Goal: Task Accomplishment & Management: Manage account settings

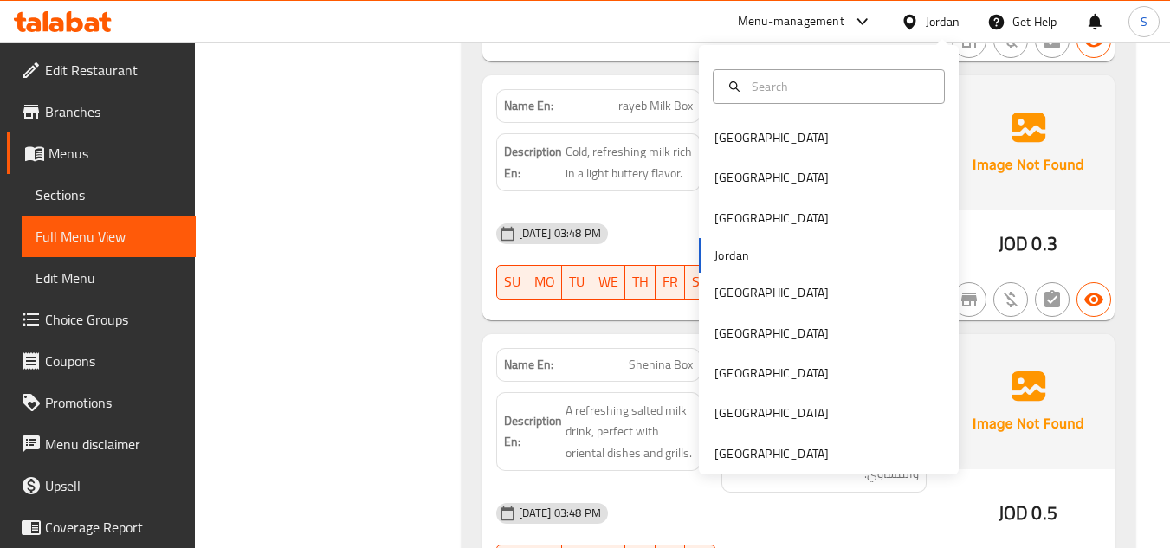
scroll to position [9245, 0]
click at [767, 337] on div "[GEOGRAPHIC_DATA]" at bounding box center [829, 334] width 260 height 40
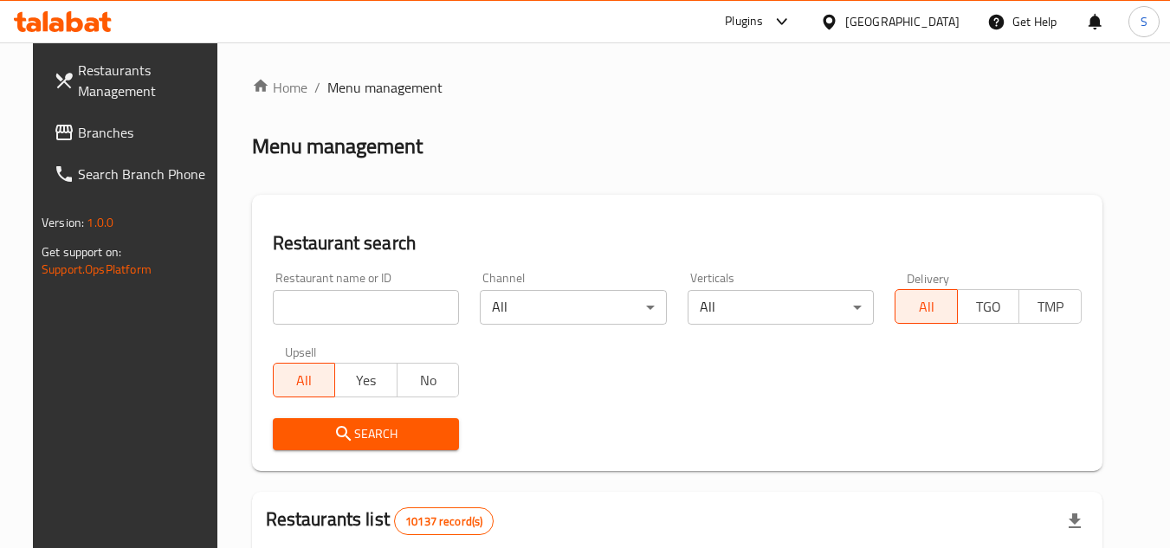
click at [396, 308] on input "search" at bounding box center [366, 307] width 187 height 35
paste input "703311"
type input "703311"
click button "Search" at bounding box center [366, 434] width 187 height 32
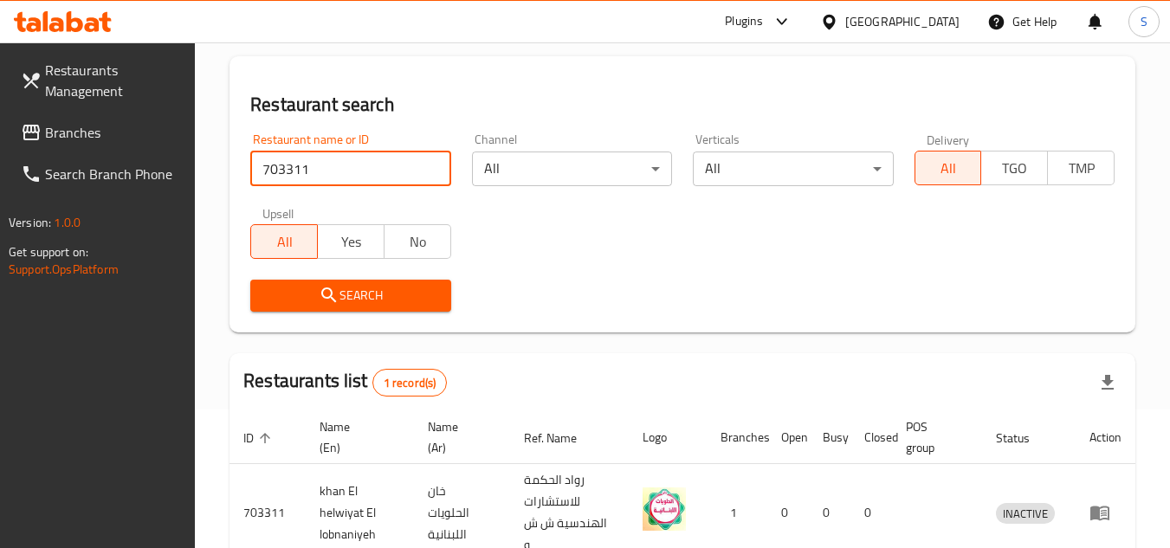
scroll to position [224, 0]
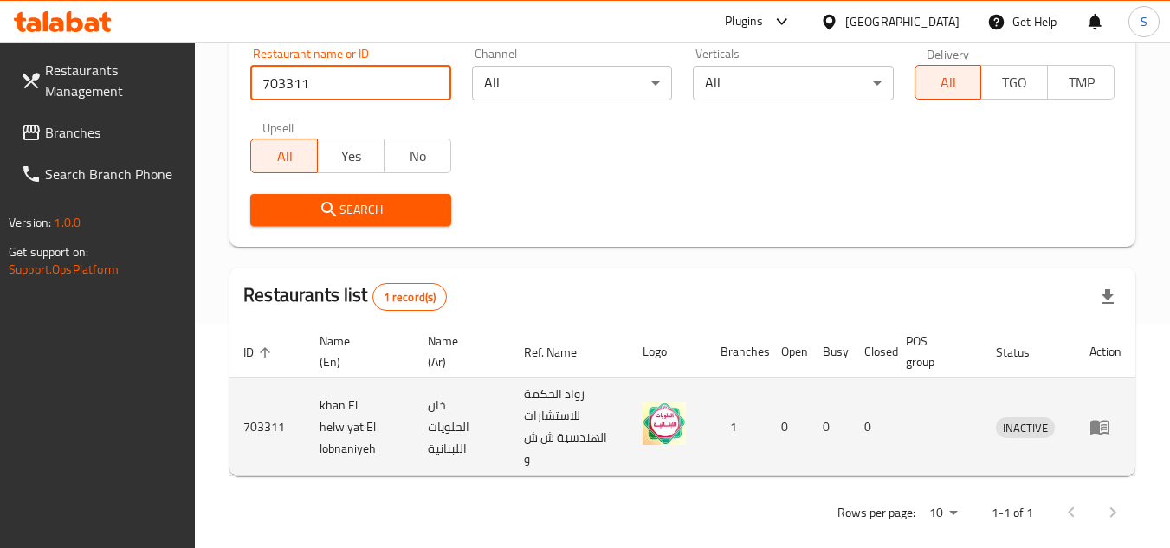
click at [1111, 430] on link "enhanced table" at bounding box center [1106, 427] width 32 height 21
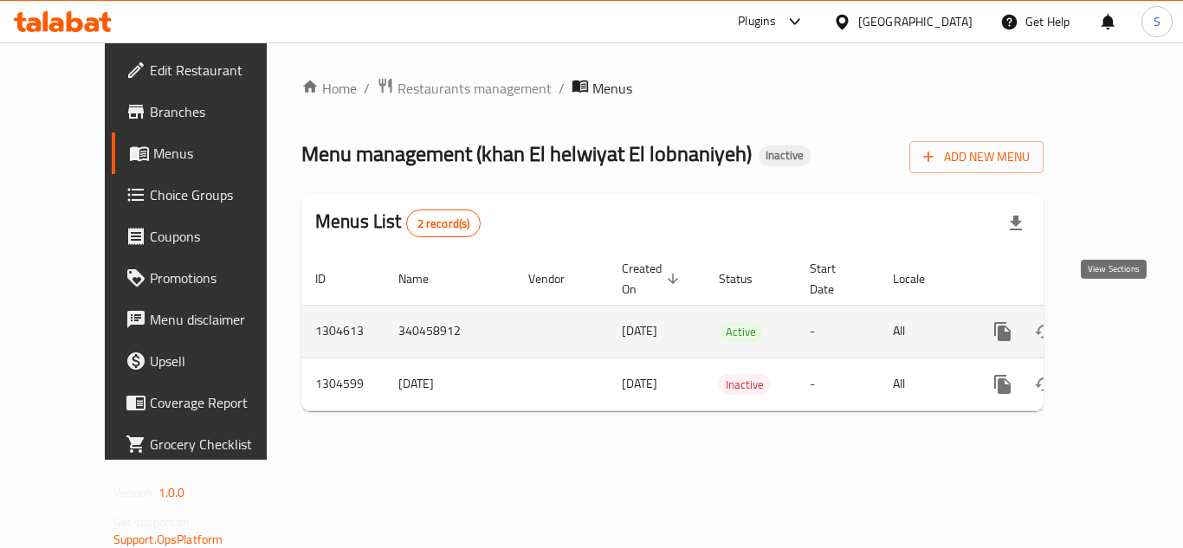
click at [1117, 321] on icon "enhanced table" at bounding box center [1127, 331] width 21 height 21
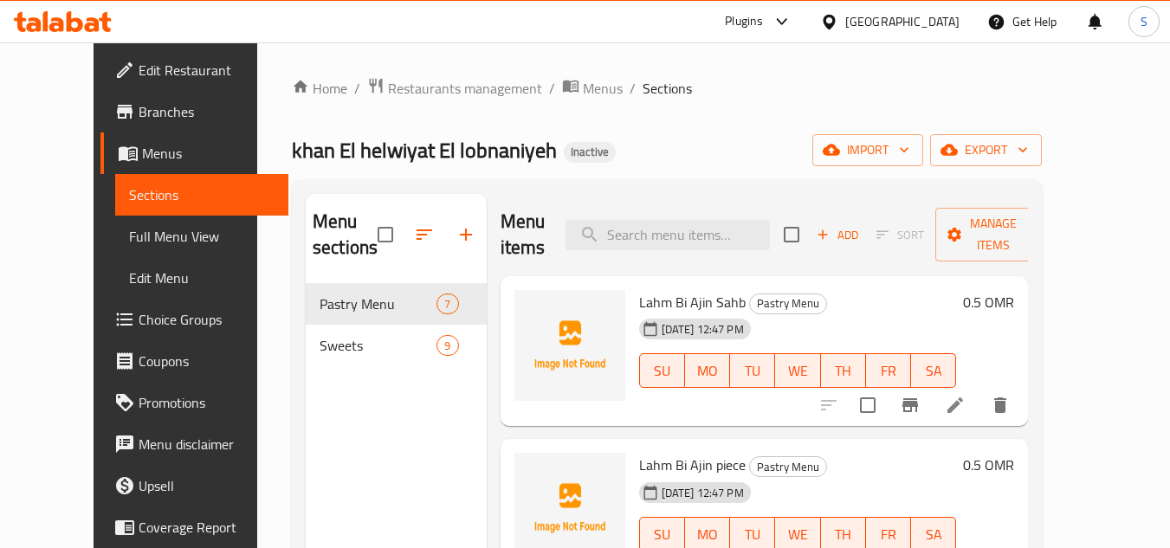
scroll to position [87, 0]
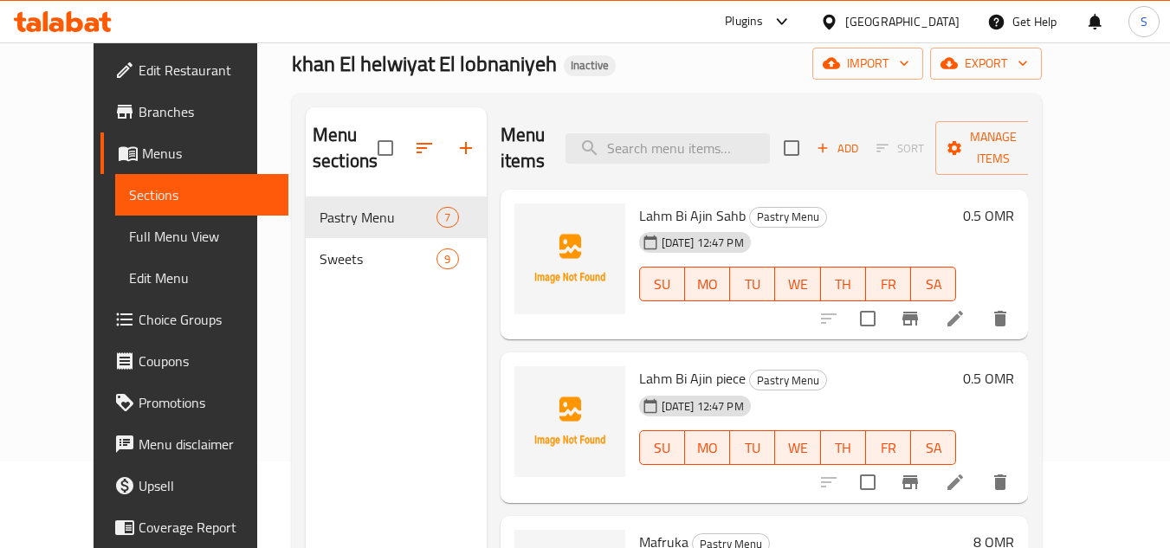
click at [137, 236] on span "Full Menu View" at bounding box center [202, 236] width 146 height 21
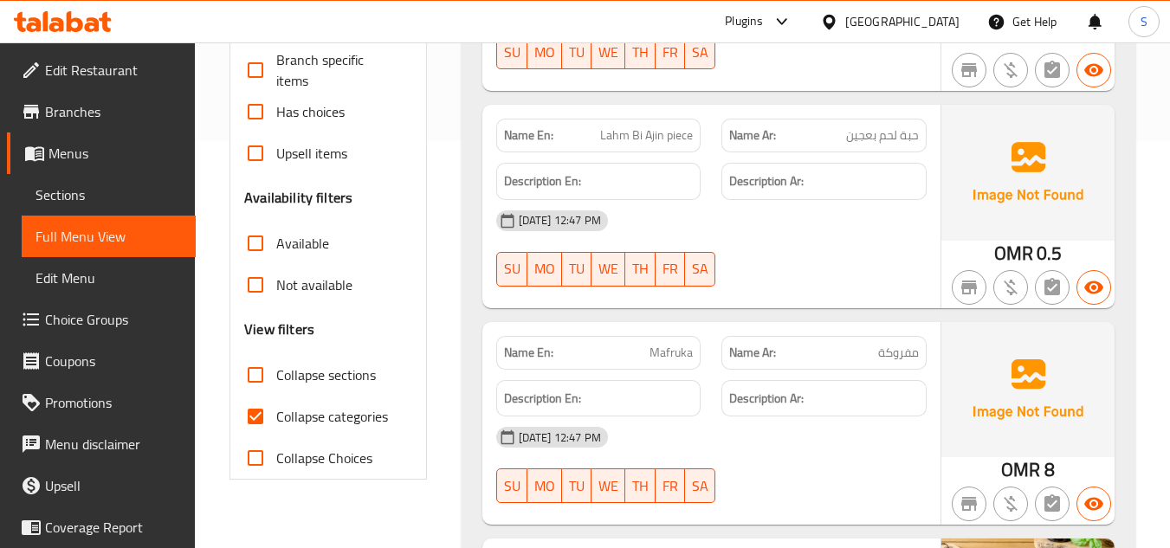
scroll to position [173, 0]
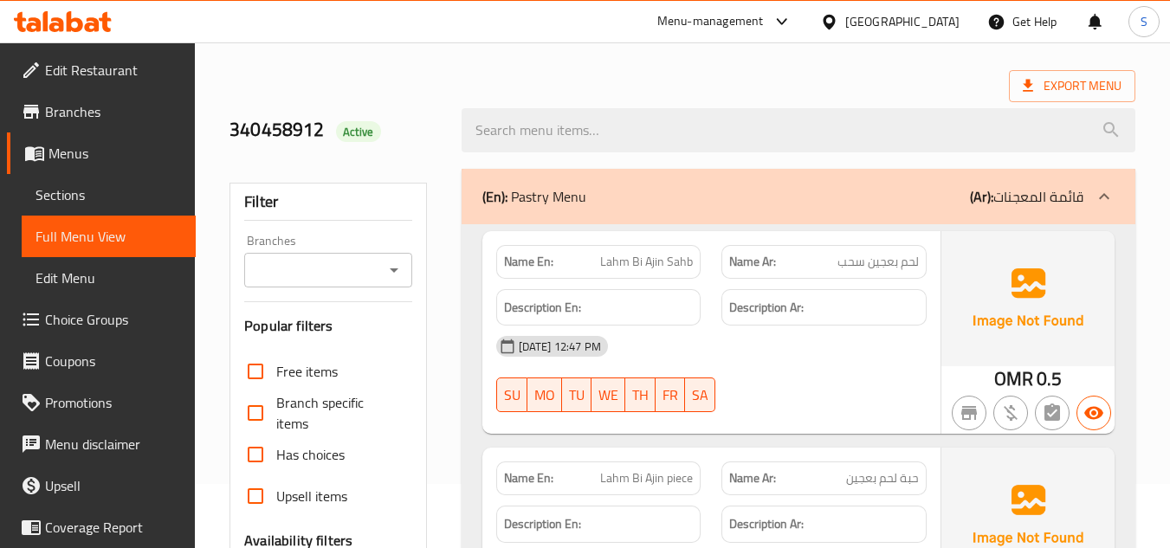
scroll to position [173, 0]
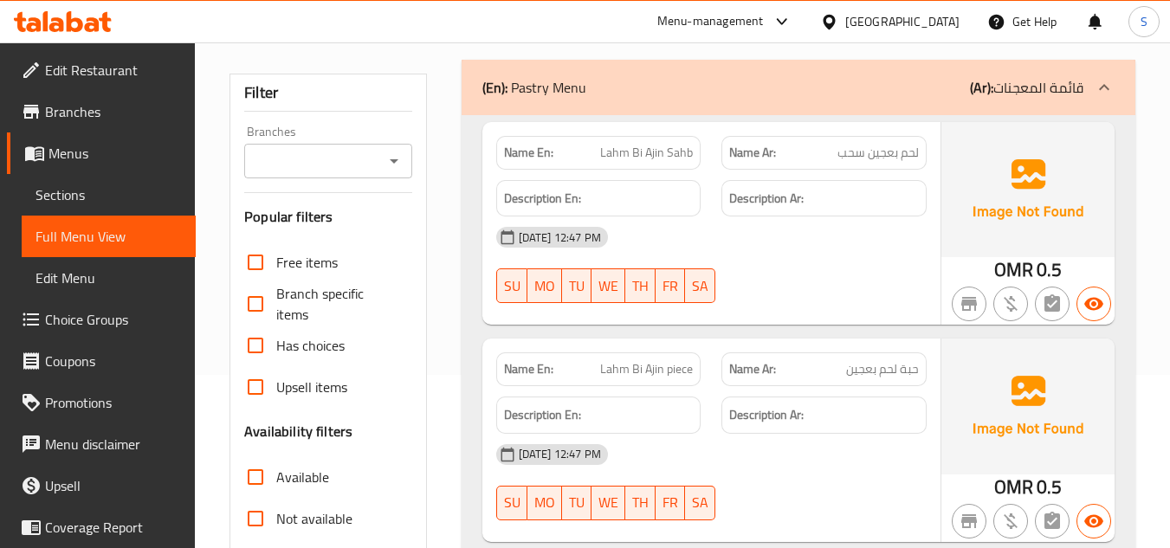
click at [113, 184] on link "Sections" at bounding box center [109, 195] width 174 height 42
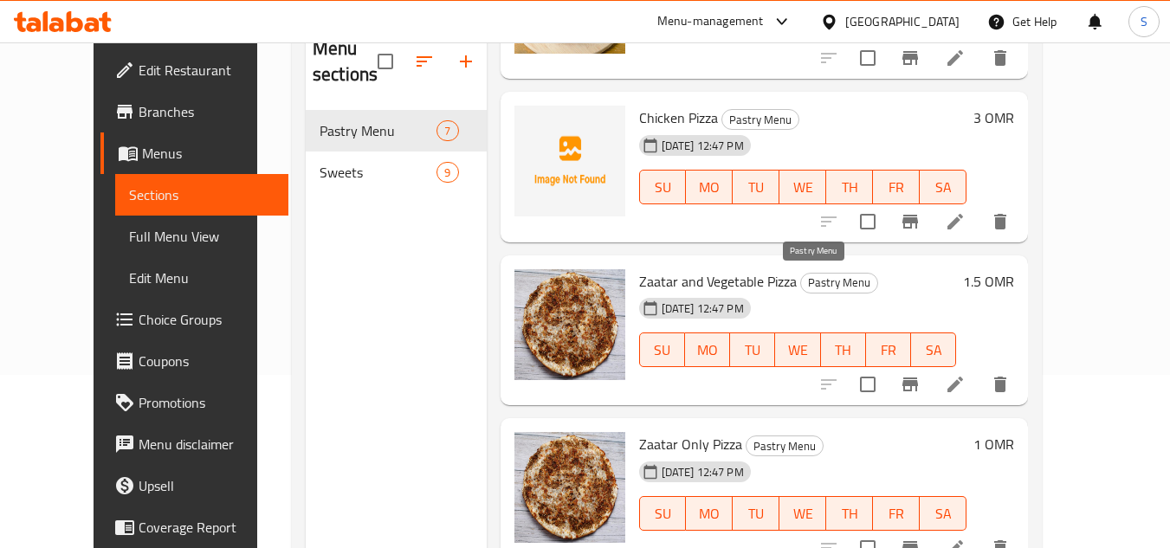
scroll to position [243, 0]
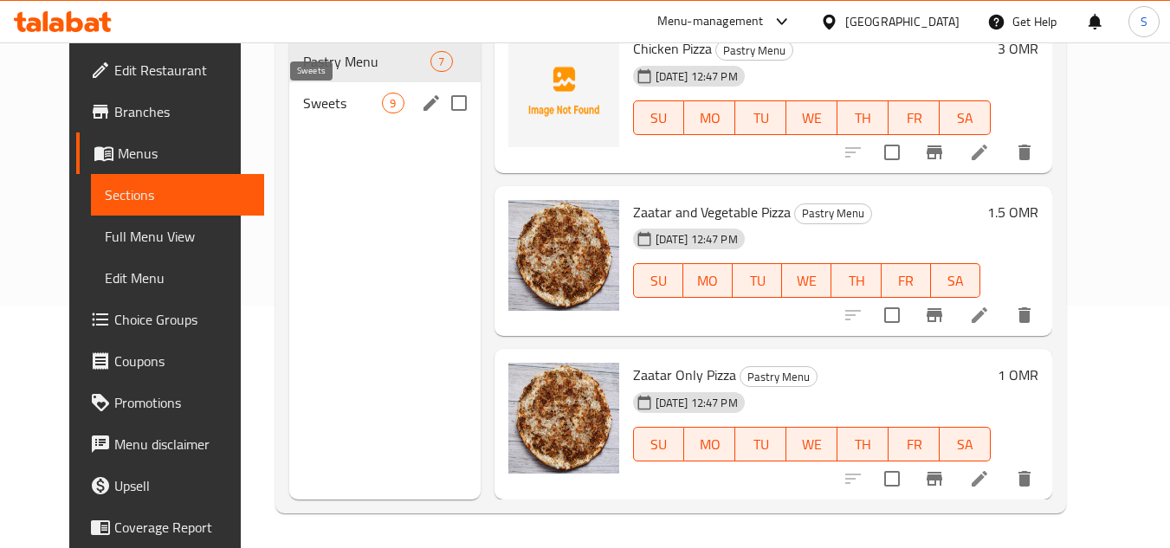
click at [340, 104] on span "Sweets" at bounding box center [342, 103] width 79 height 21
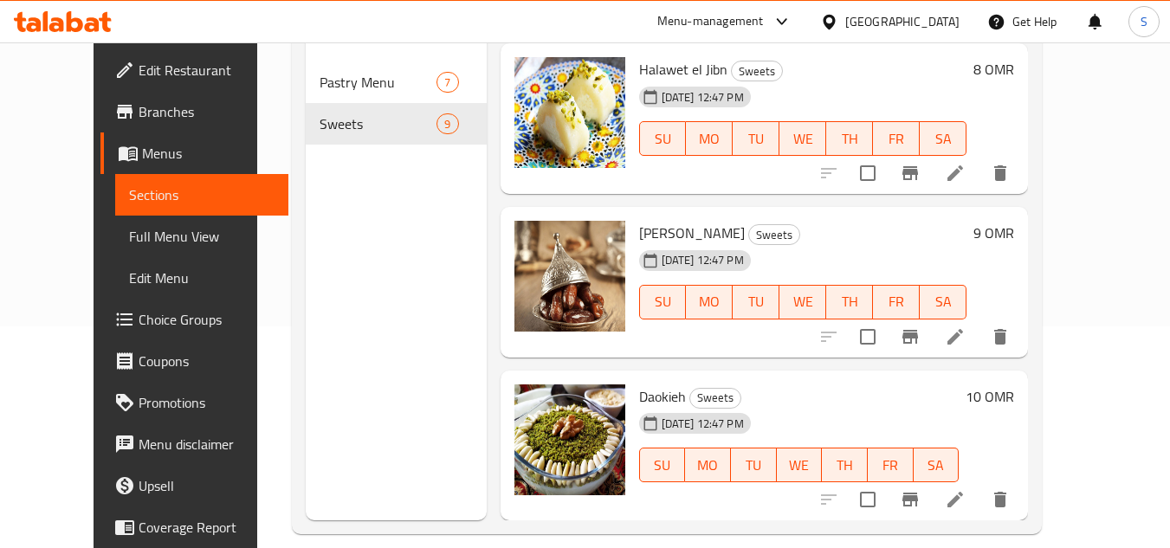
scroll to position [243, 0]
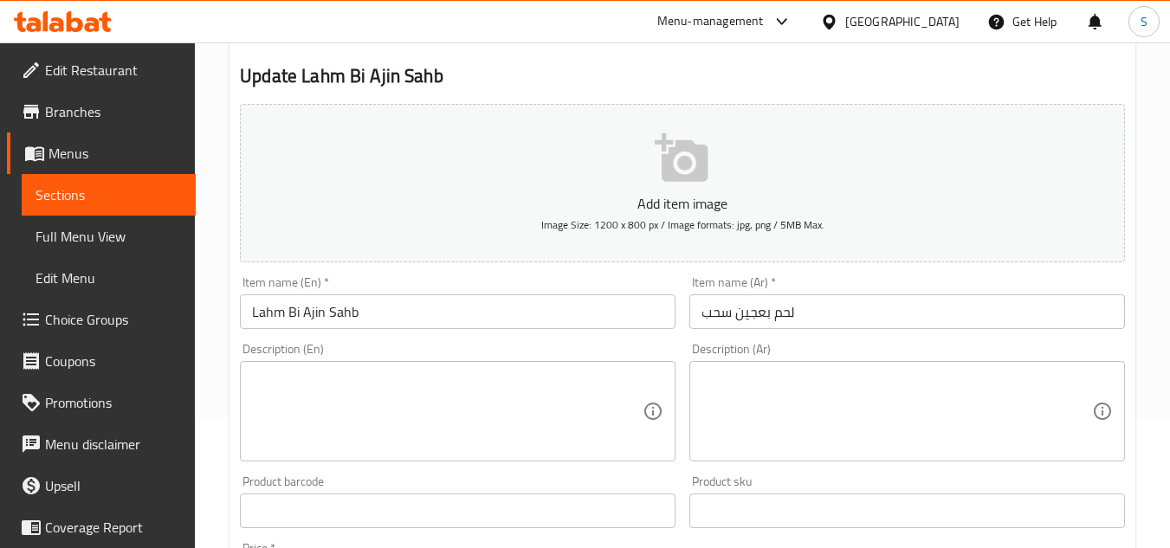
scroll to position [173, 0]
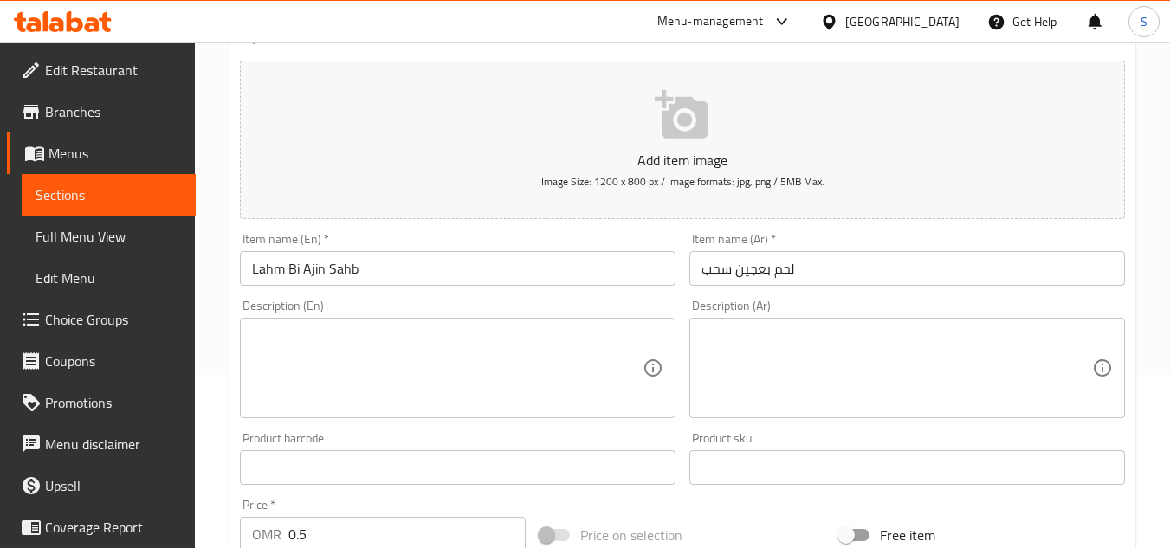
click at [523, 349] on textarea at bounding box center [447, 368] width 391 height 82
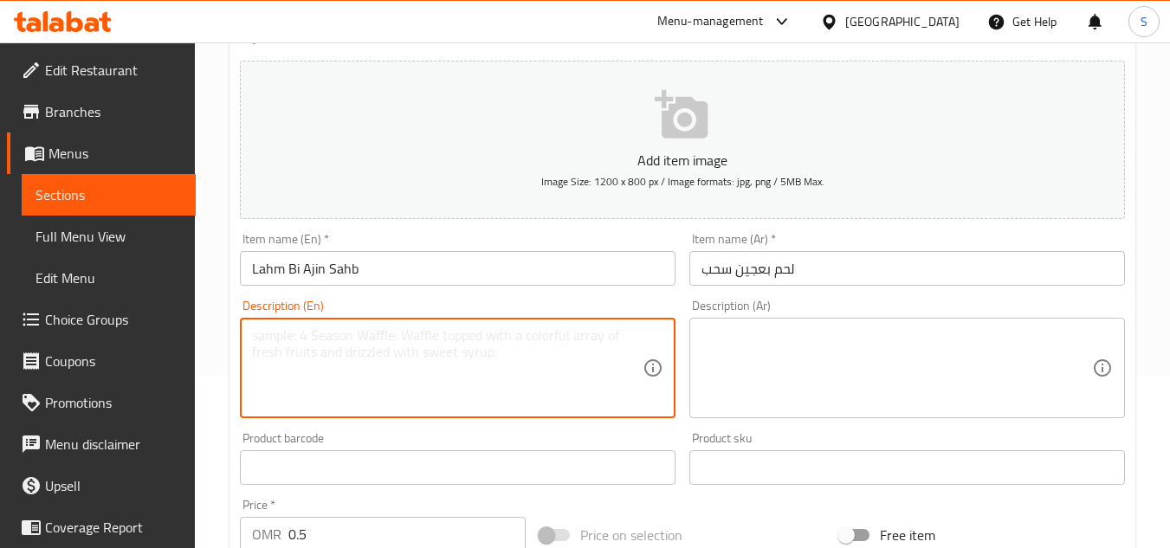
paste textarea "Traditional Middle Eastern flatbread topped with seasoned minced meat, baked to…"
type textarea "Traditional Middle Eastern flatbread topped with seasoned minced meat, baked to…"
click at [774, 341] on textarea at bounding box center [897, 368] width 391 height 82
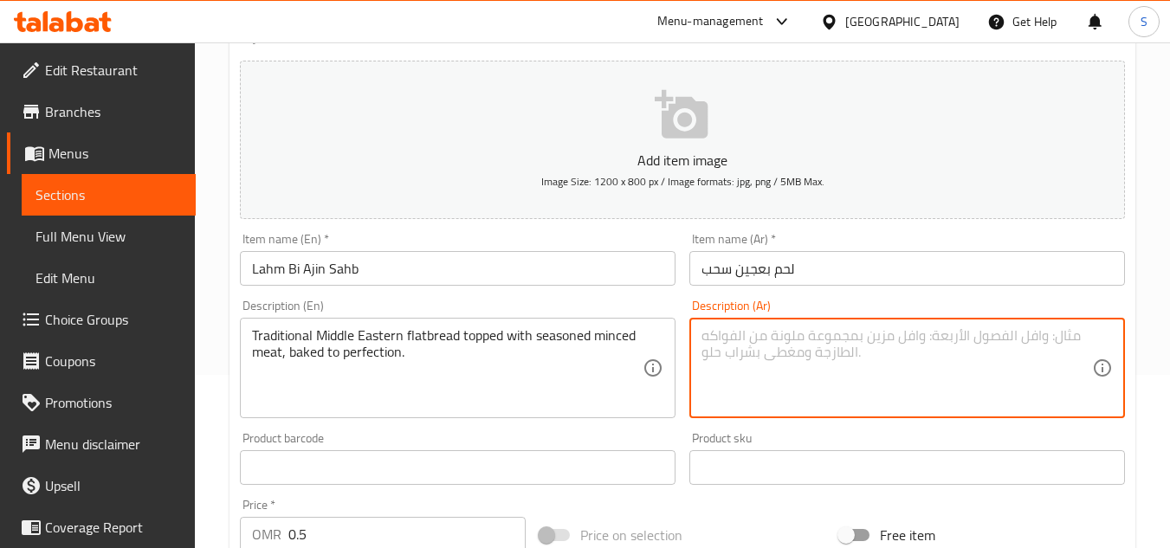
paste textarea "خبز شرق أوسطي تقليدي مغطى باللحم المفروم المتبل، ومخبوز إلى درجة الكمال."
click at [1065, 334] on textarea "خبز شرق أوسطي تقليدي مغطى باللحم المفروم المتبل، ومخبوز إلى درجة الكمال." at bounding box center [897, 368] width 391 height 82
type textarea "خبز مسطح شرق أوسطي تقليدي مغطى باللحم المفروم المتبل، ومخبوز إلى درجة الكمال."
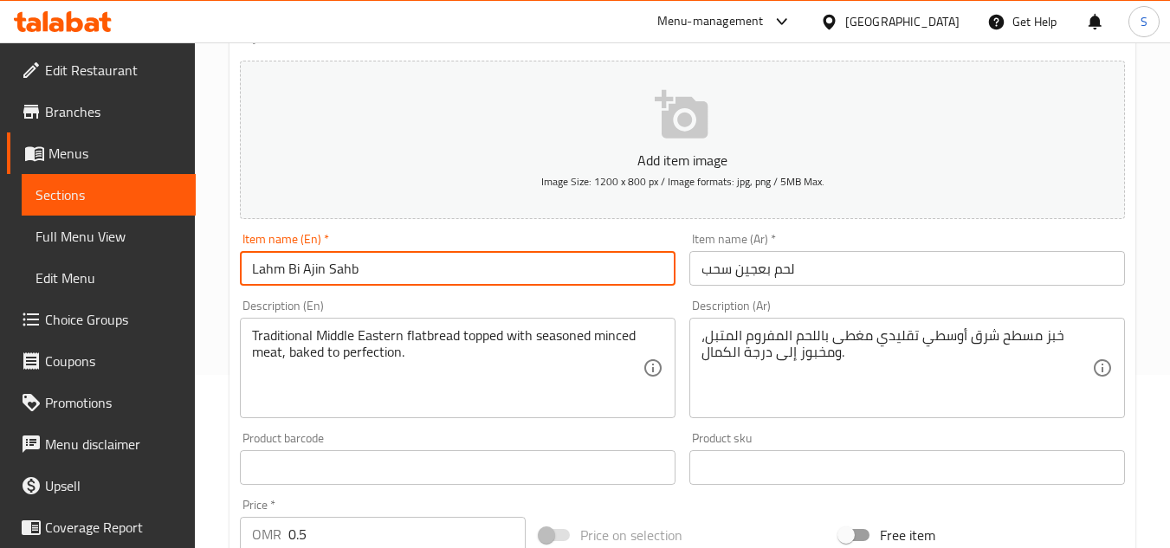
click at [562, 270] on input "Lahm Bi Ajin Sahb" at bounding box center [458, 268] width 436 height 35
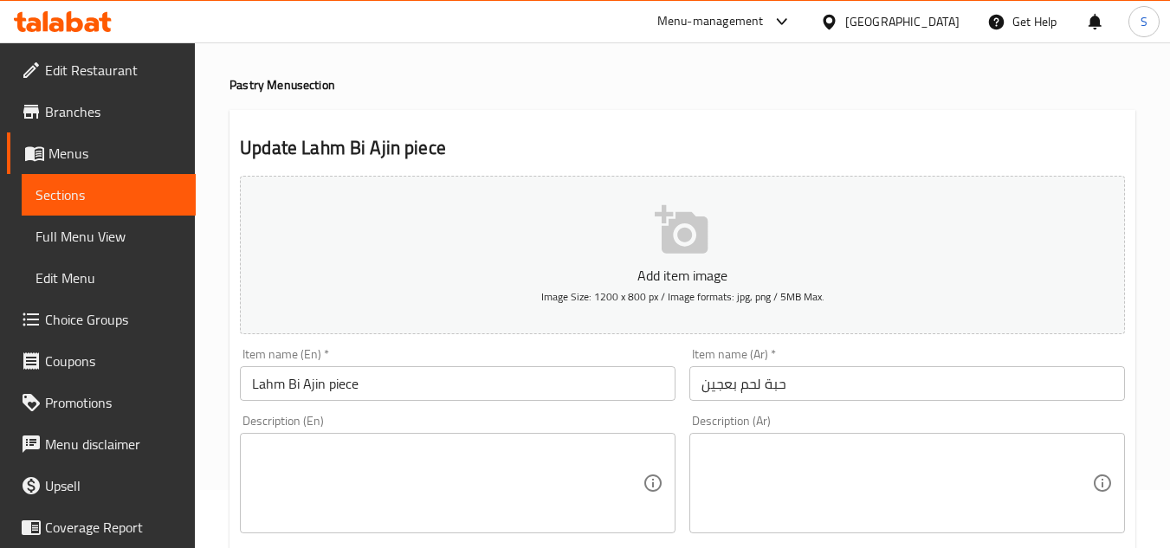
scroll to position [173, 0]
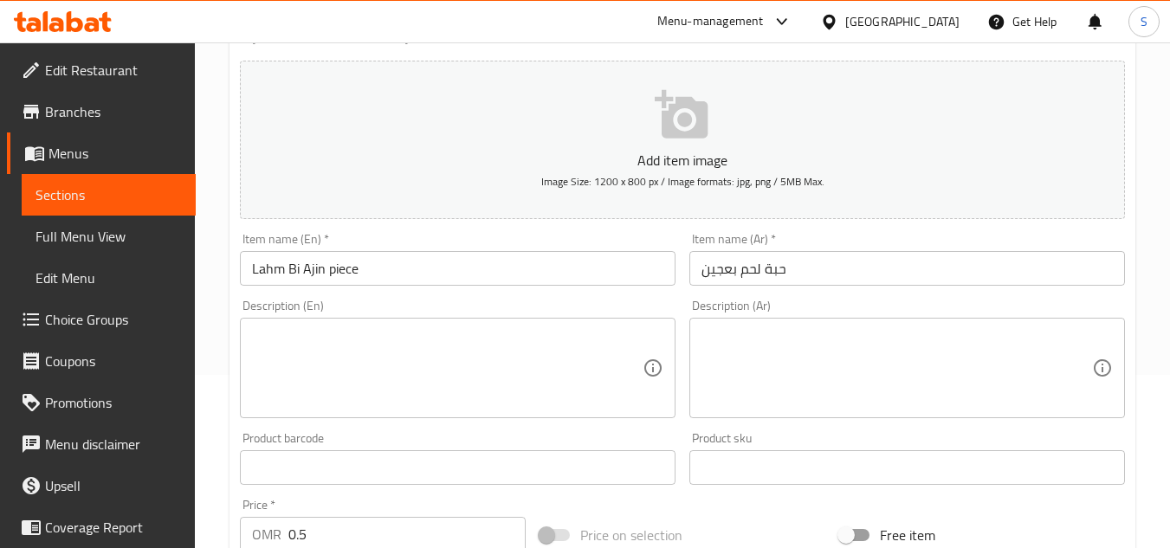
click at [525, 348] on textarea at bounding box center [447, 368] width 391 height 82
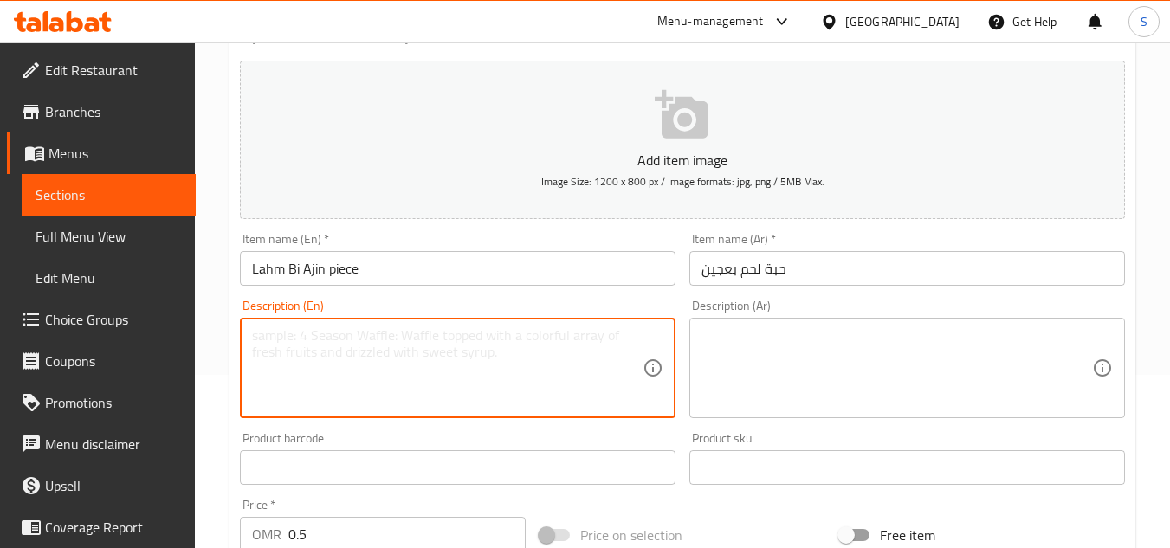
paste textarea "A single serving of our signature meat flatbread, ideal for a light bite."
type textarea "A single serving of our signature meat flatbread, ideal for a light bite."
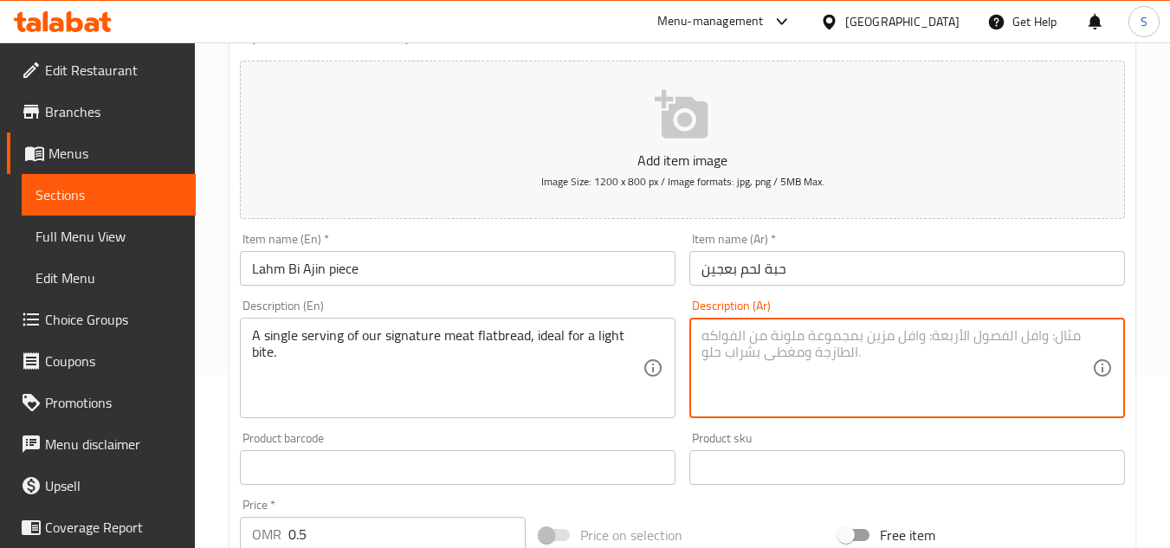
click at [850, 345] on textarea at bounding box center [897, 368] width 391 height 82
paste textarea "حصة واحدة من خبزنا المسطح باللحم المميز، مثالي لتناول وجبة خفيفة."
type textarea "حصة واحدة من خبزنا المسطح باللحم المميز، مثالي لتناول وجبة خفيفة."
click at [554, 262] on input "Lahm Bi Ajin piece" at bounding box center [458, 268] width 436 height 35
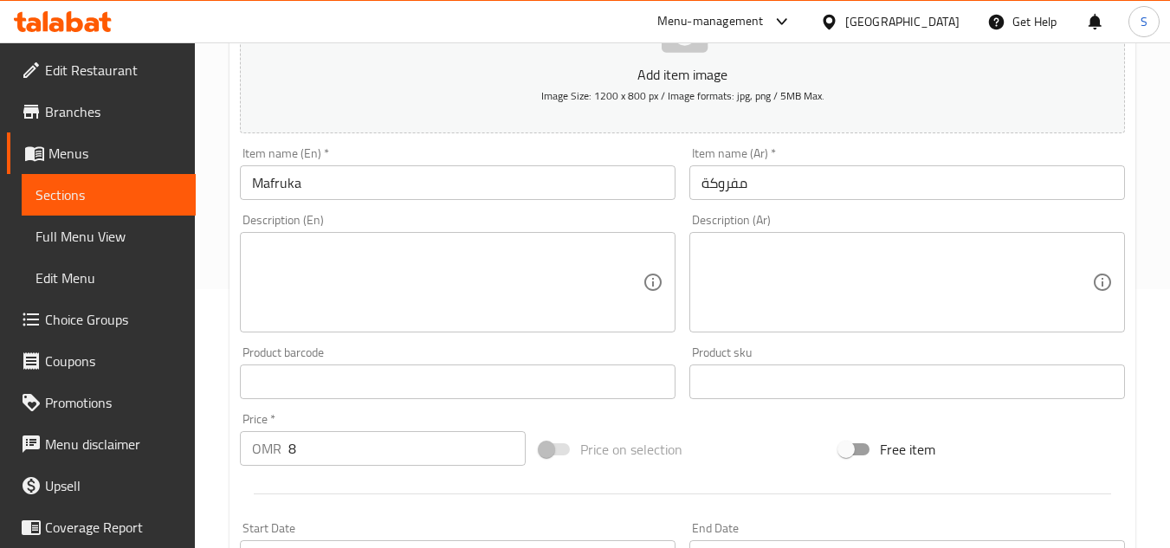
scroll to position [260, 0]
click at [554, 299] on textarea at bounding box center [447, 282] width 391 height 82
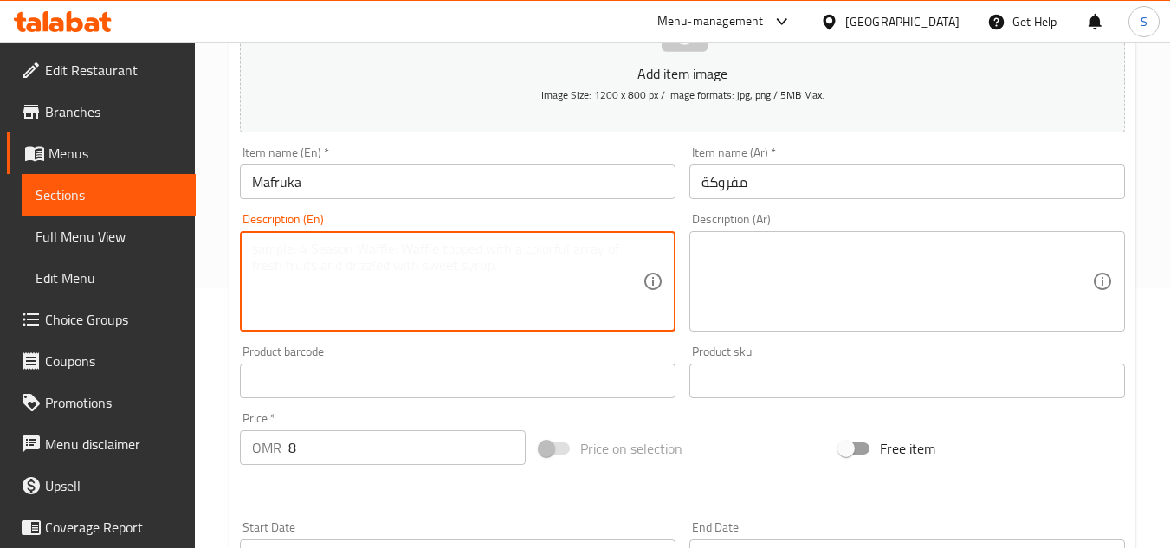
paste textarea "A delightful semolina dessert blended with butter, sugar, and aromatic spices, …"
type textarea "A delightful semolina dessert blended with butter, sugar, and aromatic spices, …"
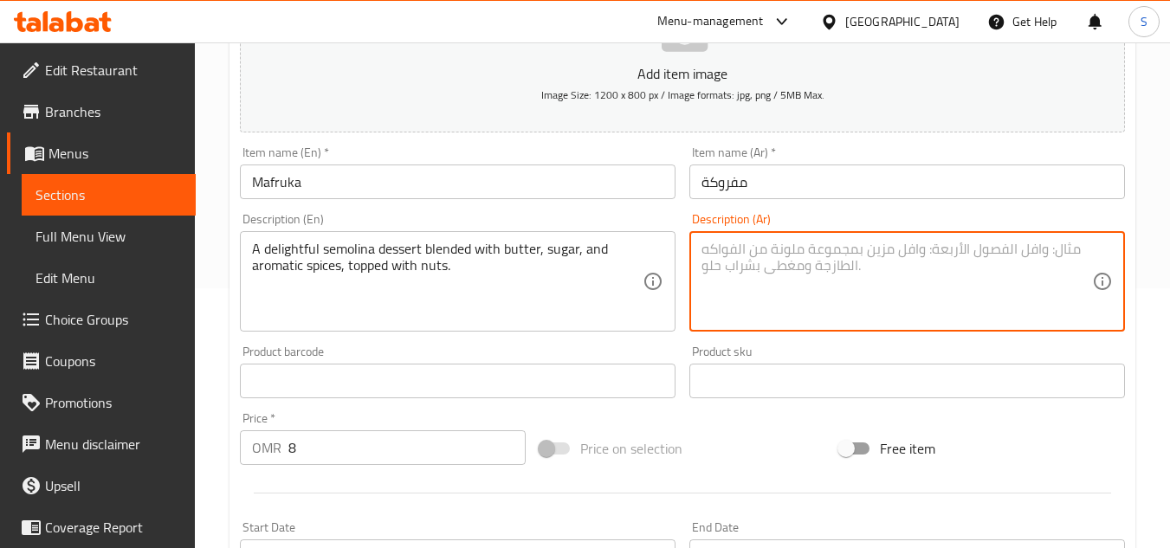
click at [842, 255] on textarea at bounding box center [897, 282] width 391 height 82
paste textarea "حلوى لذيذة من السميد ممزوجة بالزبدة والسكر والتوابل العطرية، ومغطاة بالمكسرات."
type textarea "حلوى لذيذة من السميد ممزوجة بالزبدة والسكر والتوابل العطرية، ومغطاة بالمكسرات."
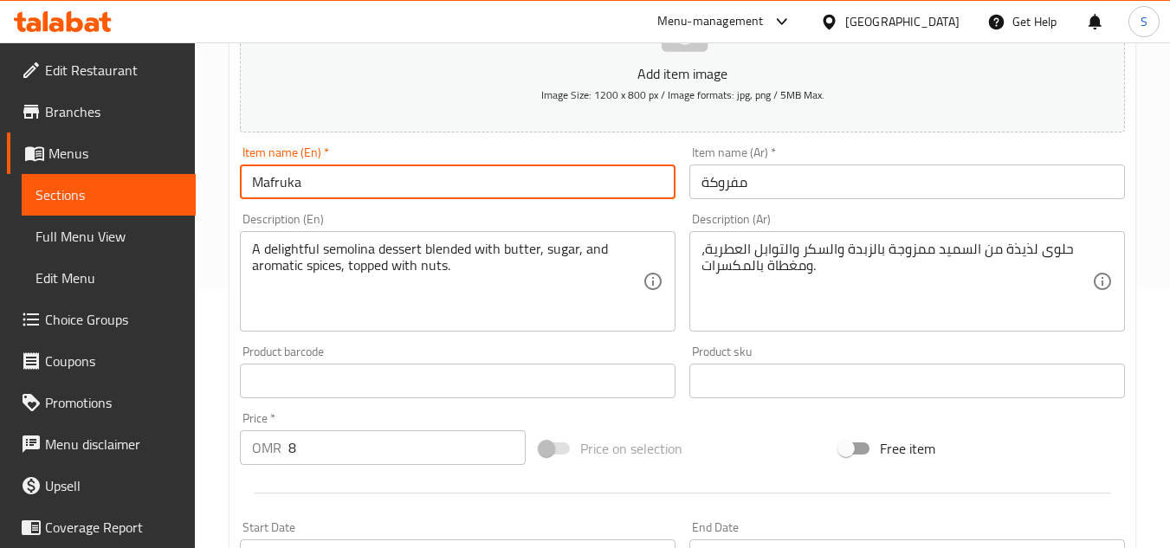
click at [586, 190] on input "Mafruka" at bounding box center [458, 182] width 436 height 35
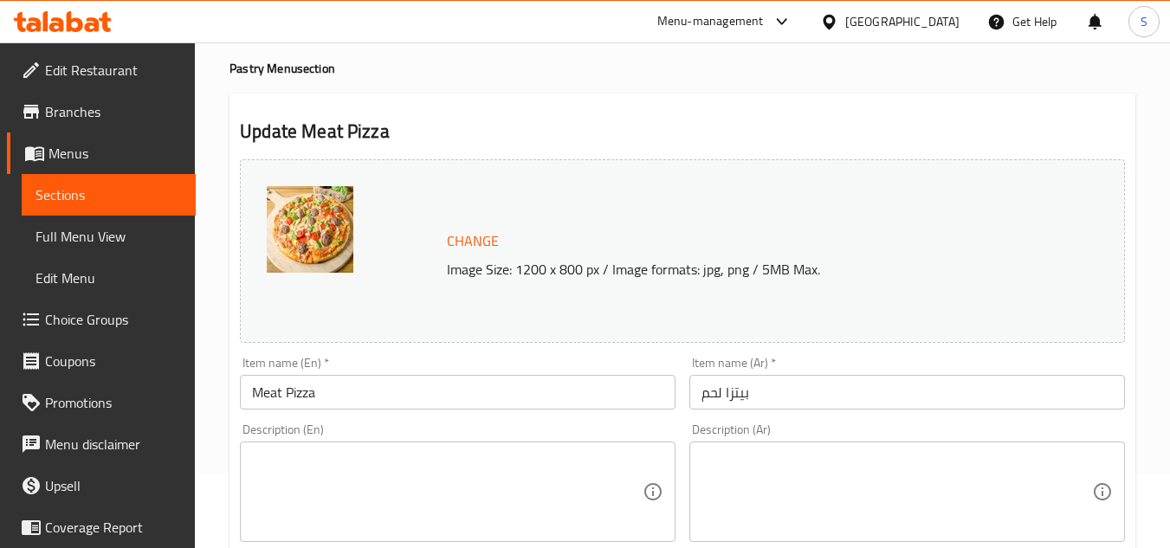
scroll to position [173, 0]
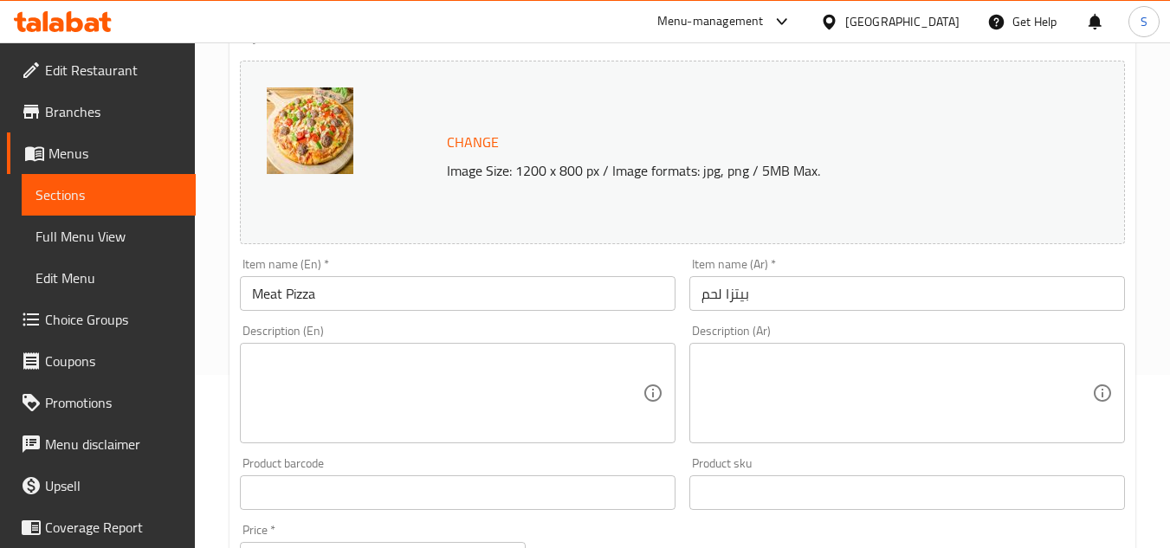
click at [582, 388] on textarea at bounding box center [447, 394] width 391 height 82
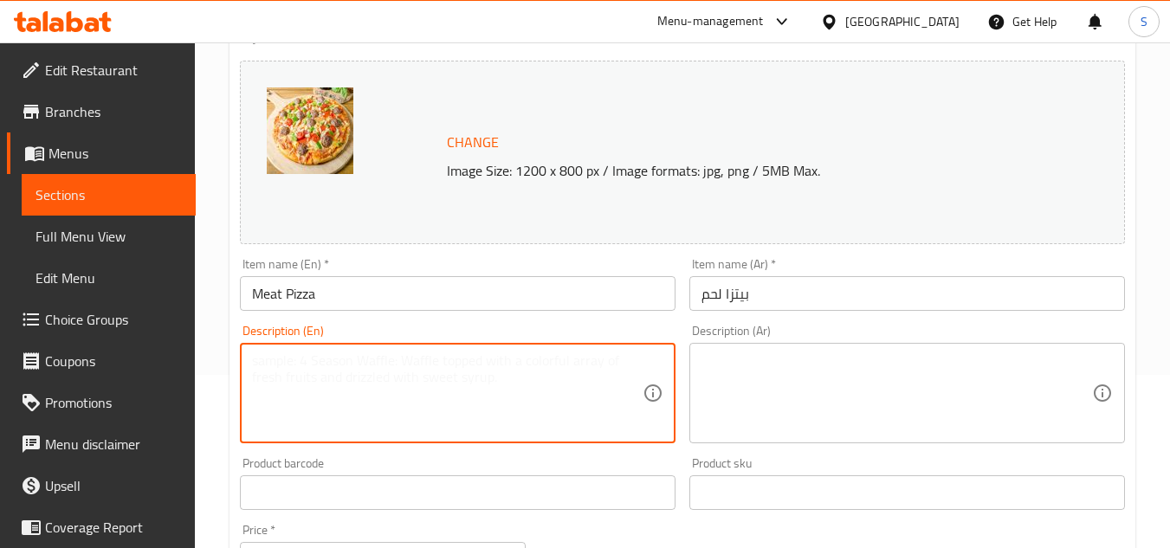
paste textarea "Savory beef topping with cheese and special herbs on a crispy crust."
type textarea "Savory beef topping with cheese and special herbs on a crispy crust."
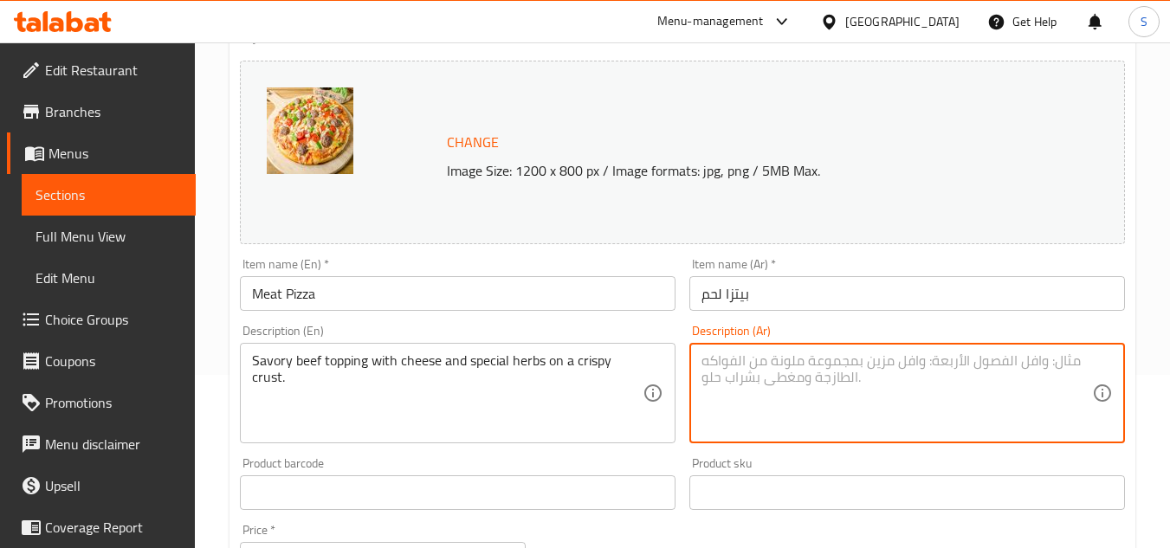
click at [897, 379] on textarea at bounding box center [897, 394] width 391 height 82
paste textarea "طبقة من اللحم البقري اللذيذ مع الجبن والأعشاب الخاصة على قشرة مقرمشة."
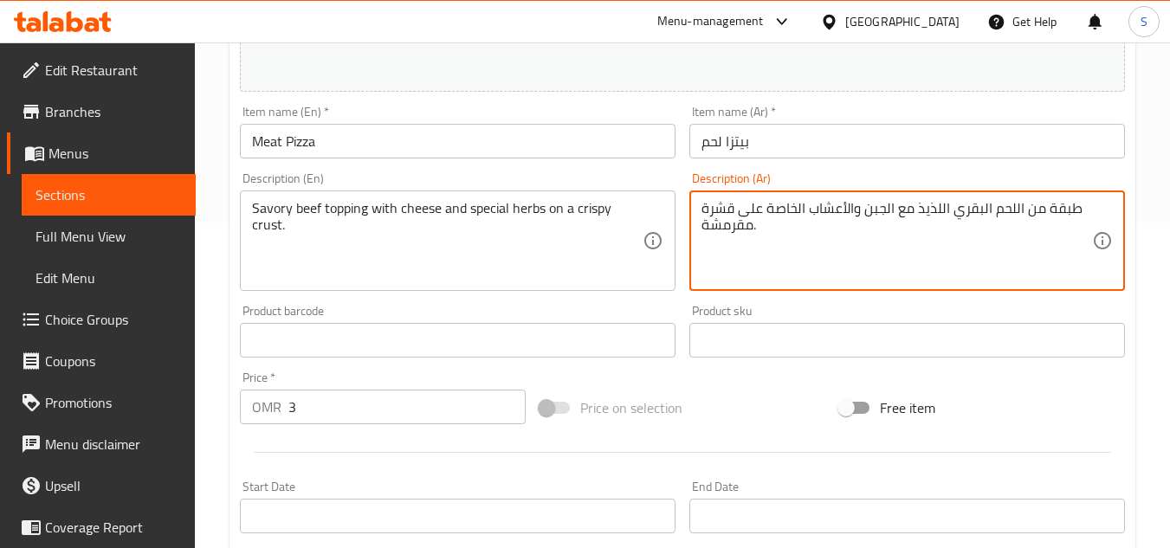
scroll to position [347, 0]
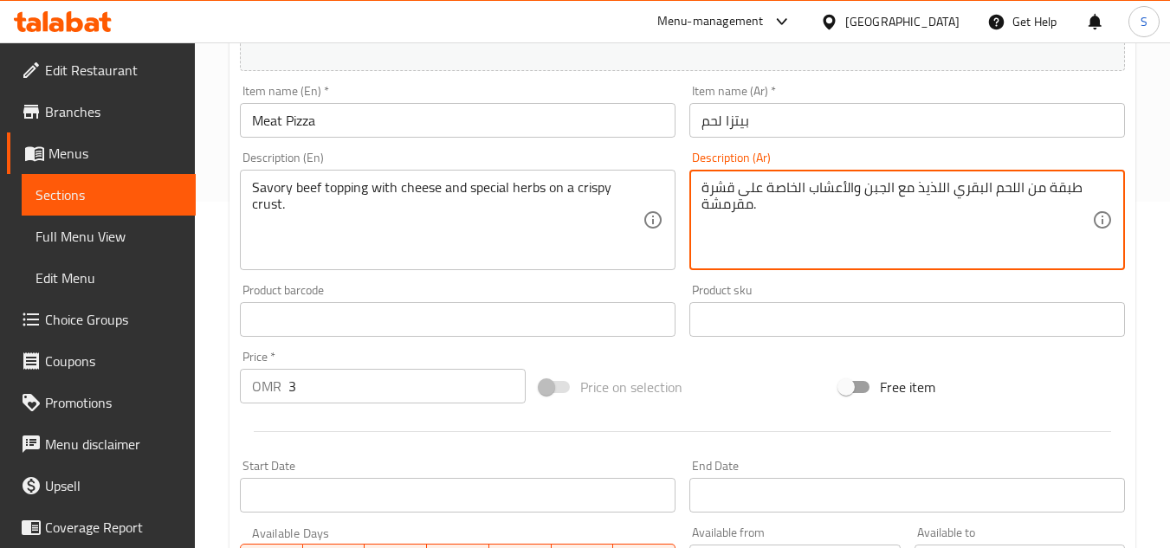
type textarea "طبقة من اللحم البقري اللذيذ مع الجبن والأعشاب الخاصة على قشرة مقرمشة."
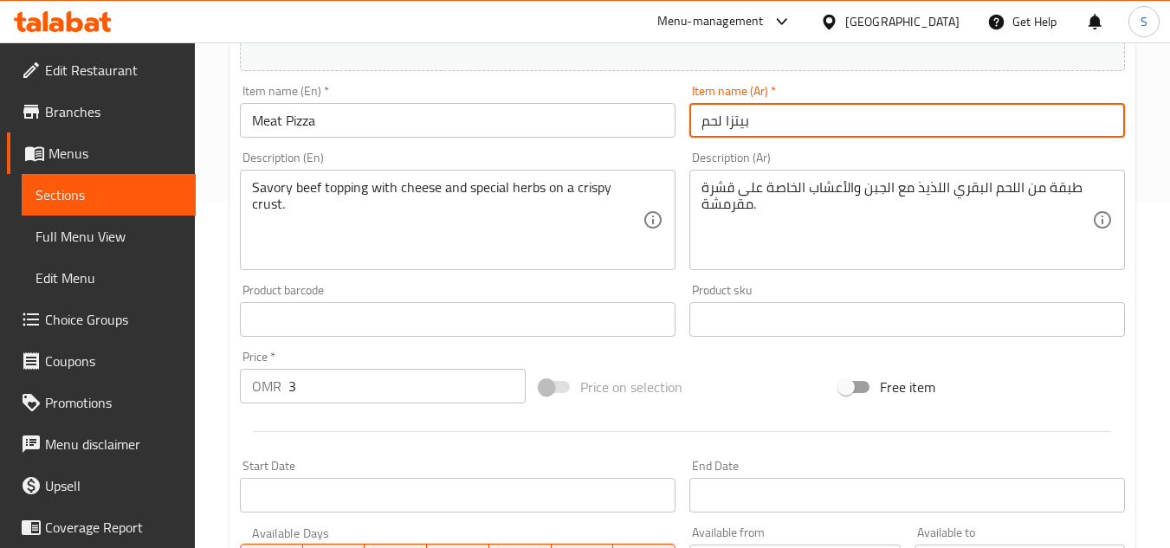
click at [780, 115] on input "بيتزا لحم" at bounding box center [908, 120] width 436 height 35
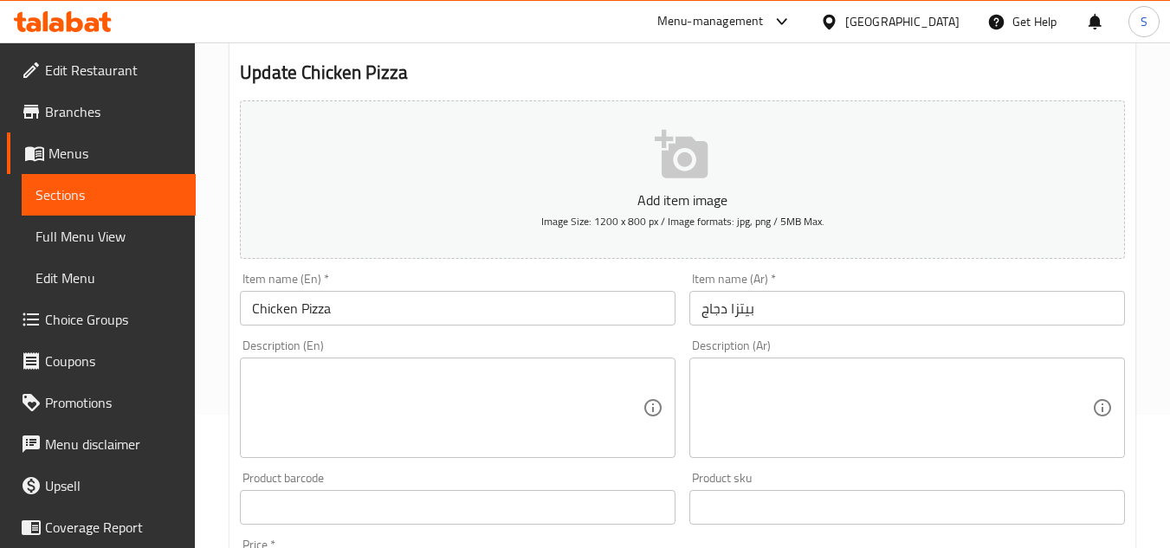
scroll to position [173, 0]
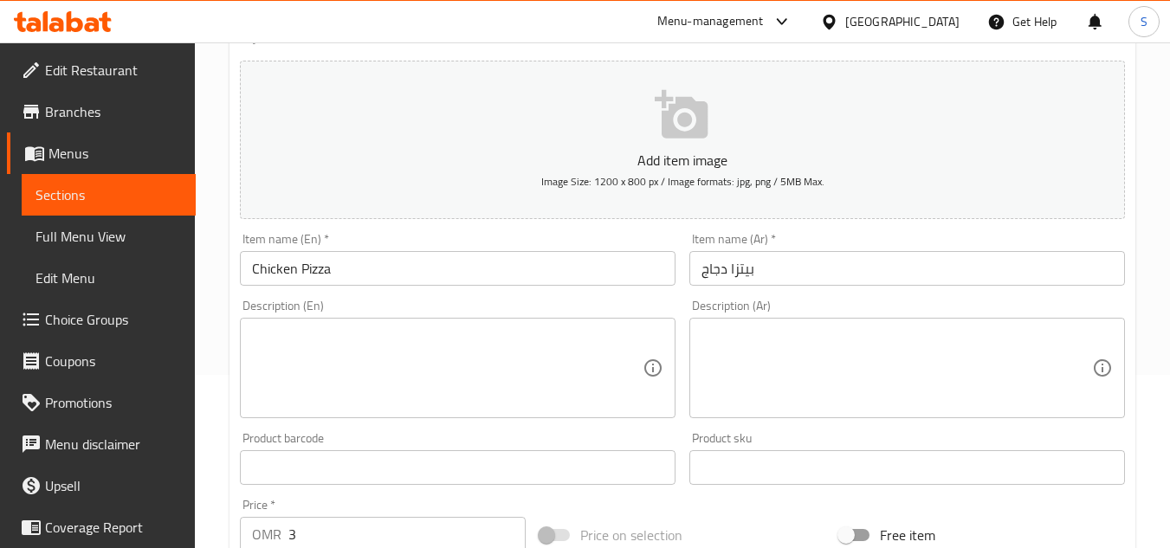
click at [423, 350] on textarea at bounding box center [447, 368] width 391 height 82
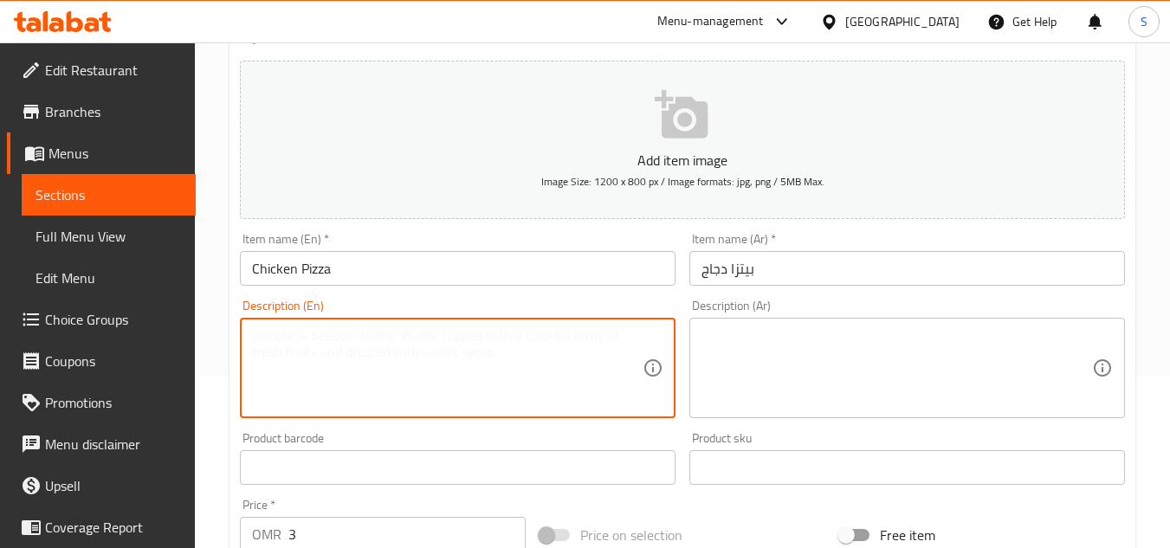
paste textarea "uicy chicken pieces with cheese and fresh vegetables."
click at [478, 362] on textarea "uicy chicken pieces with cheese and fresh vegetables." at bounding box center [447, 368] width 391 height 82
paste textarea "J"
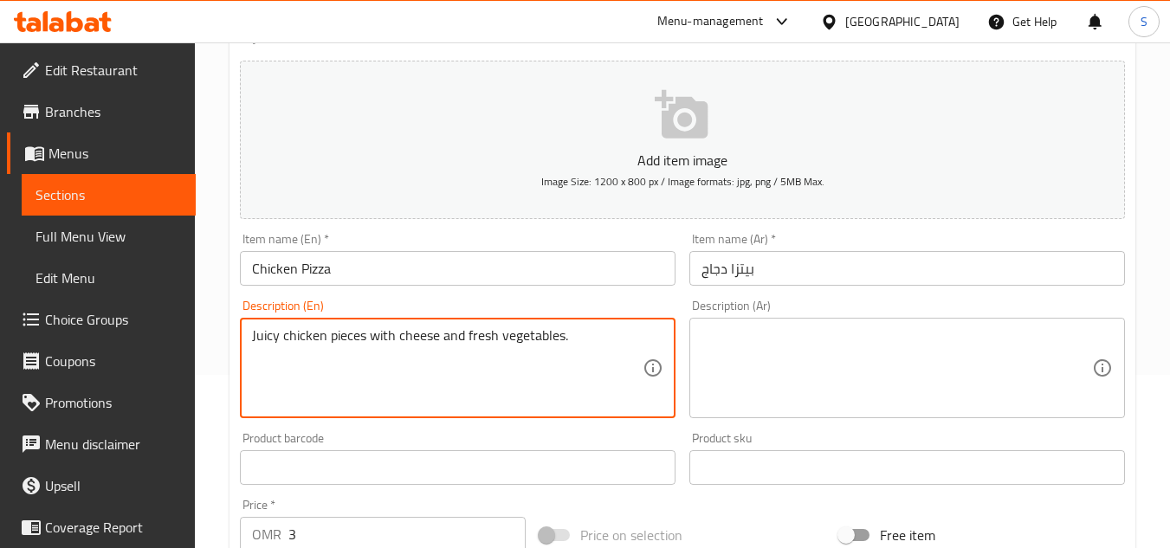
type textarea "Juicy chicken pieces with cheese and fresh vegetables."
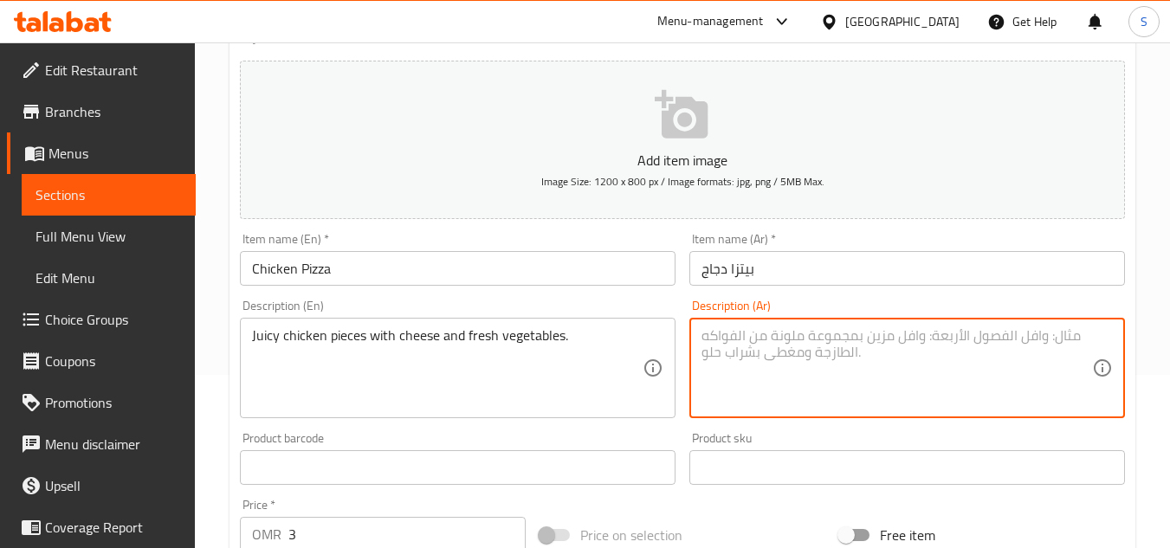
click at [831, 356] on textarea at bounding box center [897, 368] width 391 height 82
paste textarea "قطع دجاج طرية مع الجبن والخضروات الطازجة."
type textarea "قطع دجاج طرية مع الجبن والخضروات الطازجة."
click at [827, 270] on input "بيتزا دجاج" at bounding box center [908, 268] width 436 height 35
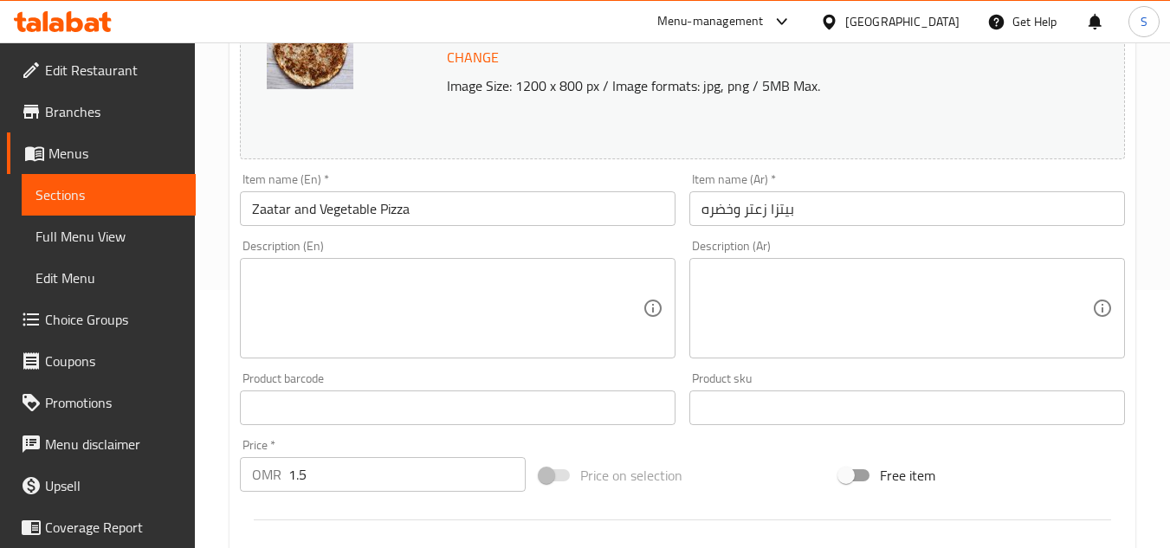
scroll to position [260, 0]
click at [508, 313] on textarea at bounding box center [447, 307] width 391 height 82
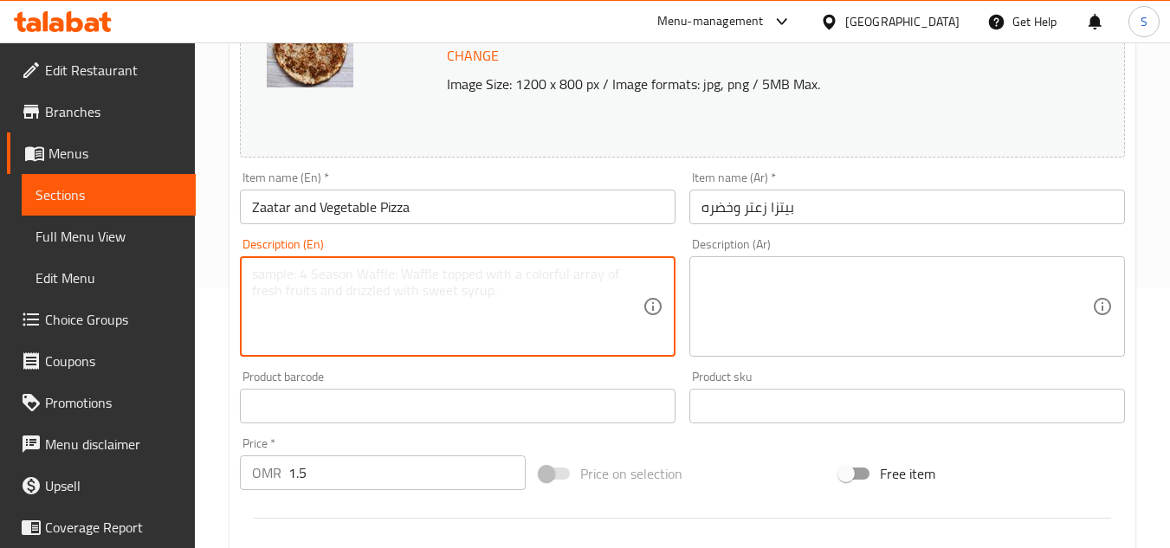
paste textarea "A flavorful mix of zaatar herbs, olive oil, and garden vegetables."
type textarea "A flavorful mix of zaatar herbs, olive oil, and garden vegetables."
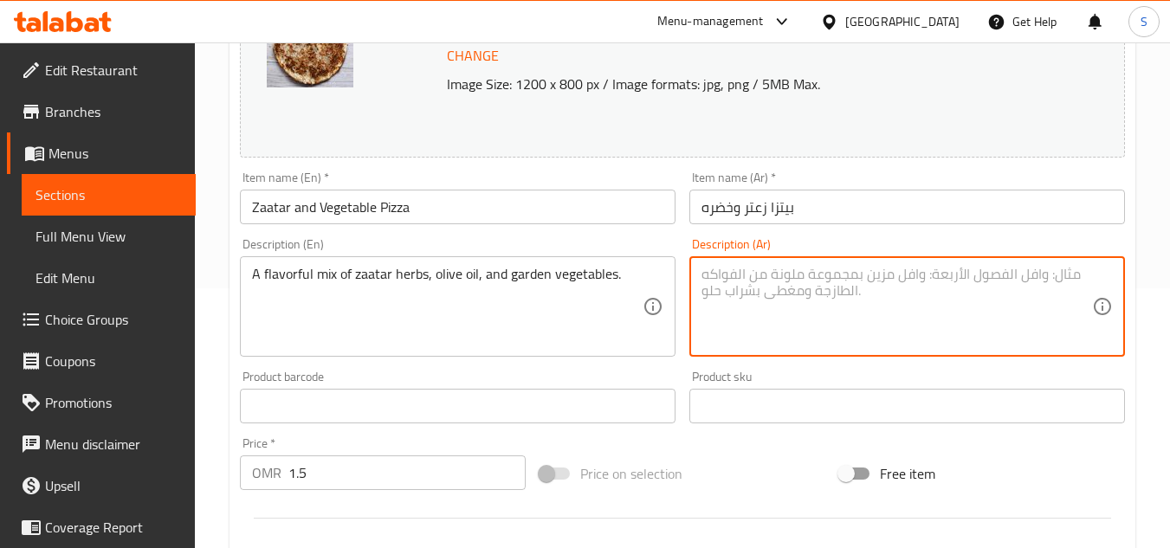
click at [897, 297] on textarea at bounding box center [897, 307] width 391 height 82
paste textarea "مزيج لذيذ من أعشاب الزعتر وزيت الزيتون وخضروات الحديقة."
type textarea "مزيج لذيذ من أعشاب الزعتر وزيت الزيتون وخضروات الحديقة."
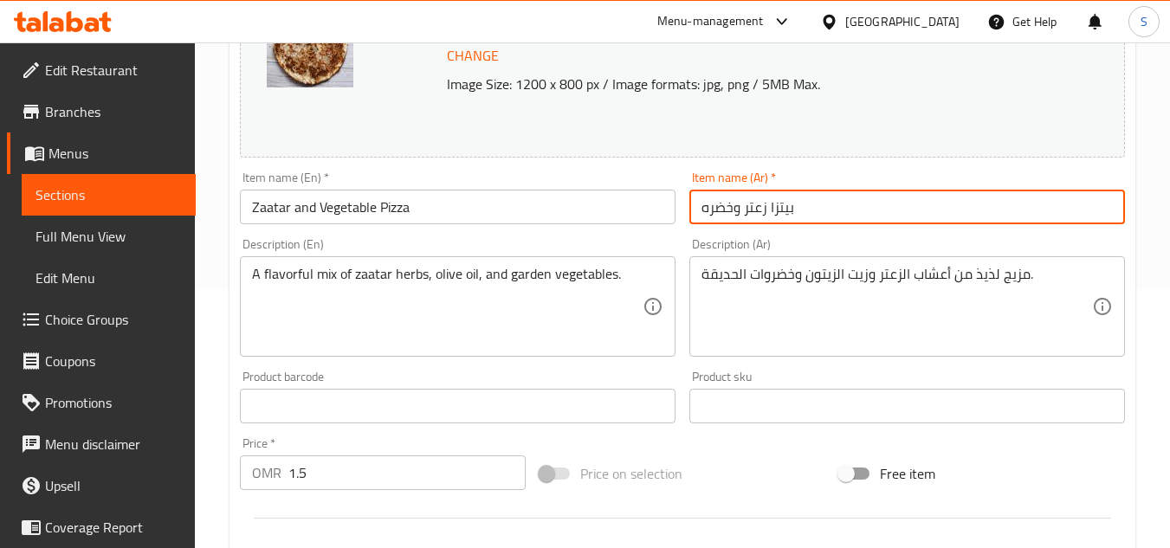
click at [828, 207] on input "بيتزا زعتر وخضره" at bounding box center [908, 207] width 436 height 35
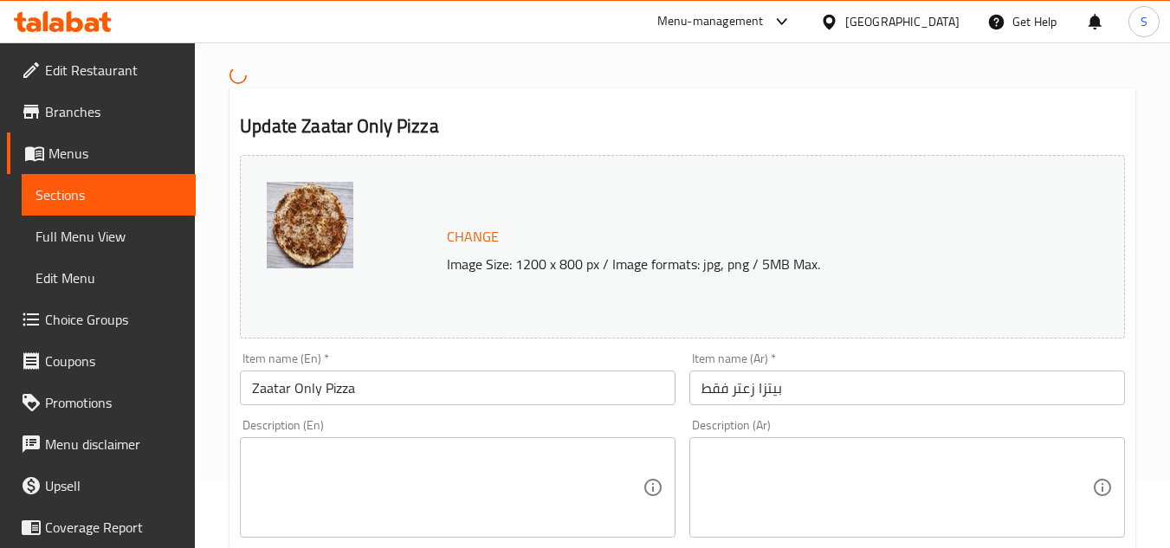
scroll to position [173, 0]
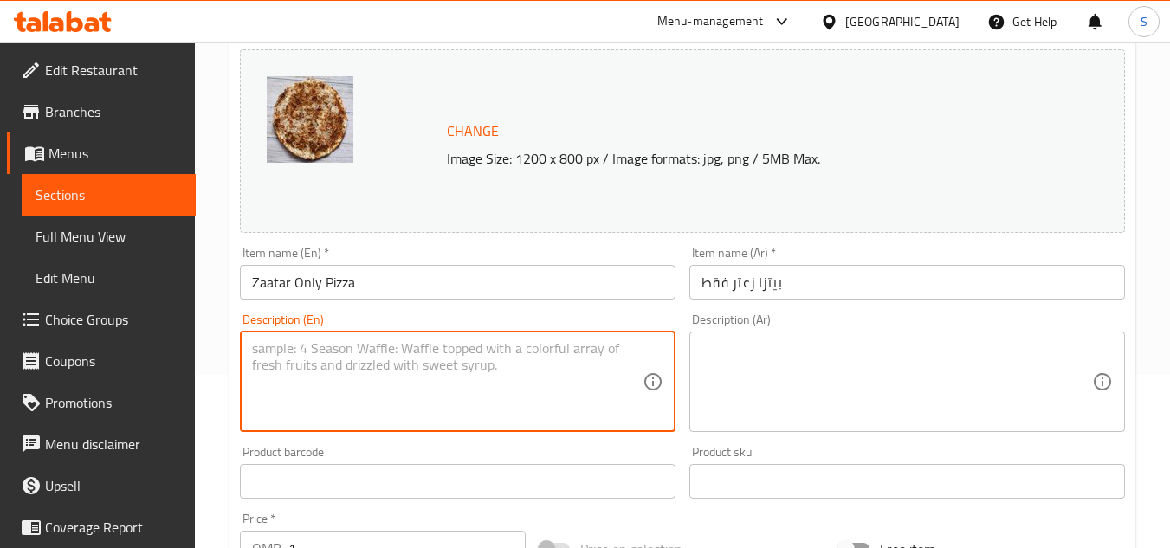
click at [378, 379] on textarea at bounding box center [447, 381] width 391 height 82
paste textarea "Classic zaatar spread with olive oil on fresh dough."
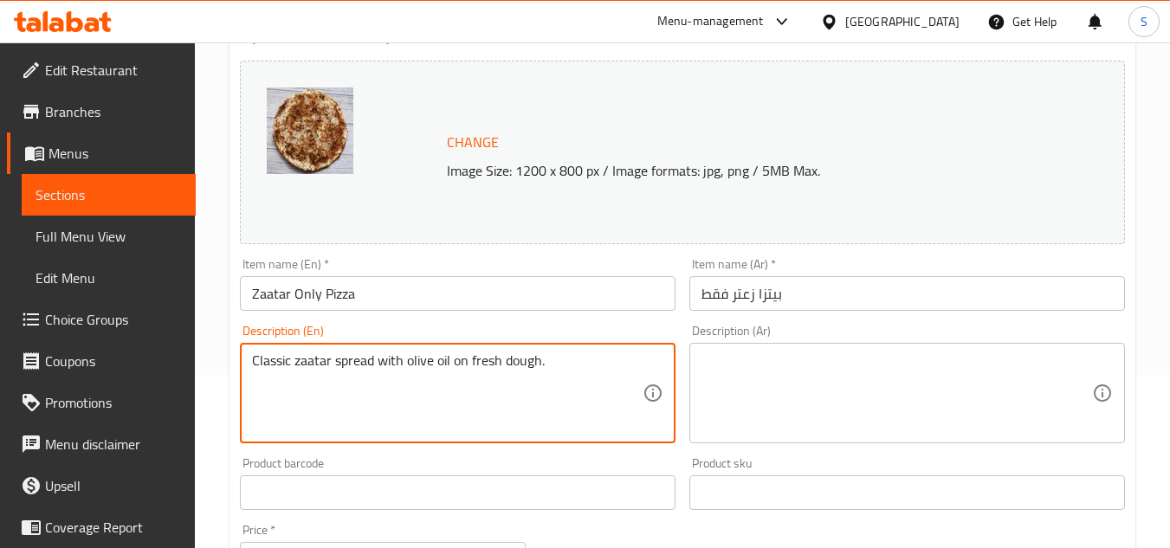
type textarea "Classic zaatar spread with olive oil on fresh dough."
click at [815, 379] on textarea at bounding box center [897, 394] width 391 height 82
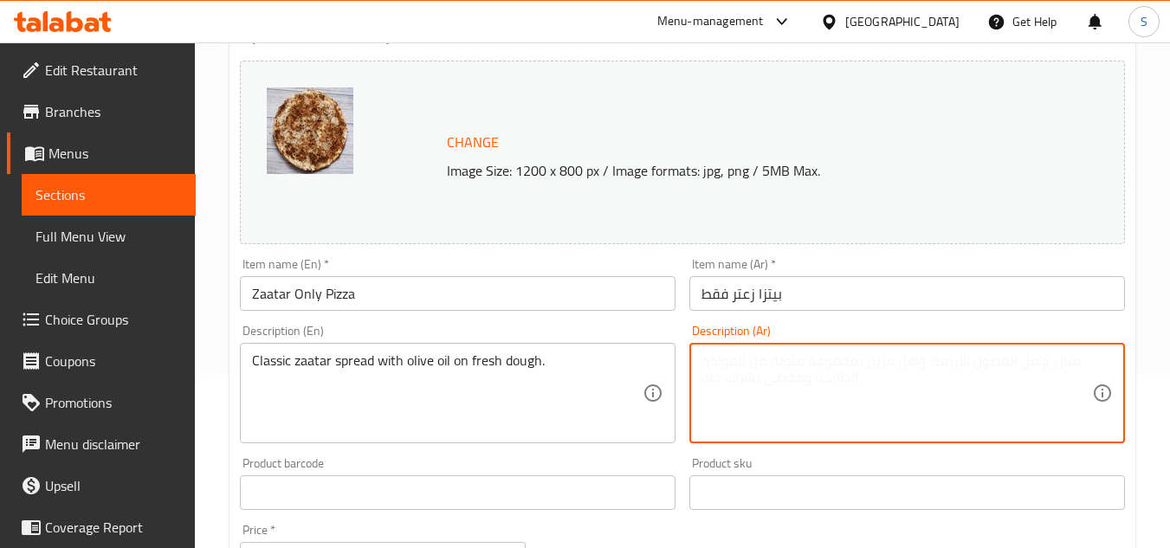
paste textarea "زبدة الزعتر الكلاسيكية مع زيت الزيتون على عجينة طازجة."
click at [1005, 366] on textarea "زبدة الزعتر الكلاسيكية مع زيت الزيتون على عجينة طازجة." at bounding box center [897, 394] width 391 height 82
type textarea "سبريد الزعتر الكلاسيكية مع زيت الزيتون على عجينة طازجة."
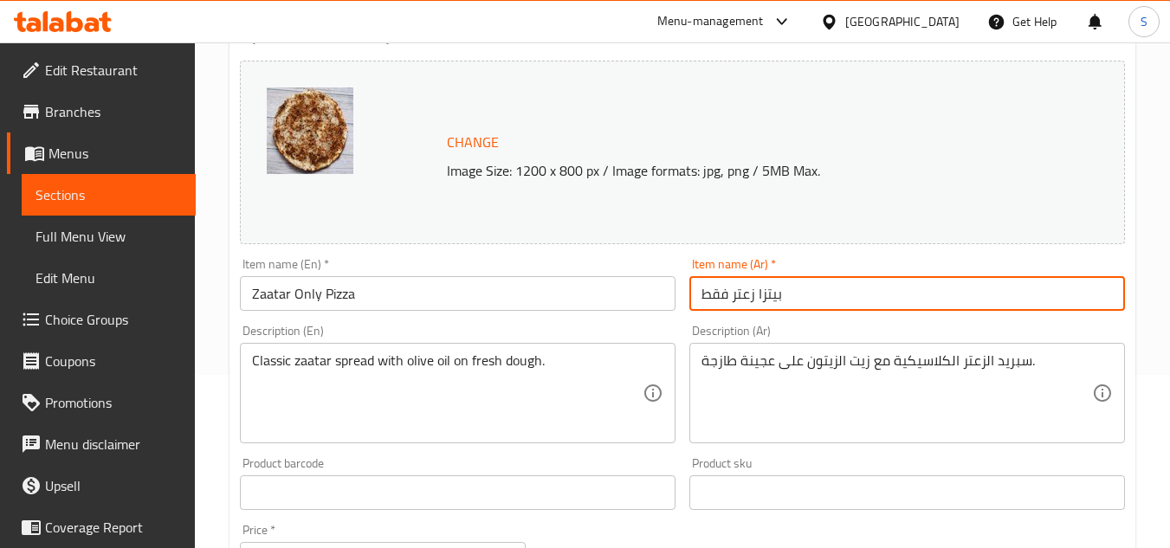
click at [876, 286] on input "بيتزا زعتر فقط" at bounding box center [908, 293] width 436 height 35
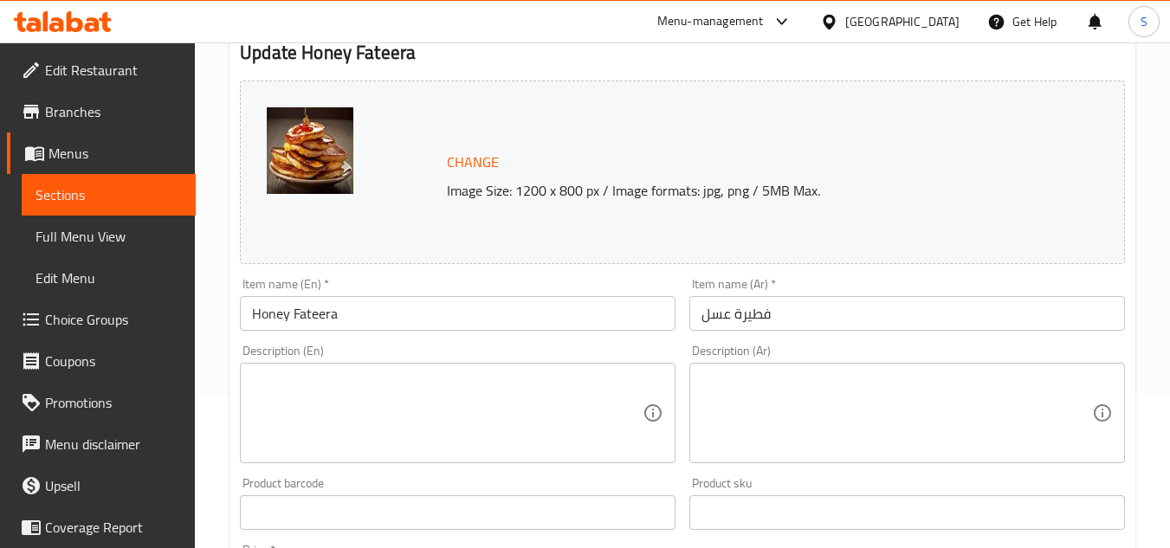
scroll to position [173, 0]
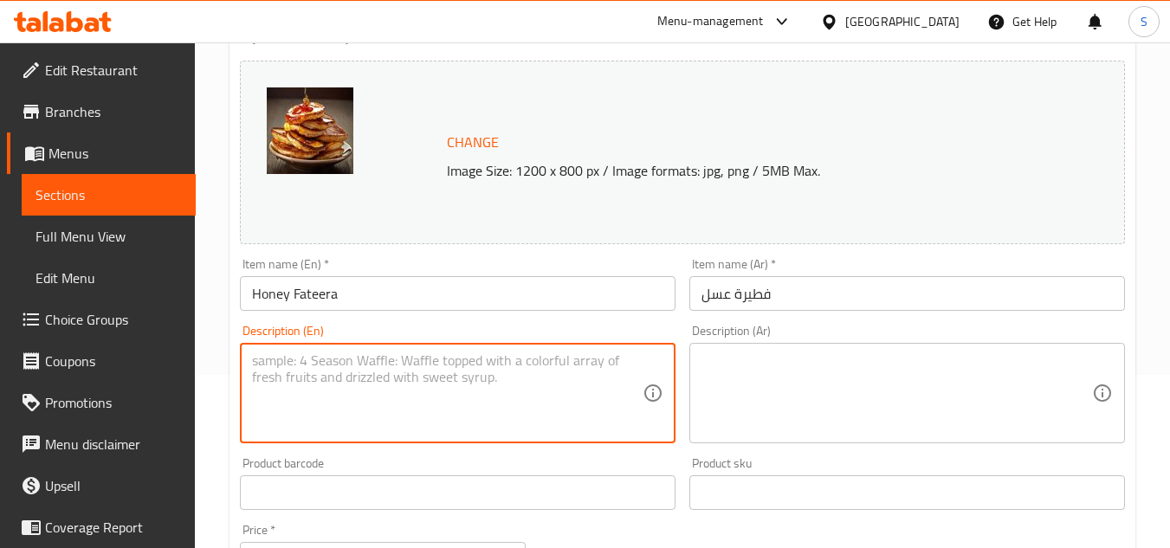
click at [452, 378] on textarea at bounding box center [447, 394] width 391 height 82
paste textarea "Flaky pastry drizzled with golden honey for a sweet treat."
type textarea "Flaky pastry drizzled with golden honey for a sweet treat."
click at [795, 407] on textarea at bounding box center [897, 394] width 391 height 82
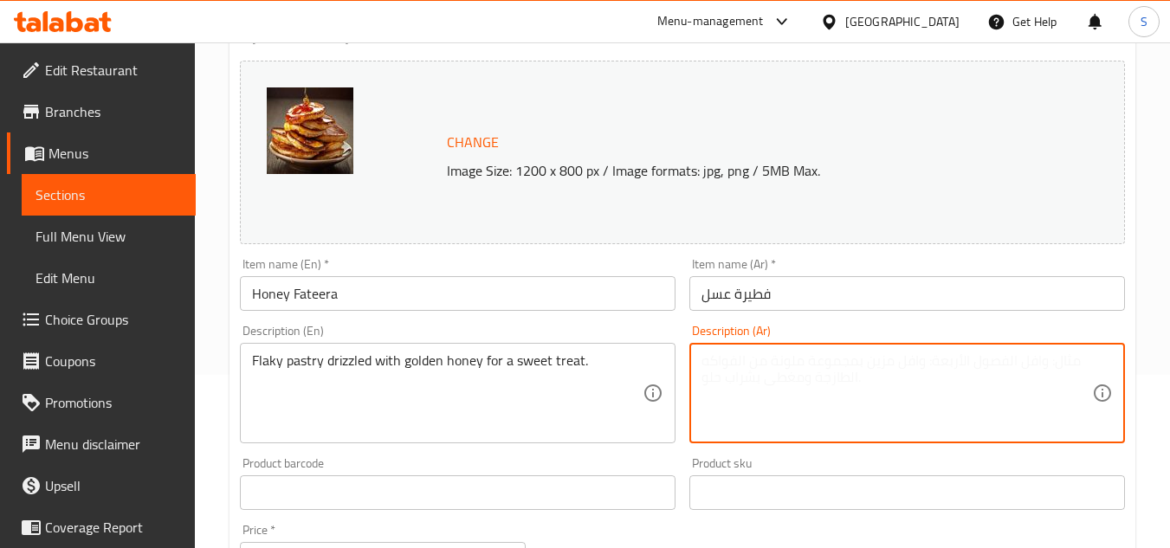
paste textarea "معجنات مقرمشة مغطاة بالعسل الذهبي لتناول حلوى لذيذة."
type textarea "معجنات مقرمشة مغطاة بالعسل الذهبي لتناول حلوى لذيذة."
click at [816, 281] on input "فطيرة عسل" at bounding box center [908, 293] width 436 height 35
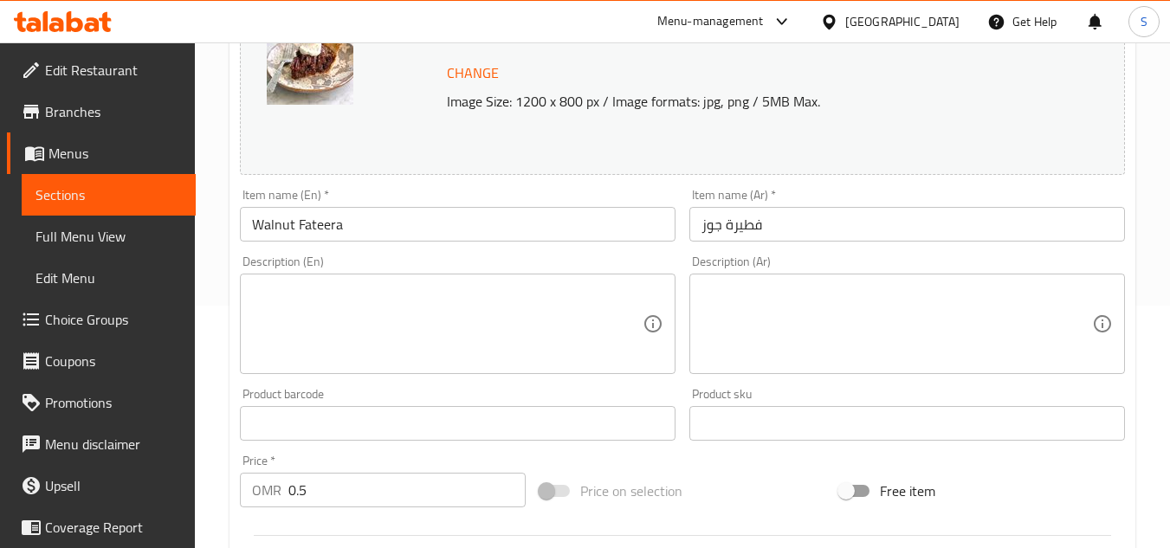
scroll to position [260, 0]
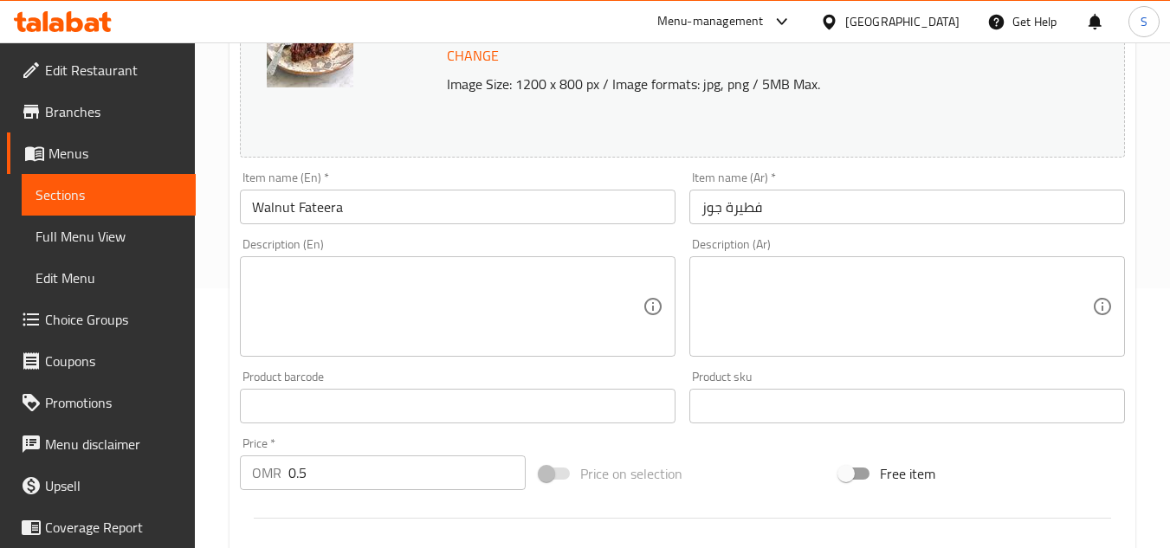
click at [474, 308] on textarea at bounding box center [447, 307] width 391 height 82
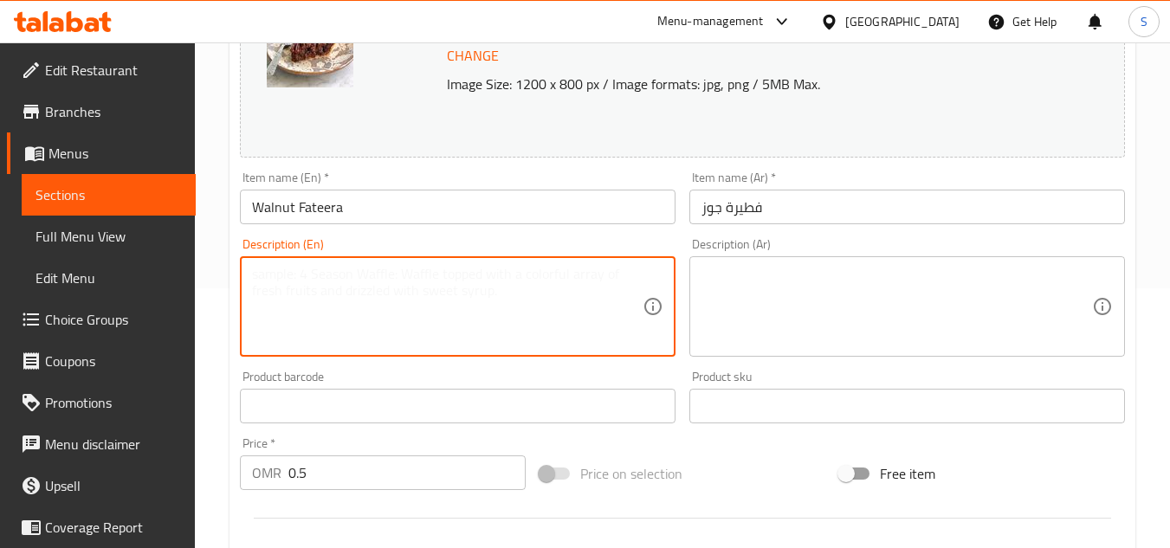
paste textarea "Layered pastry filled with sweetened walnuts."
type textarea "Layered pastry filled with sweetened walnuts."
click at [810, 314] on textarea at bounding box center [897, 307] width 391 height 82
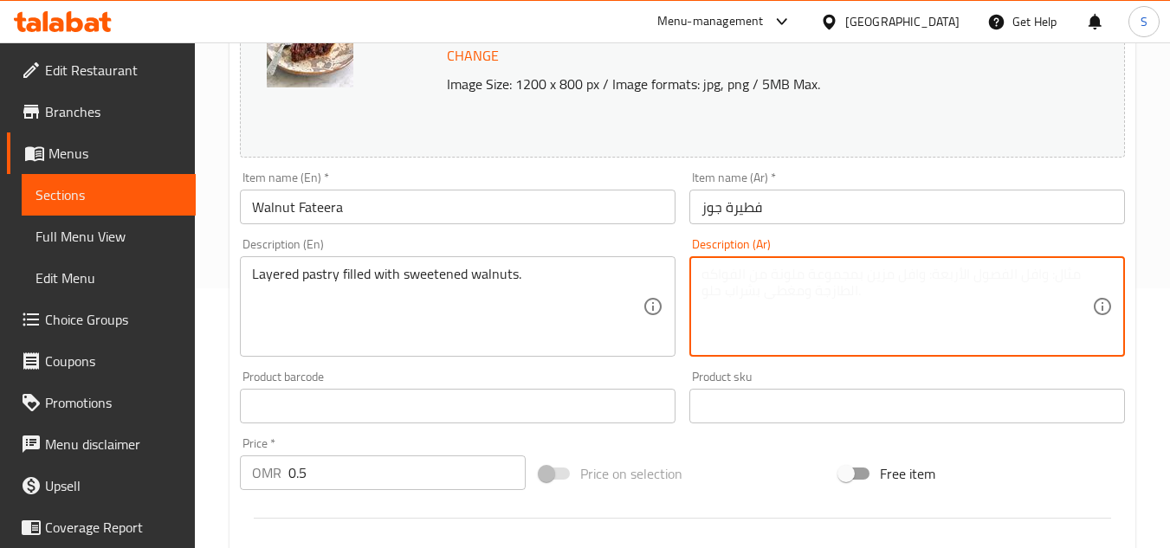
paste textarea "معجنات مطبوخة على شكل طبقات ومحشوة بالجوز المحلى."
click at [968, 280] on textarea "معجنات مطبوخة على شكل طبقات ومحشوة بالجوز المحلى." at bounding box center [897, 307] width 391 height 82
click at [832, 279] on textarea "معجنات على شكل طبقات ومحشوة بالجوز المحلى." at bounding box center [897, 307] width 391 height 82
click at [826, 284] on textarea "معجنات على شكل طبقات ومحشوة بالجوز المحلى." at bounding box center [897, 307] width 391 height 82
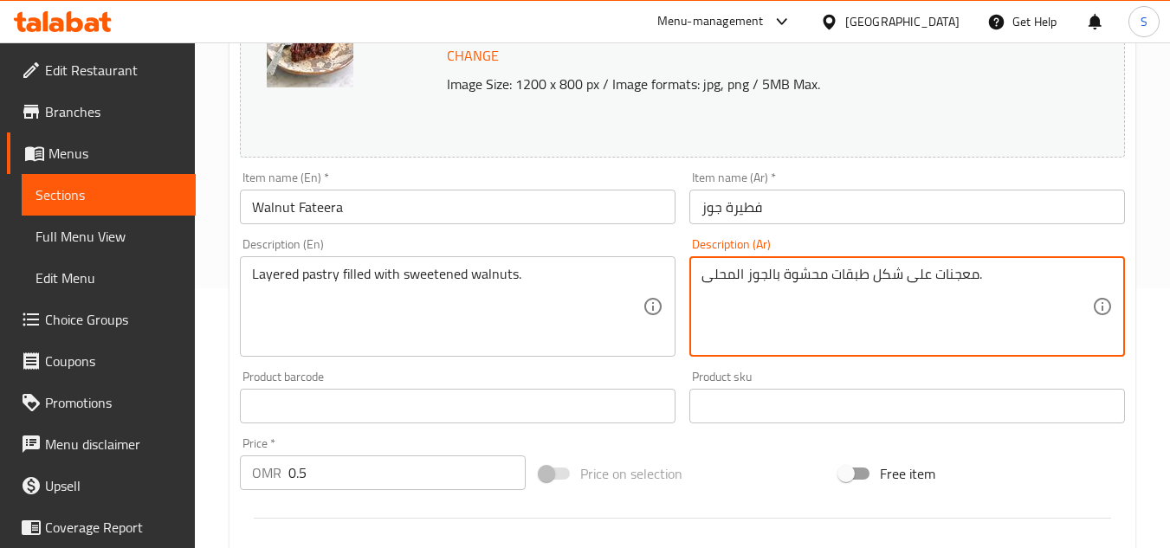
type textarea "معجنات على شكل طبقات محشوة بالجوز المحلى."
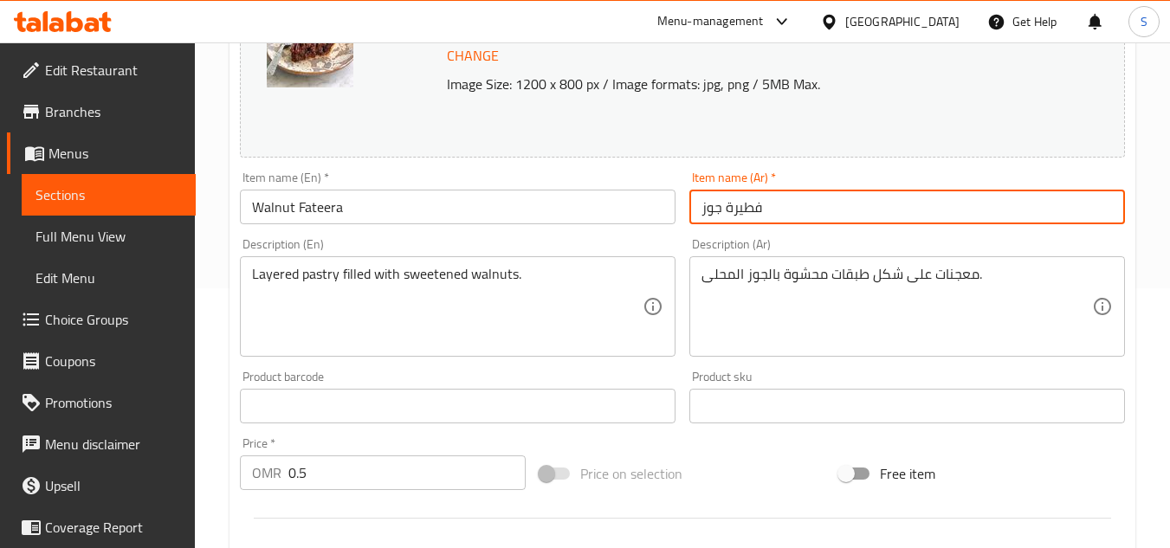
click at [833, 217] on input "فطيرة جوز" at bounding box center [908, 207] width 436 height 35
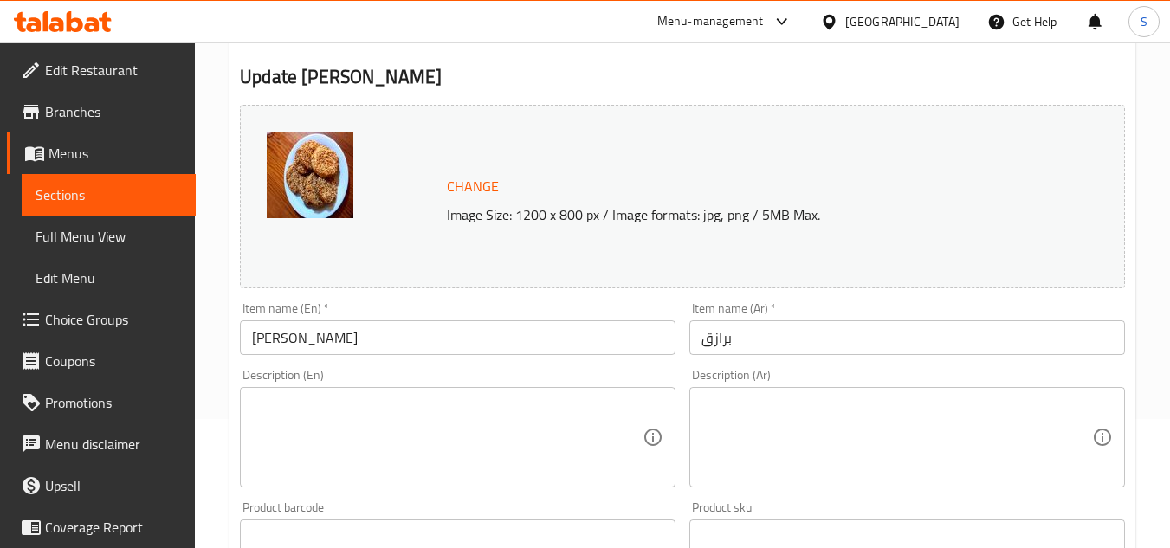
scroll to position [173, 0]
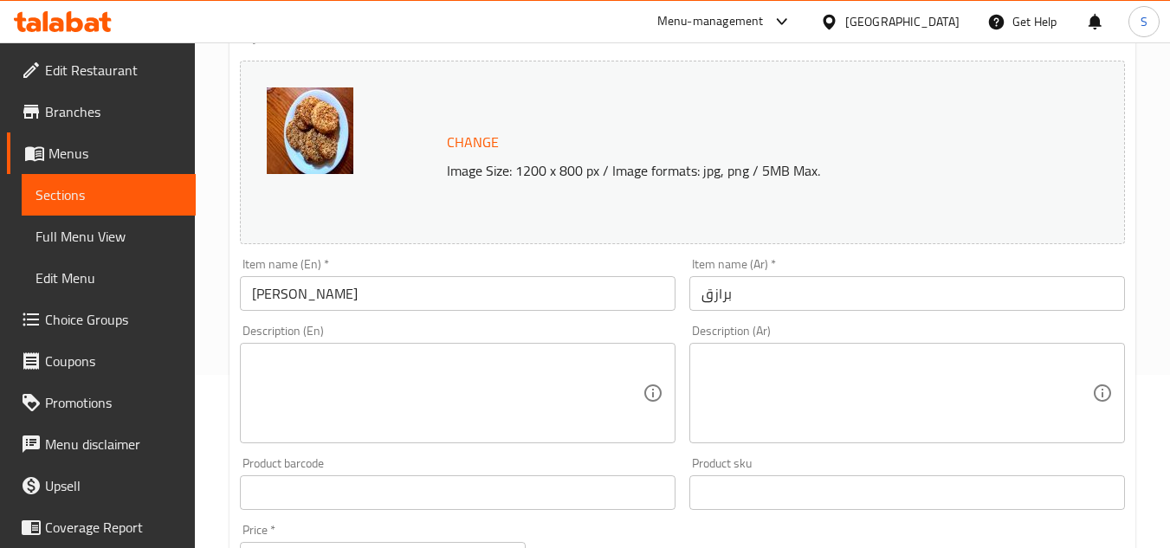
click at [455, 402] on textarea at bounding box center [447, 394] width 391 height 82
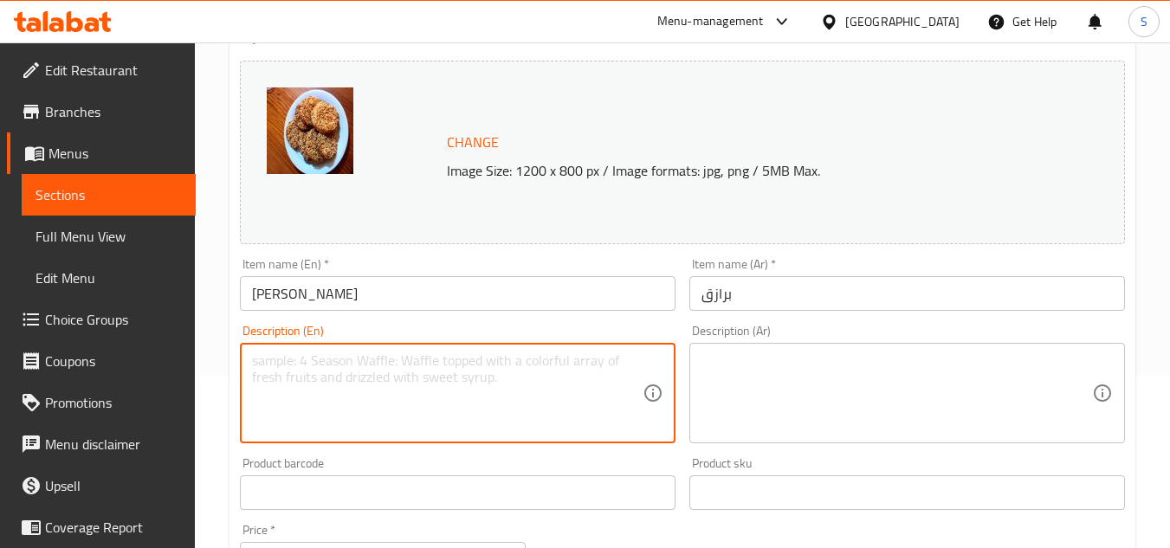
paste textarea "Crunchy sesame cookies with a hint of sweetness."
type textarea "Crunchy sesame cookies with a hint of sweetness."
click at [774, 392] on textarea at bounding box center [897, 394] width 391 height 82
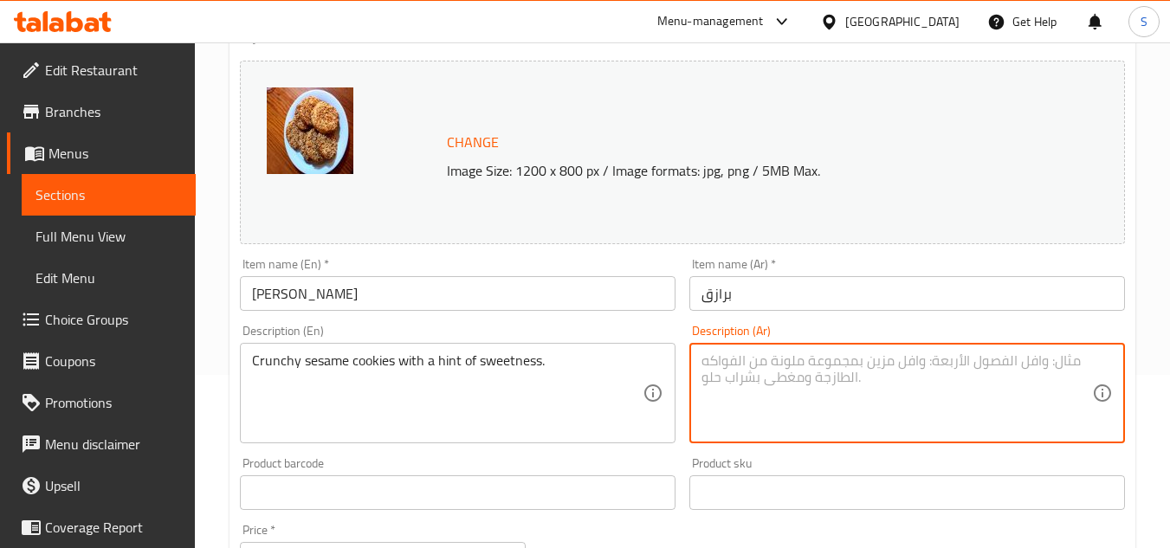
paste textarea "بسكويت السمسم المقرمش مع لمسة من الحلاوة."
type textarea "بسكويت السمسم المقرمش مع لمسة من الحلاوة."
click at [890, 296] on input "برازق" at bounding box center [908, 293] width 436 height 35
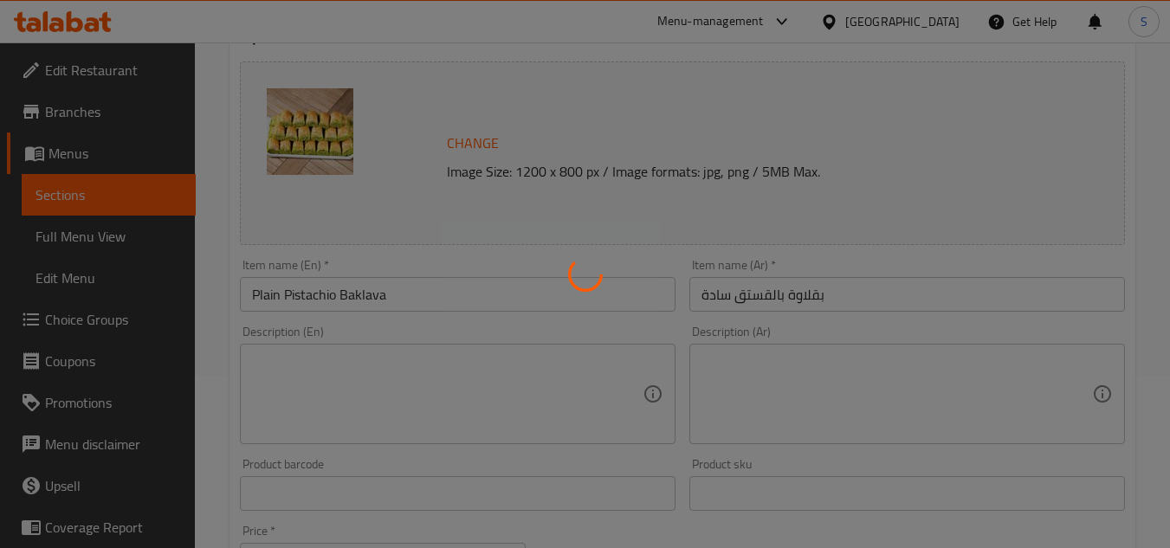
scroll to position [173, 0]
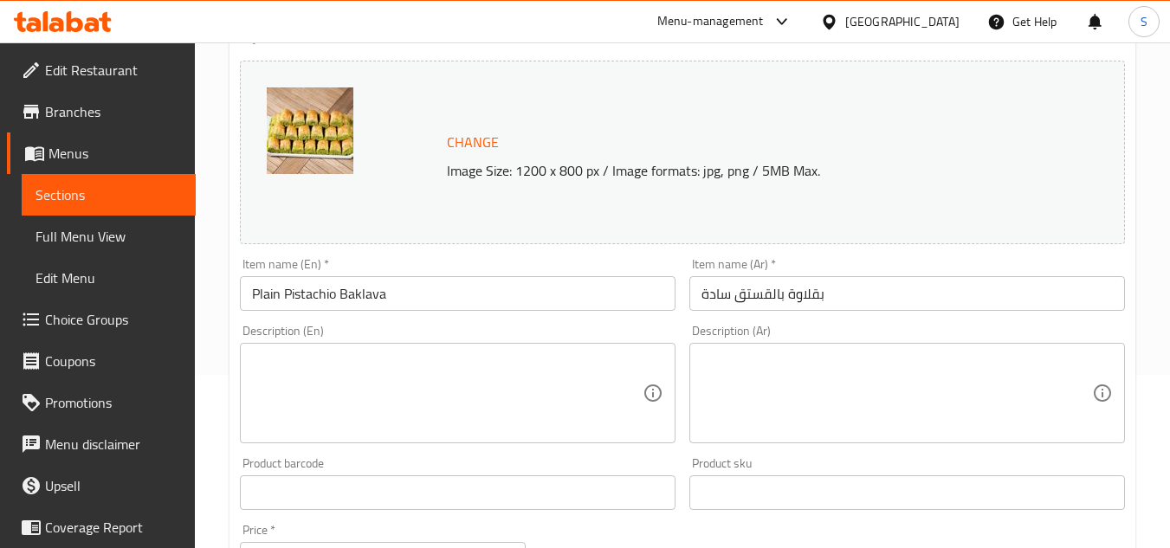
click at [442, 353] on textarea at bounding box center [447, 394] width 391 height 82
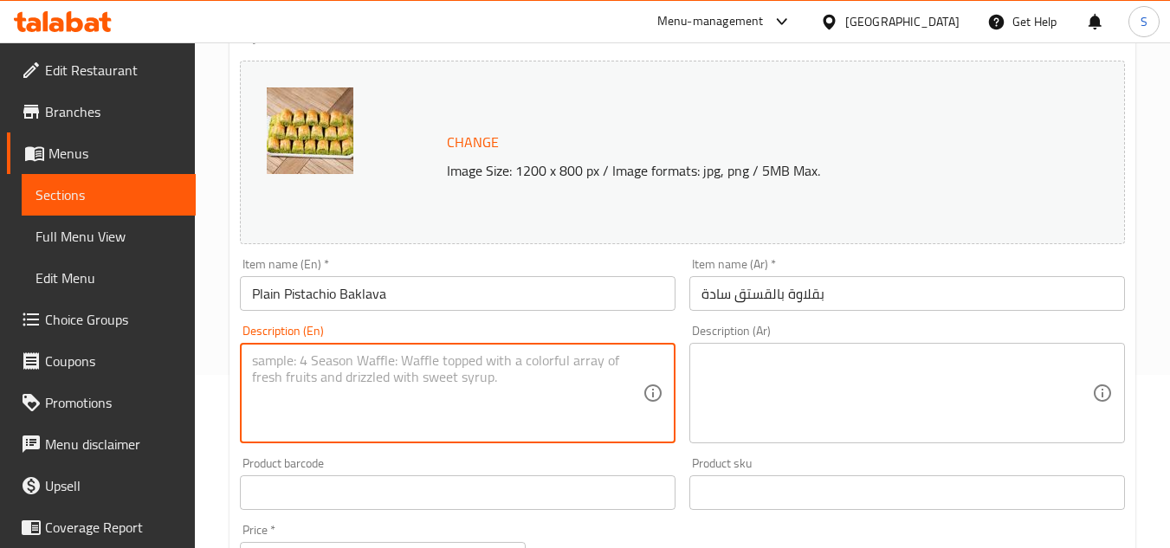
paste textarea "Layers of filo pastry filled with crushed pistachios and sweet syrup."
type textarea "Layers of filo pastry filled with crushed pistachios and sweet syrup."
click at [769, 393] on textarea at bounding box center [897, 394] width 391 height 82
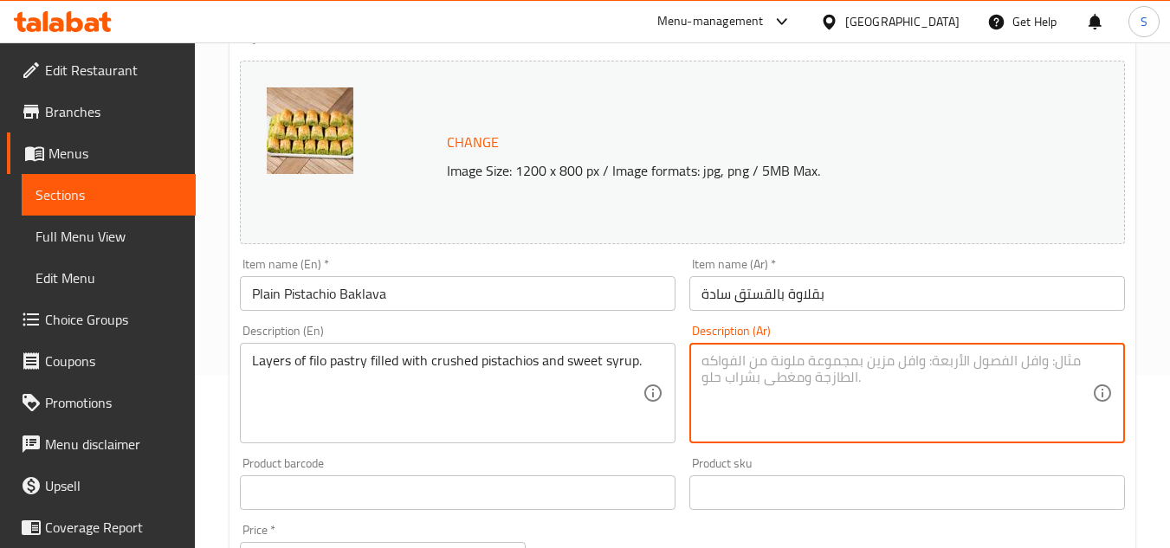
paste textarea "طبقات من عجينة الفيلو محشوة بالفستق المطحون والشراب الحلو."
type textarea "طبقات من عجينة الفيلو محشوة بالفستق المطحون والشراب الحلو."
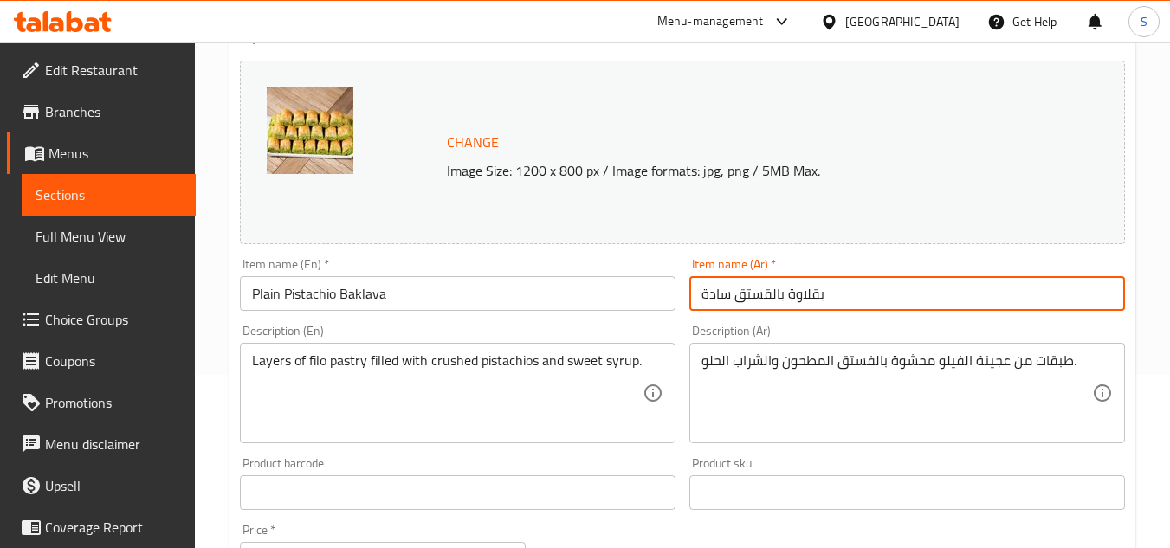
click at [874, 297] on input "بقلاوة بالقستق سادة" at bounding box center [908, 293] width 436 height 35
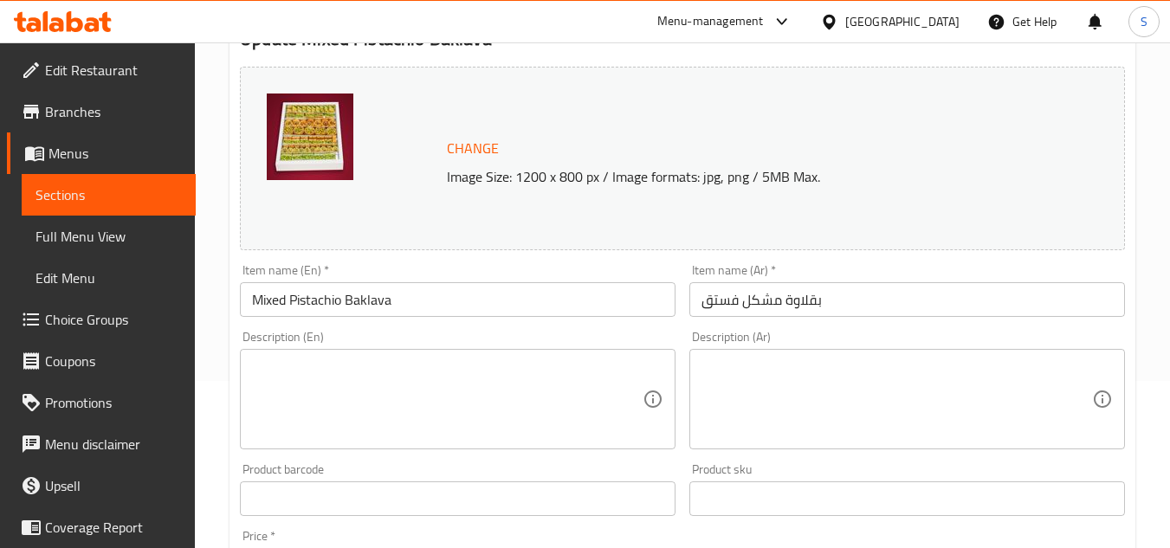
scroll to position [173, 0]
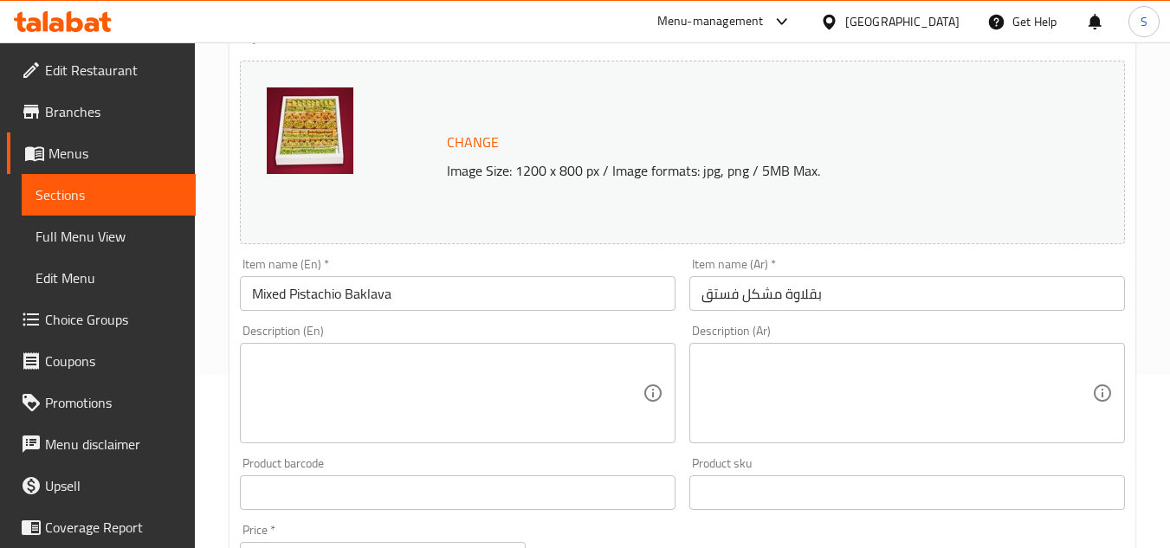
click at [437, 366] on textarea at bounding box center [447, 394] width 391 height 82
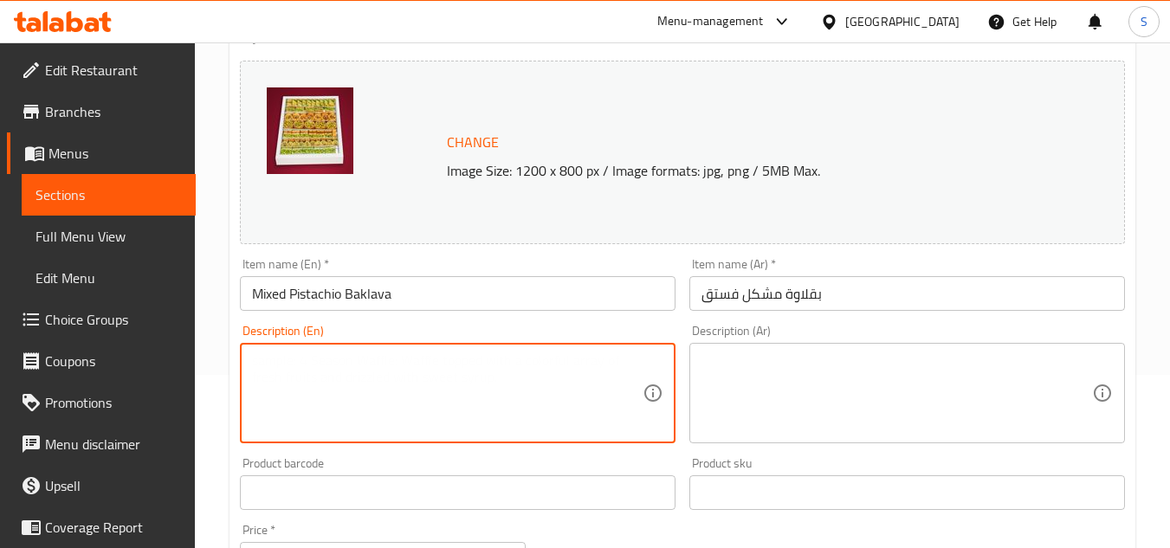
paste textarea "A rich assortment of baklava varieties stuffed with premium pistachios."
type textarea "A rich assortment of baklava varieties stuffed with premium pistachios."
click at [790, 400] on textarea at bounding box center [897, 394] width 391 height 82
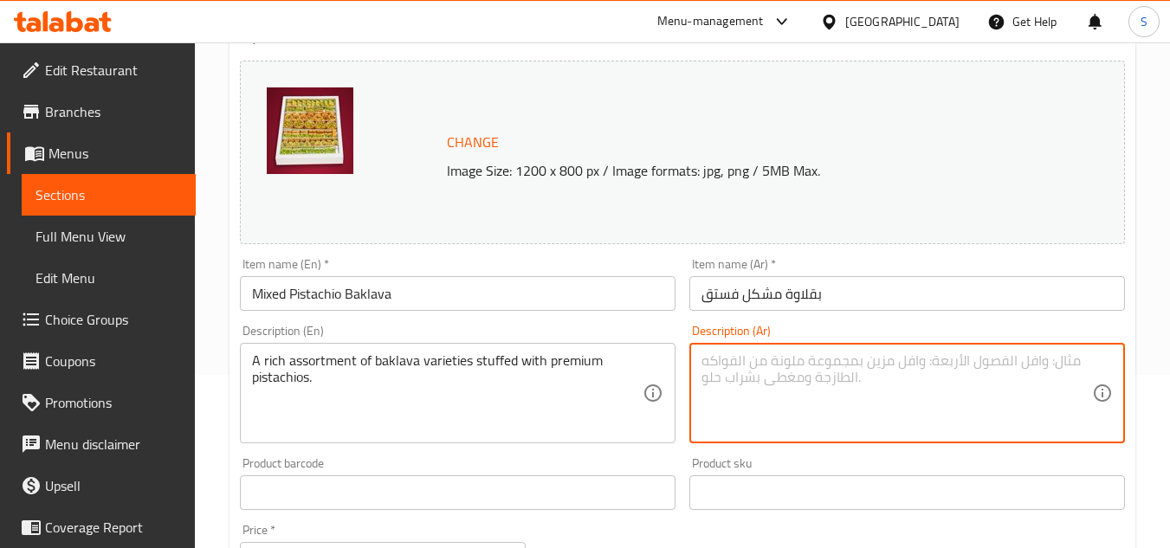
paste textarea "مجموعة متنوعة غنية من أنواع البقلاوة المحشوة بالفستق الفاخر."
type textarea "مجموعة متنوعة غنية من أنواع البقلاوة المحشوة بالفستق الفاخر."
click at [863, 292] on input "بقلاوة مشكل فستق" at bounding box center [908, 293] width 436 height 35
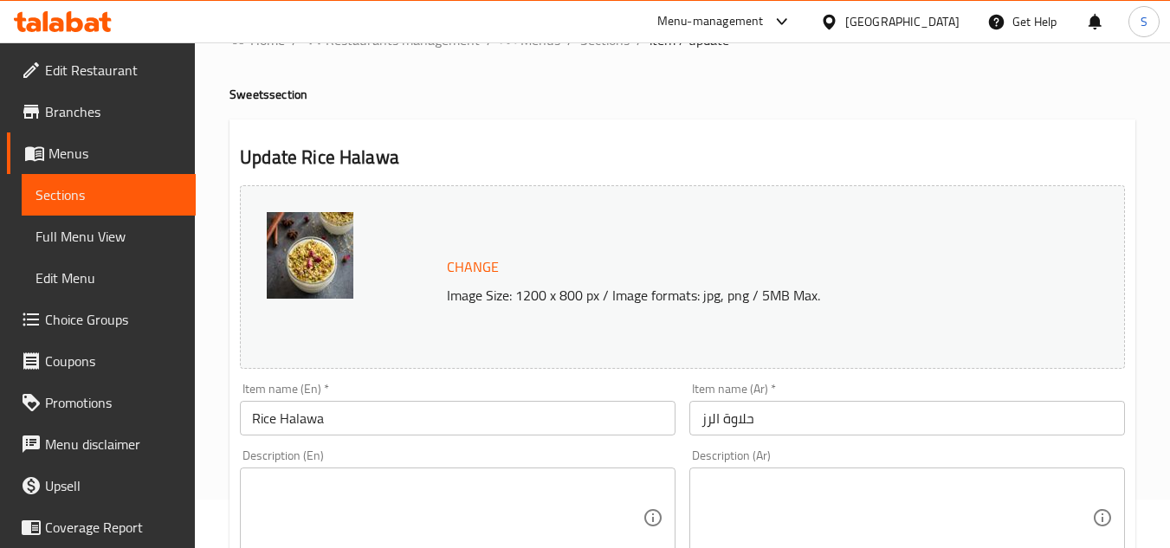
scroll to position [87, 0]
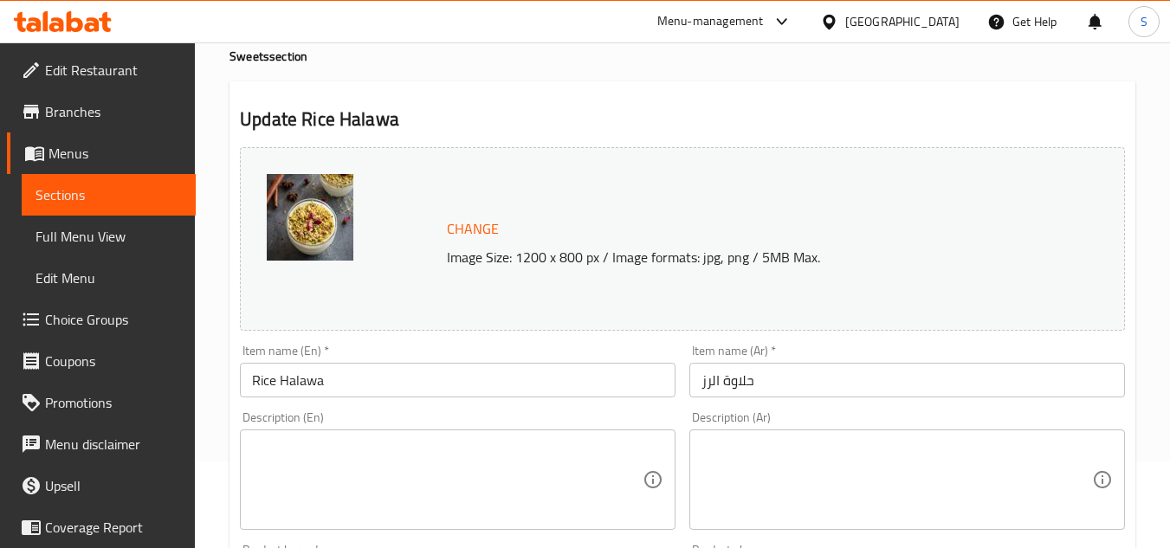
click at [413, 465] on textarea at bounding box center [447, 480] width 391 height 82
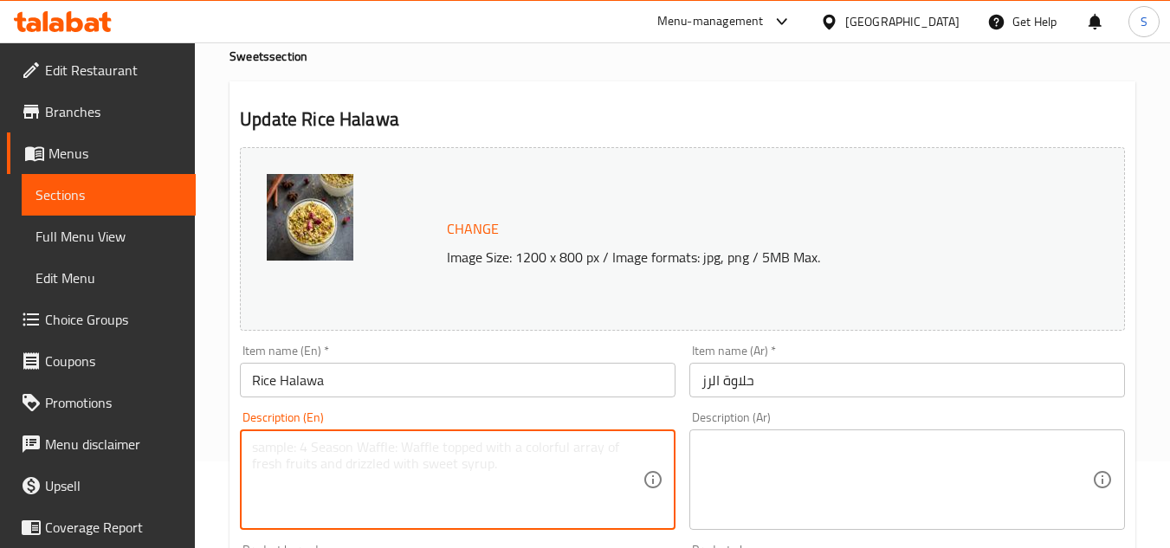
paste textarea "Creamy rice pudding infused with aromatic flavors."
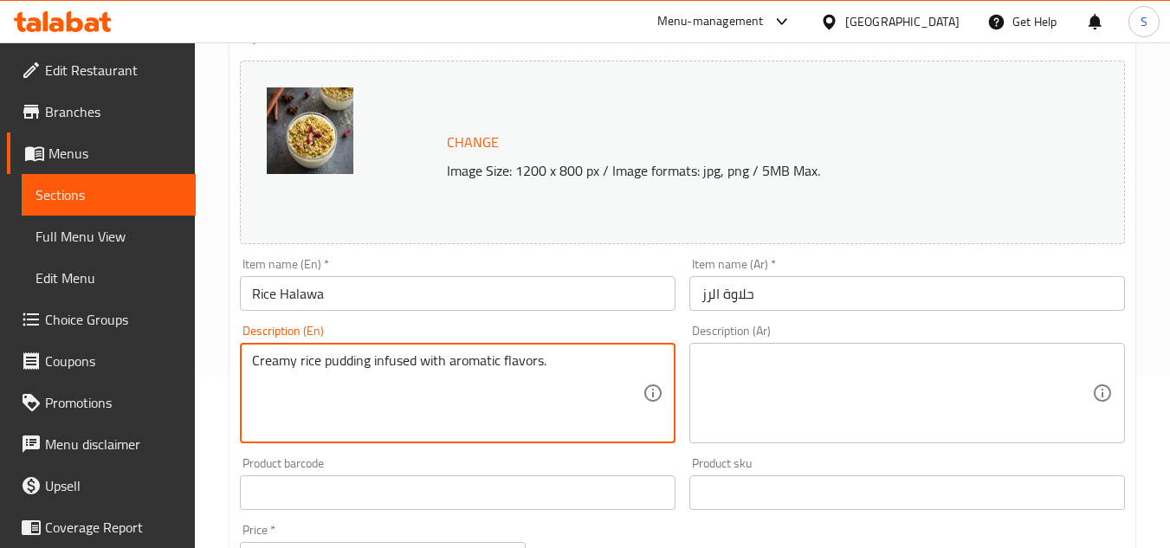
type textarea "Creamy rice pudding infused with aromatic flavors."
click at [761, 376] on textarea at bounding box center [897, 394] width 391 height 82
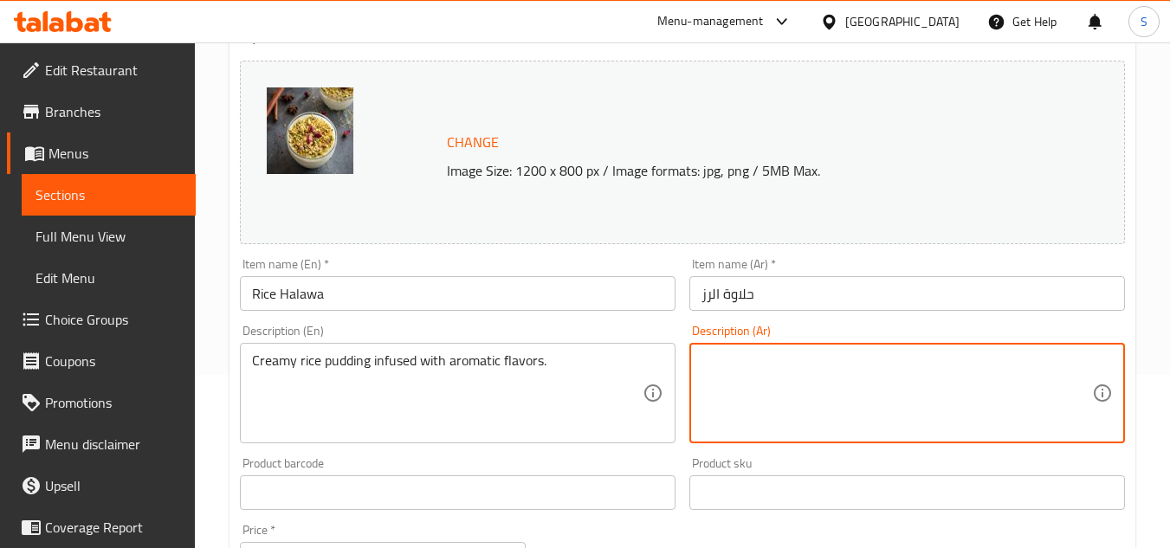
paste textarea "بودينغ أرز كريمي مع نكهات عطرية."
type textarea "بودينغ أرز كريمي مع نكهات عطرية."
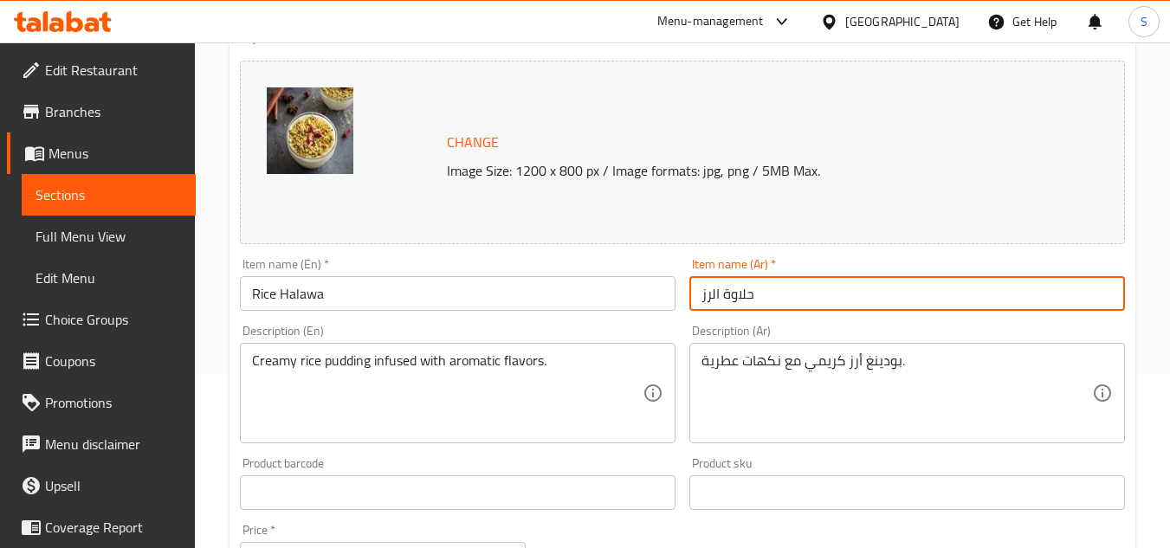
click at [807, 301] on input "حلاوة الرز" at bounding box center [908, 293] width 436 height 35
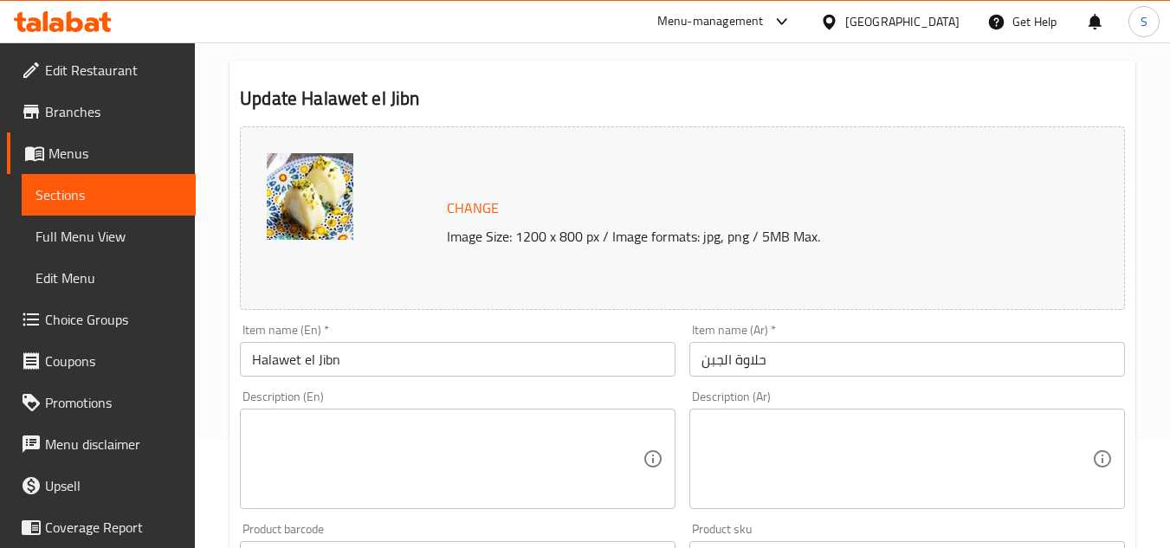
scroll to position [173, 0]
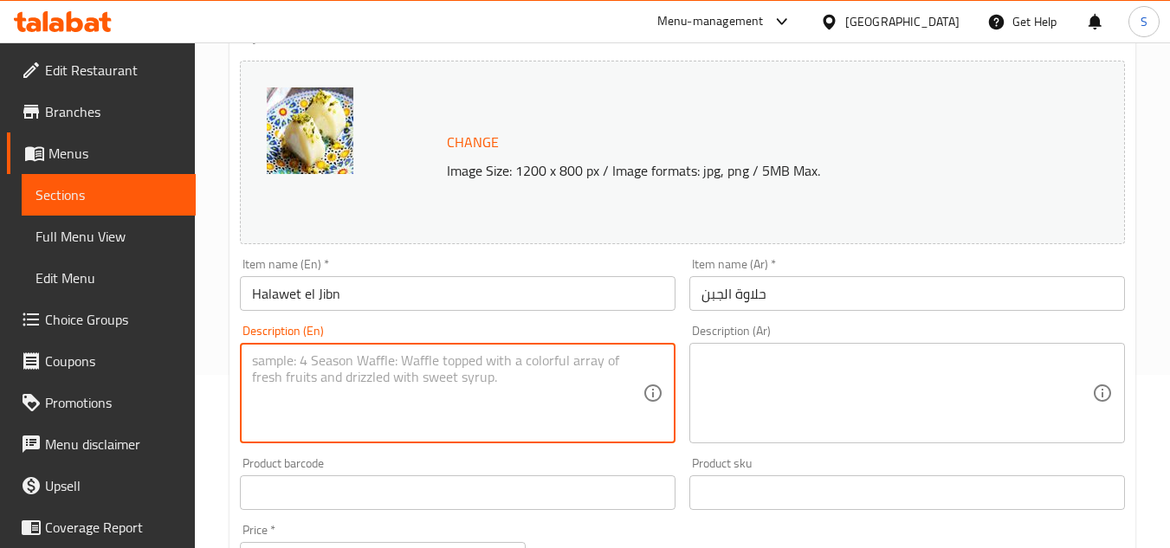
click at [390, 418] on textarea at bounding box center [447, 394] width 391 height 82
paste textarea "Sweet cheese rolls filled with cream and drizzled with syrup."
type textarea "Sweet cheese rolls filled with cream and drizzled with syrup."
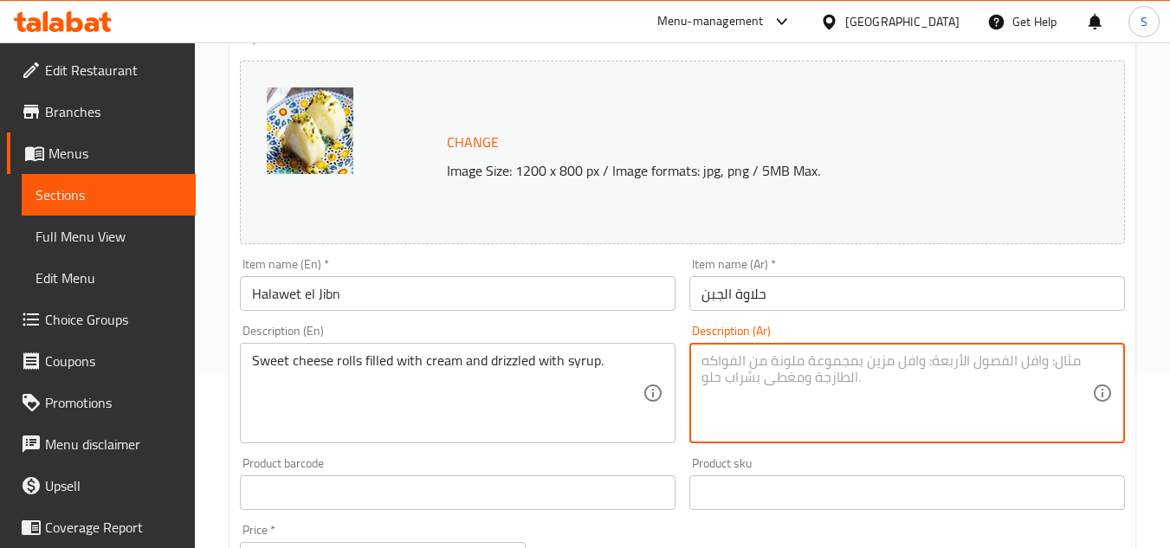
click at [800, 386] on textarea at bounding box center [897, 394] width 391 height 82
paste textarea "لفائف الجبن الحلوة المحشوة بالكريمة والمغطاة بالشراب."
type textarea "لفائف الجبن الحلوة المحشوة بالكريمة والمغطاة بالشراب."
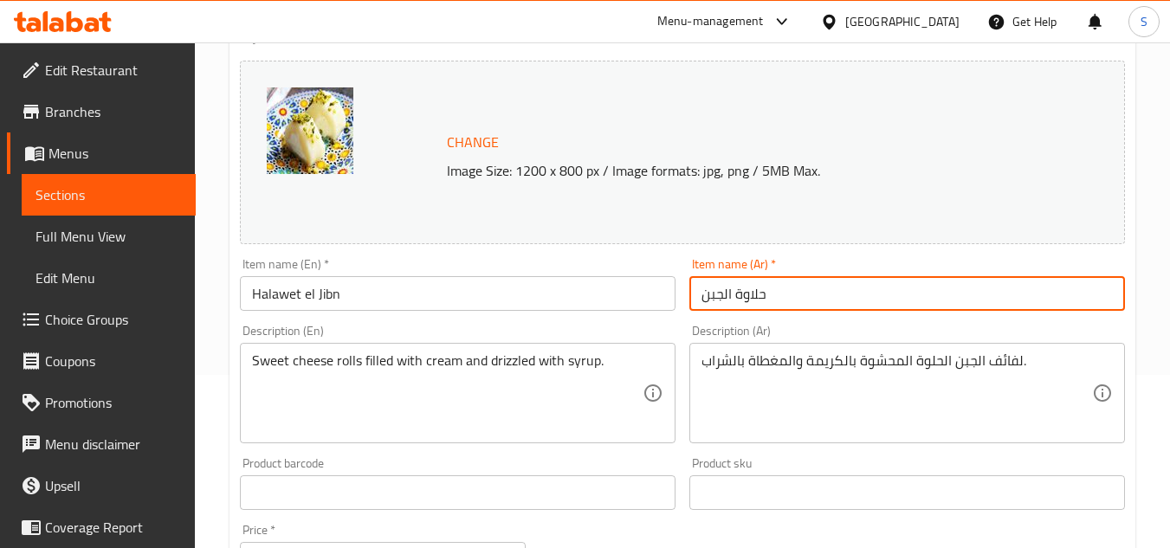
click at [822, 307] on input "حلاوة الجبن" at bounding box center [908, 293] width 436 height 35
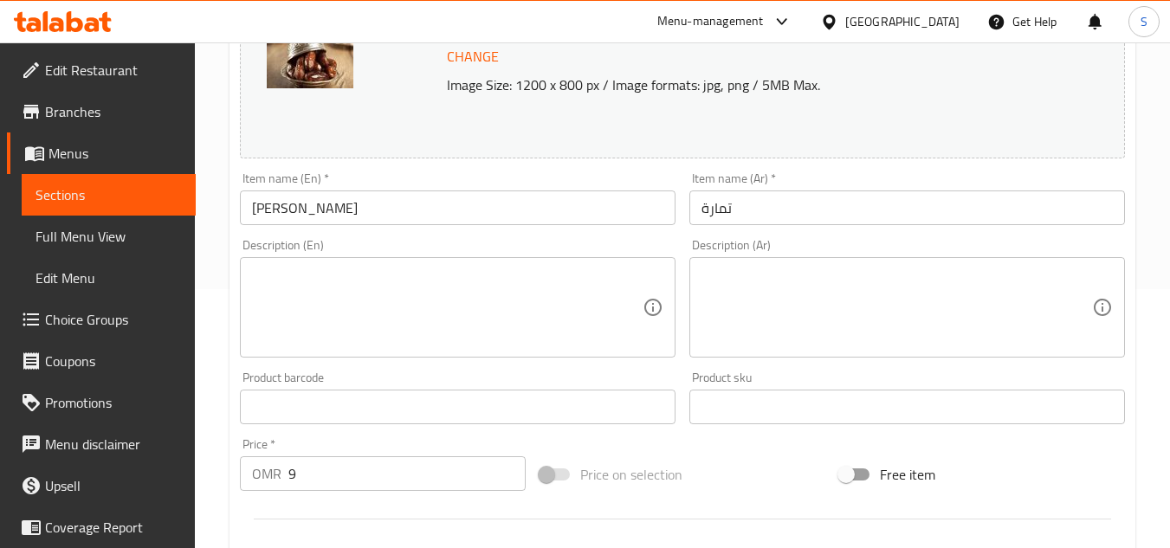
scroll to position [260, 0]
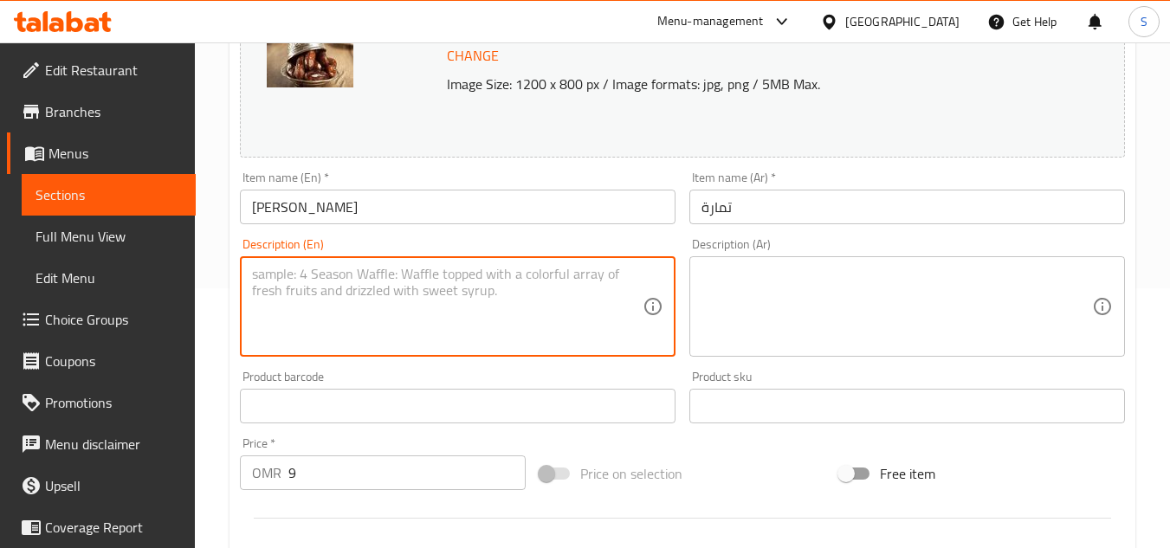
click at [384, 330] on textarea at bounding box center [447, 307] width 391 height 82
paste textarea "Sweet date-based dessert with a naturally rich taste."
type textarea "Sweet date-based dessert with a naturally rich taste."
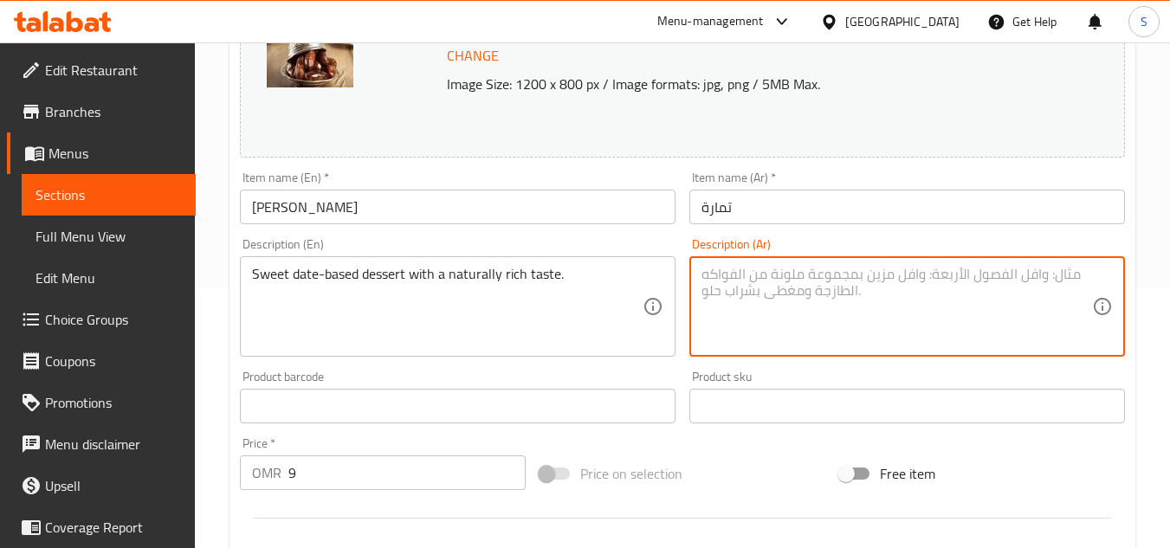
click at [828, 300] on textarea at bounding box center [897, 307] width 391 height 82
paste textarea "حلوى حلوة مصنوعة من التمر ذات مذاق غني طبيعي."
type textarea "حلوى حلوة مصنوعة من التمر ذات مذاق غني طبيعي."
click at [814, 204] on input "تمارة" at bounding box center [908, 207] width 436 height 35
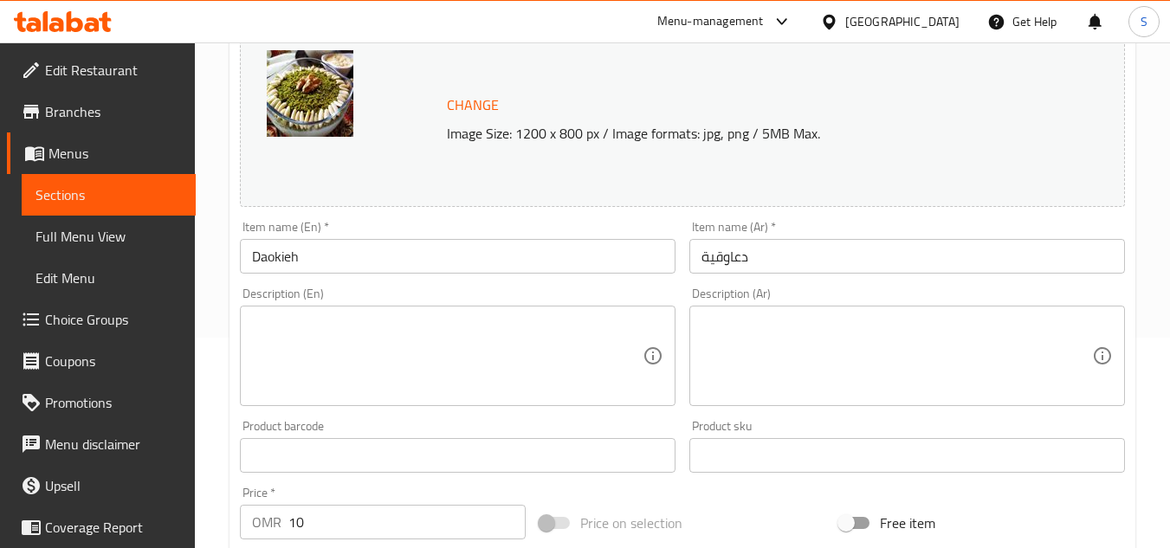
scroll to position [260, 0]
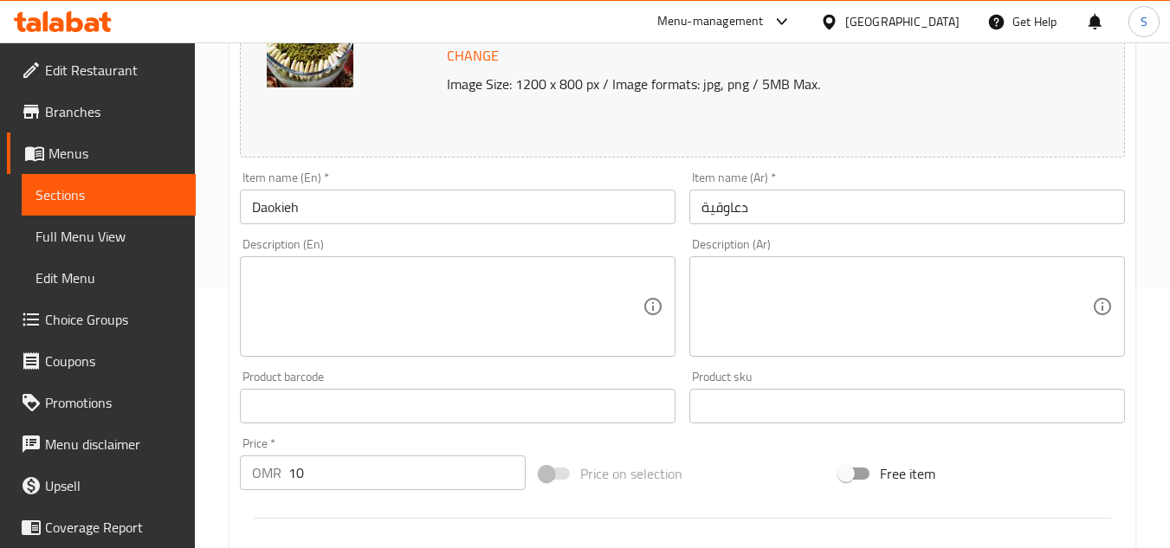
click at [353, 318] on textarea at bounding box center [447, 307] width 391 height 82
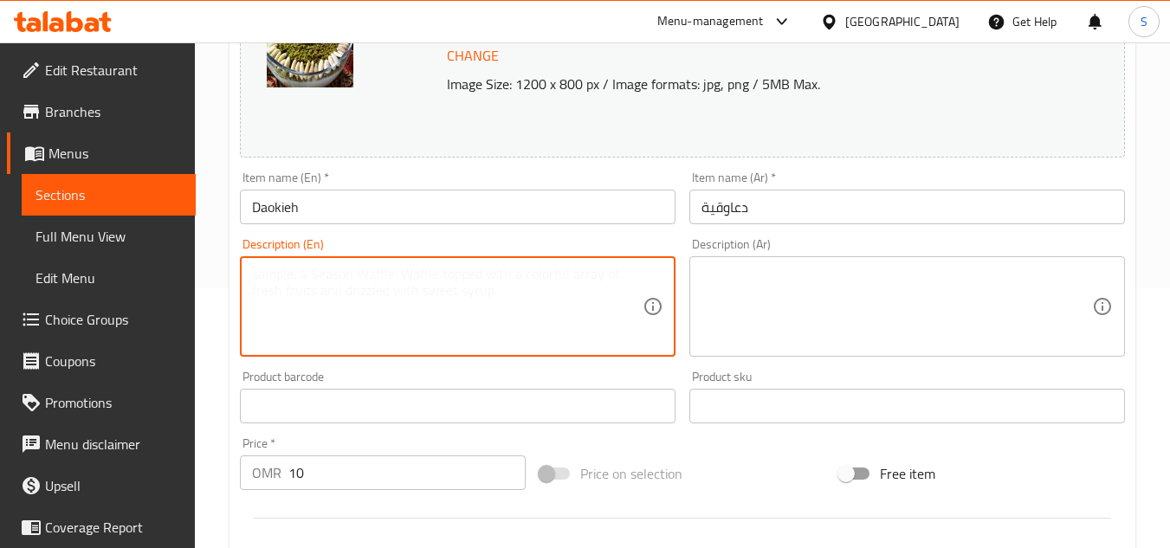
paste textarea "Traditional dessert made with a blend of grains, nuts, and aromatic spices."
type textarea "Traditional dessert made with a blend of grains, nuts, and aromatic spices."
click at [813, 340] on textarea at bounding box center [897, 307] width 391 height 82
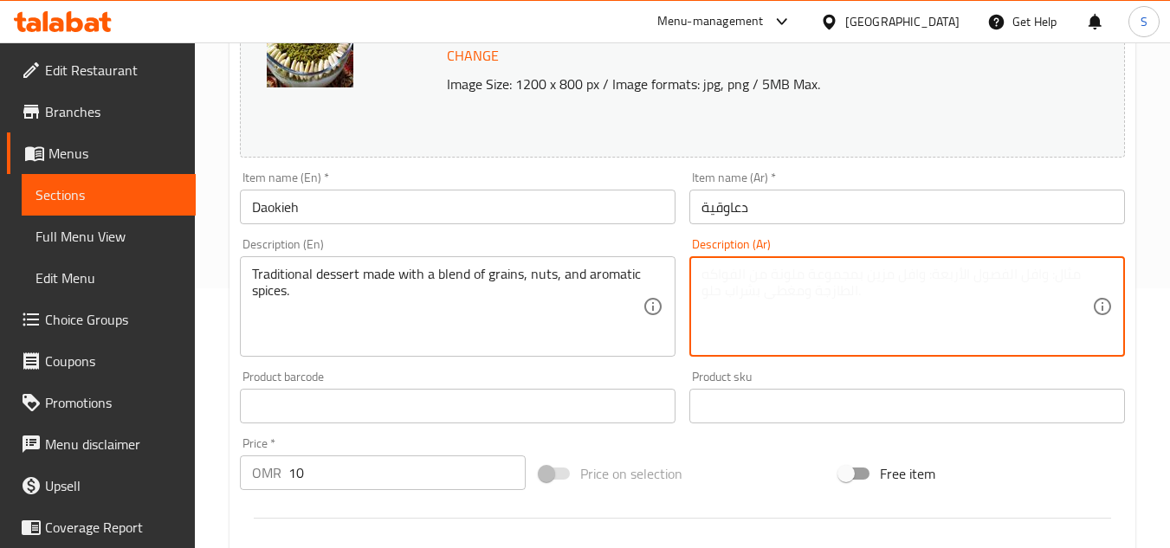
paste textarea "حلوى تقليدية مصنوعة من مزيج من الحبوب والمكسرات والتوابل العطرية."
type textarea "حلوى تقليدية مصنوعة من مزيج من الحبوب والمكسرات والتوابل العطرية."
click at [801, 206] on input "دعاوقية" at bounding box center [908, 207] width 436 height 35
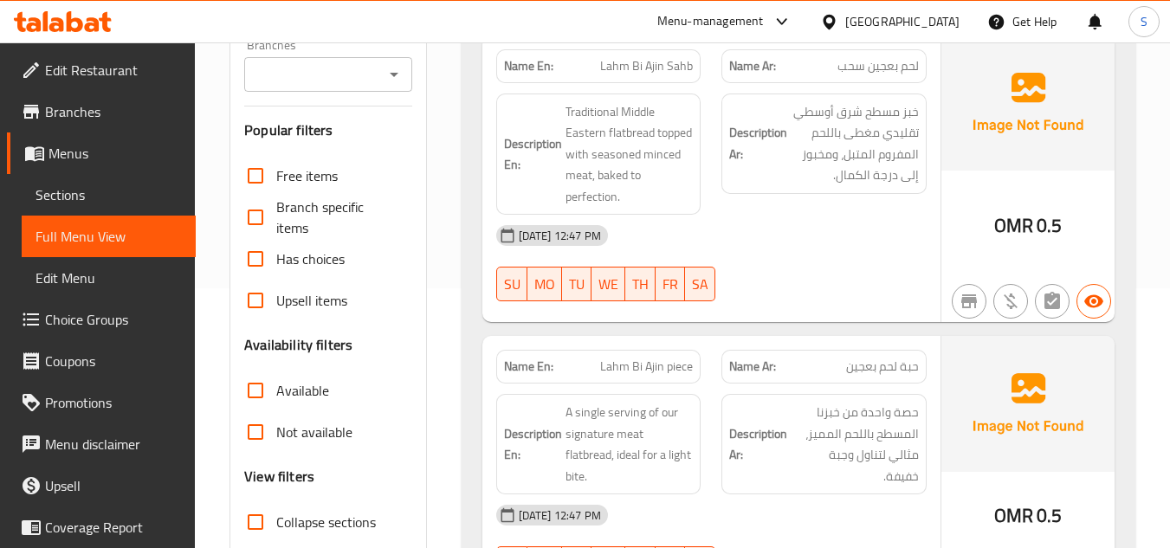
scroll to position [347, 0]
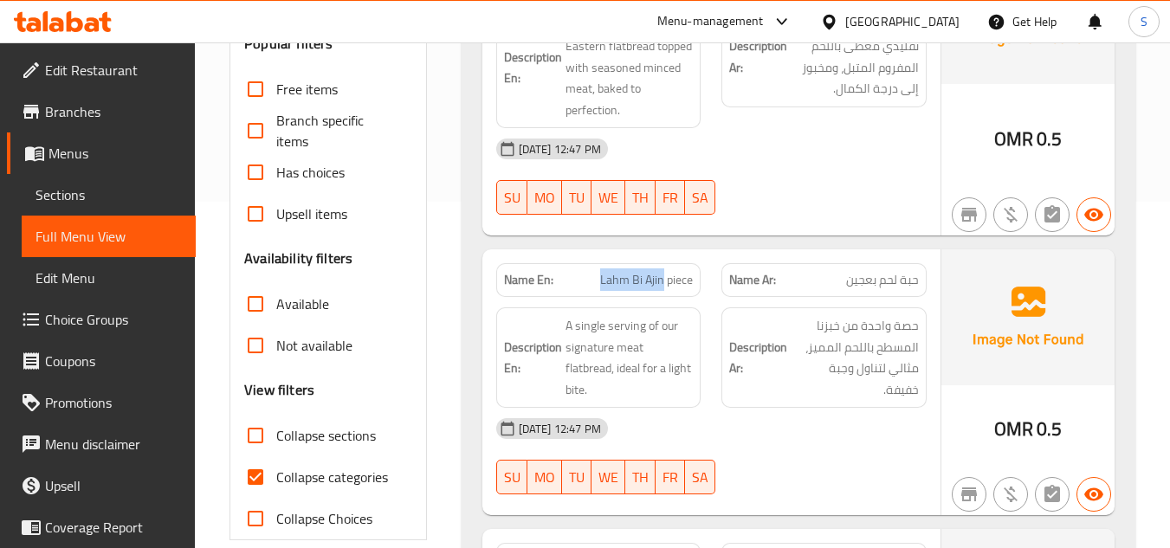
drag, startPoint x: 616, startPoint y: 280, endPoint x: 664, endPoint y: 280, distance: 48.5
click at [664, 280] on p "Name En: Lahm Bi Ajin piece" at bounding box center [599, 280] width 190 height 18
copy span "Lahm Bi Ajin"
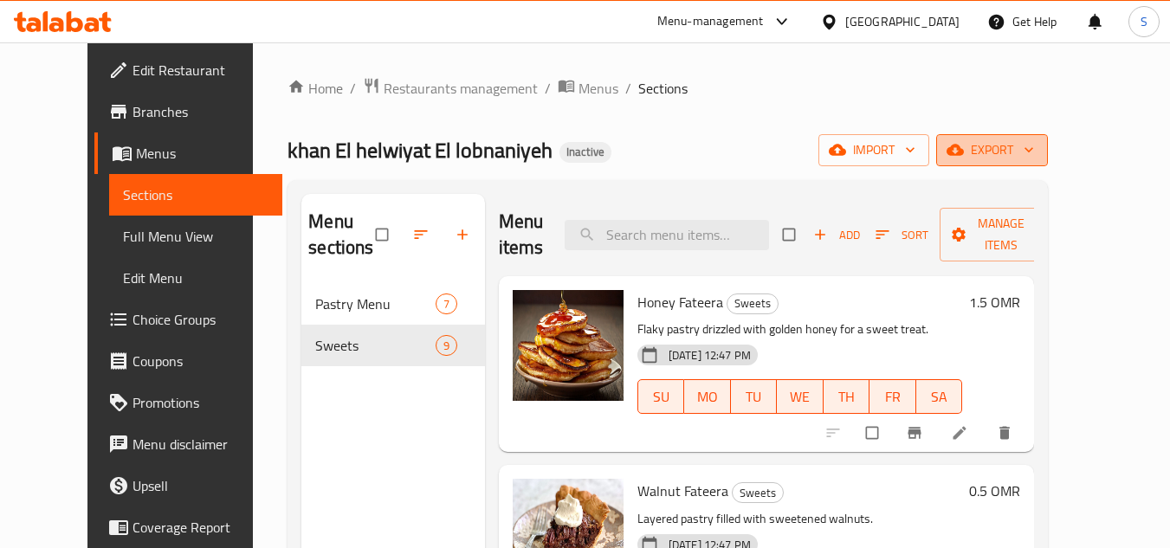
click at [1034, 147] on span "export" at bounding box center [992, 150] width 84 height 22
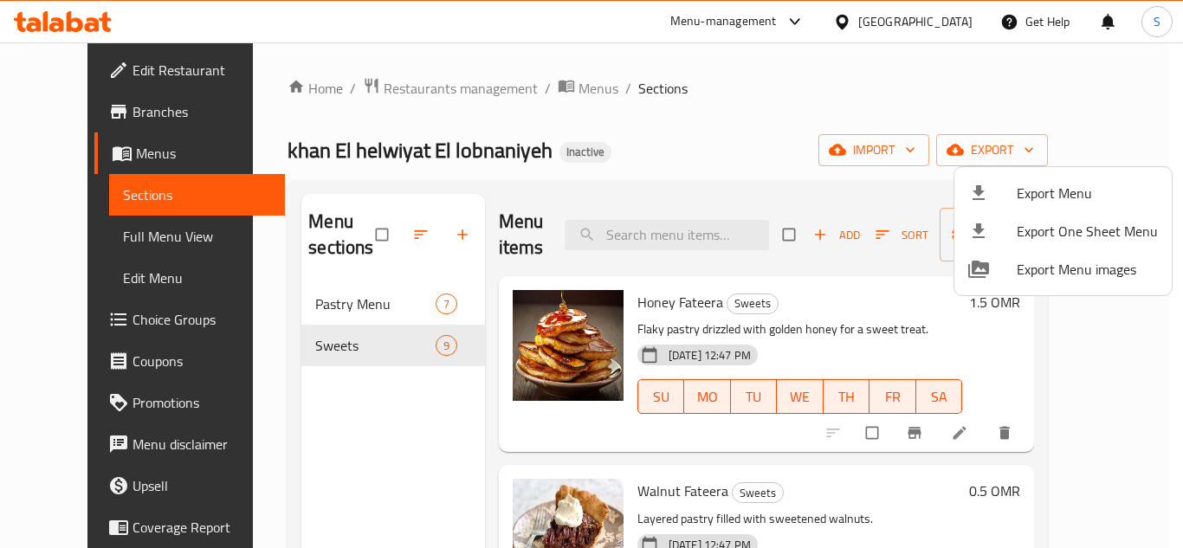
click at [1060, 184] on span "Export Menu" at bounding box center [1087, 193] width 141 height 21
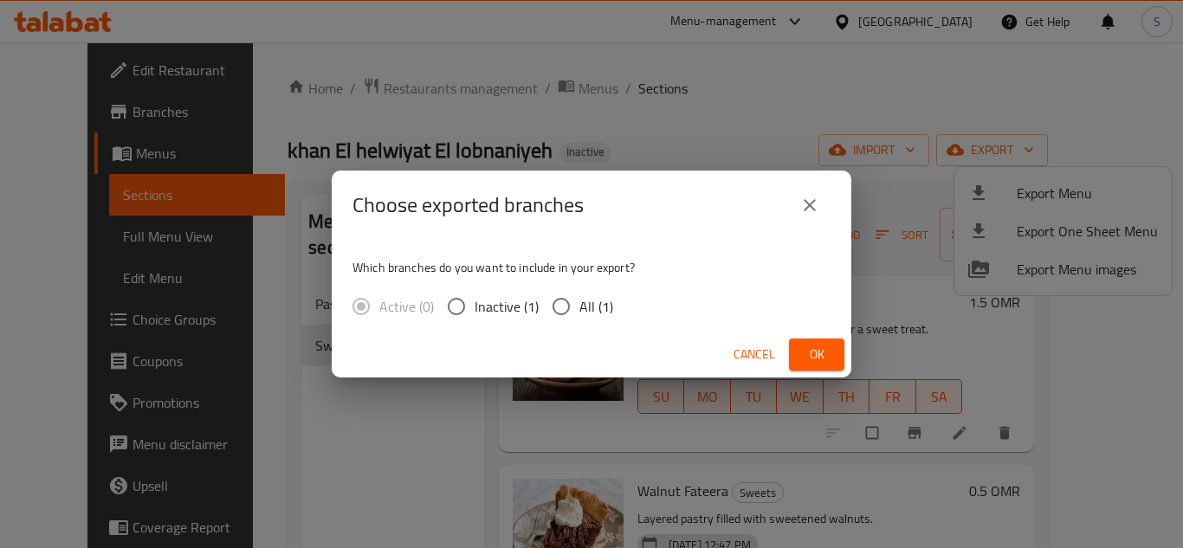
click at [580, 314] on span "All (1)" at bounding box center [597, 306] width 34 height 21
click at [580, 314] on input "All (1)" at bounding box center [561, 306] width 36 height 36
radio input "true"
click at [807, 352] on span "Ok" at bounding box center [817, 355] width 28 height 22
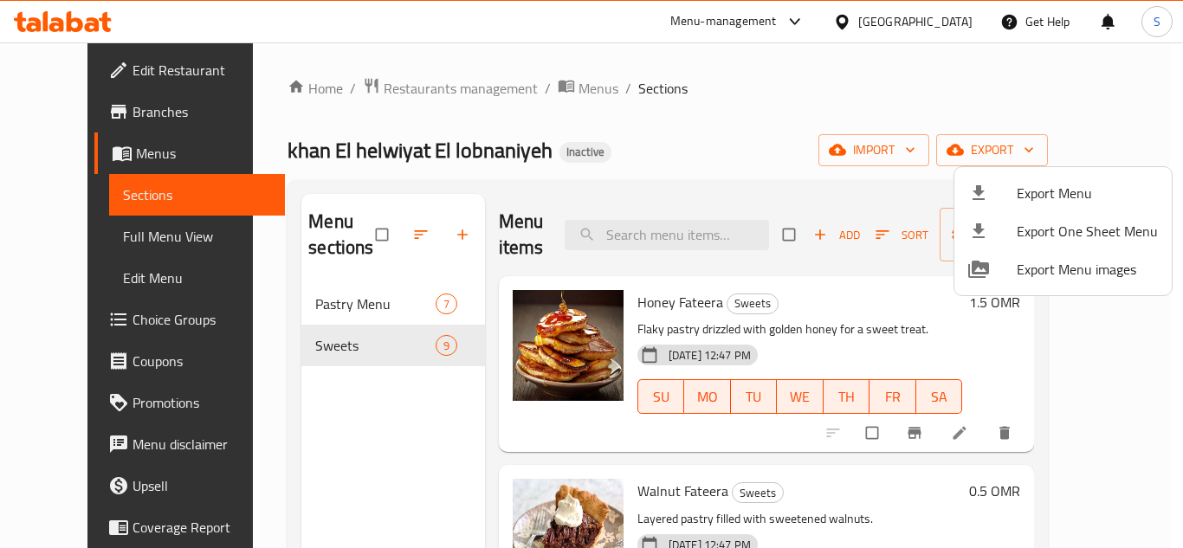
click at [316, 308] on div at bounding box center [591, 274] width 1183 height 548
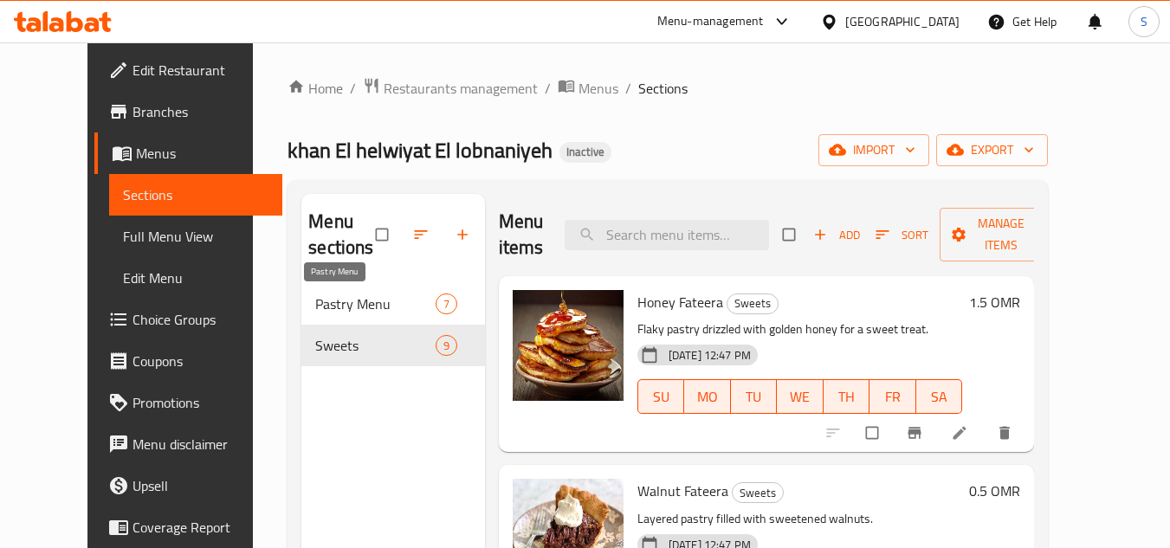
click at [315, 307] on span "Pastry Menu" at bounding box center [375, 304] width 120 height 21
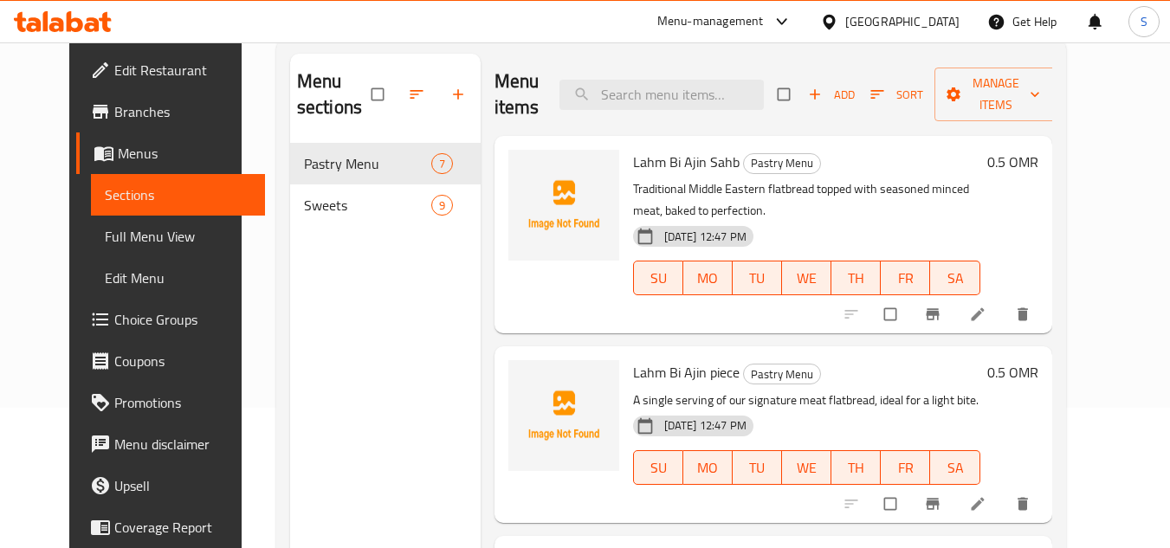
scroll to position [173, 0]
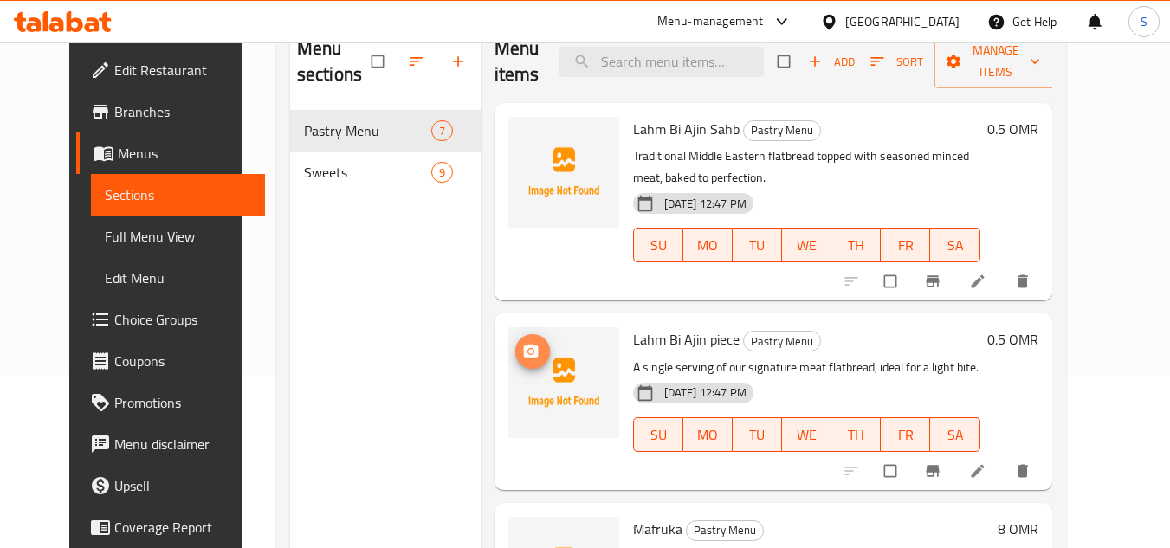
click at [523, 350] on icon "upload picture" at bounding box center [530, 351] width 15 height 13
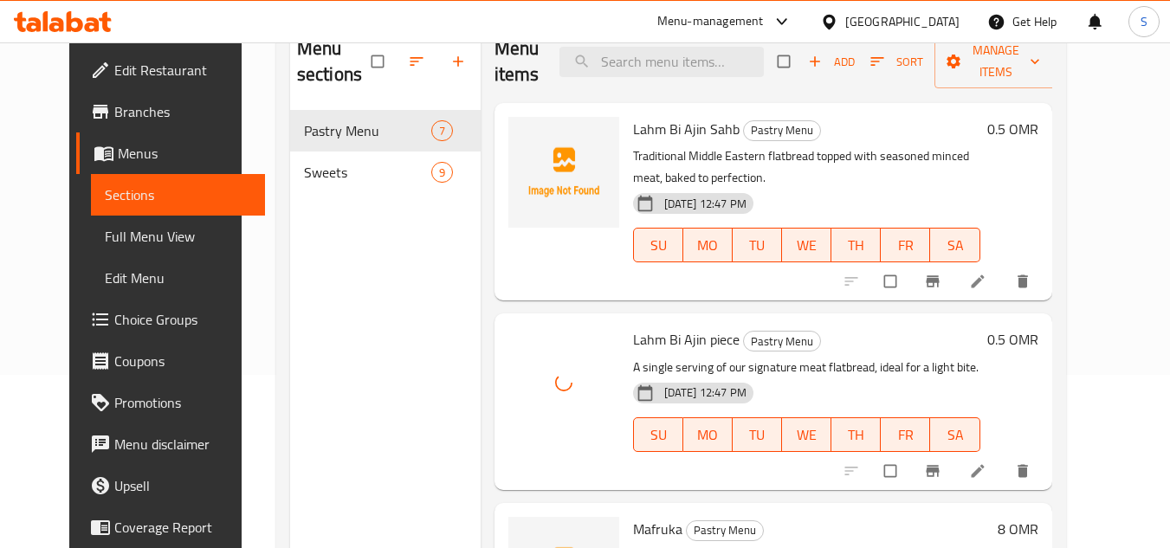
click at [651, 348] on span "Lahm Bi Ajin piece" at bounding box center [686, 340] width 107 height 26
copy h6 "Lahm Bi Ajin piece"
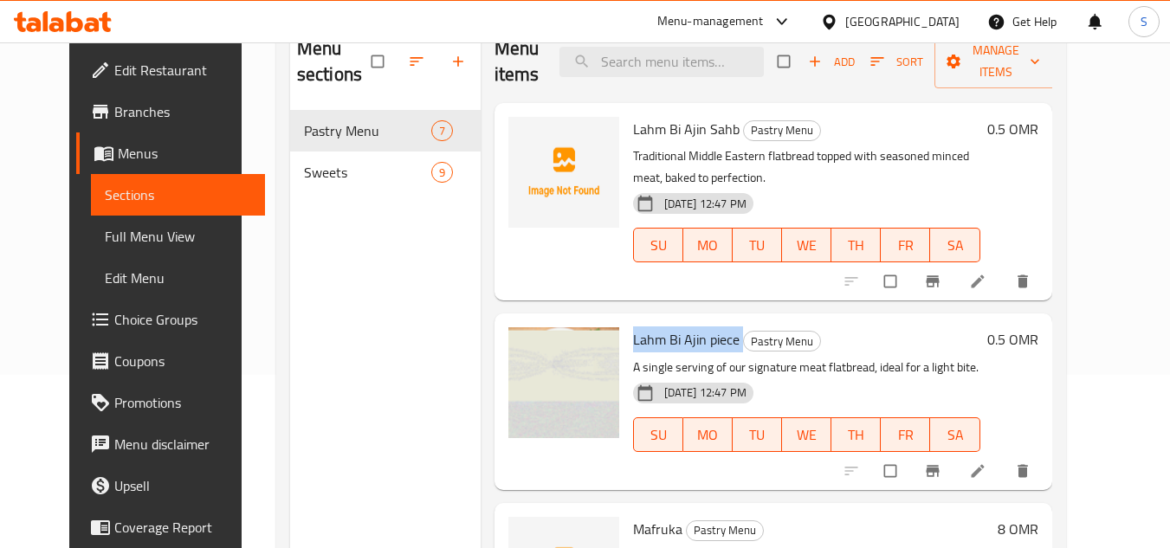
click at [343, 405] on div "Menu sections Pastry Menu 7 Sweets 9" at bounding box center [385, 295] width 191 height 548
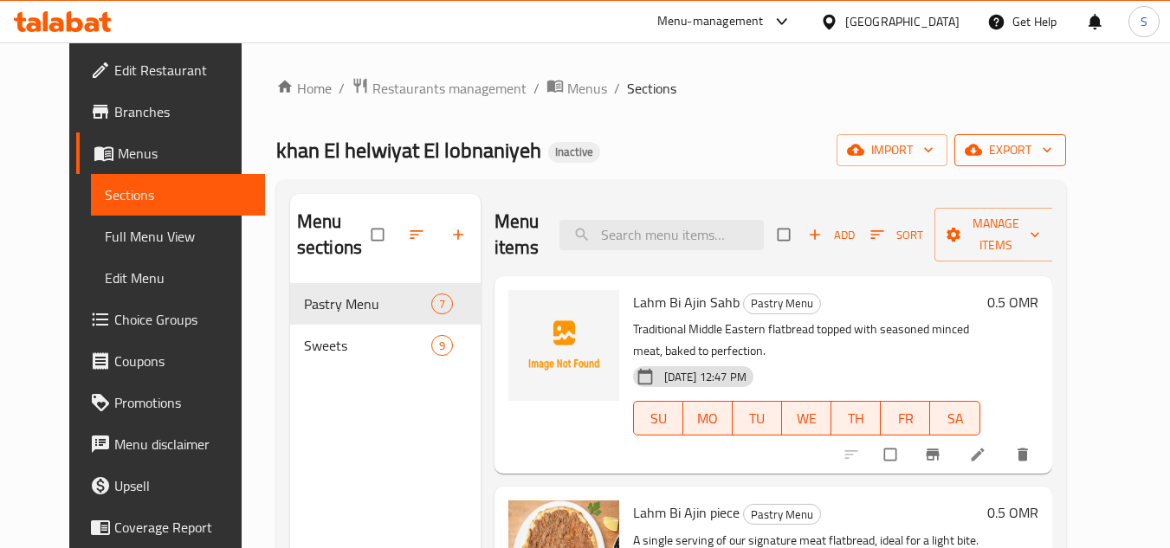
click at [1052, 144] on span "export" at bounding box center [1010, 150] width 84 height 22
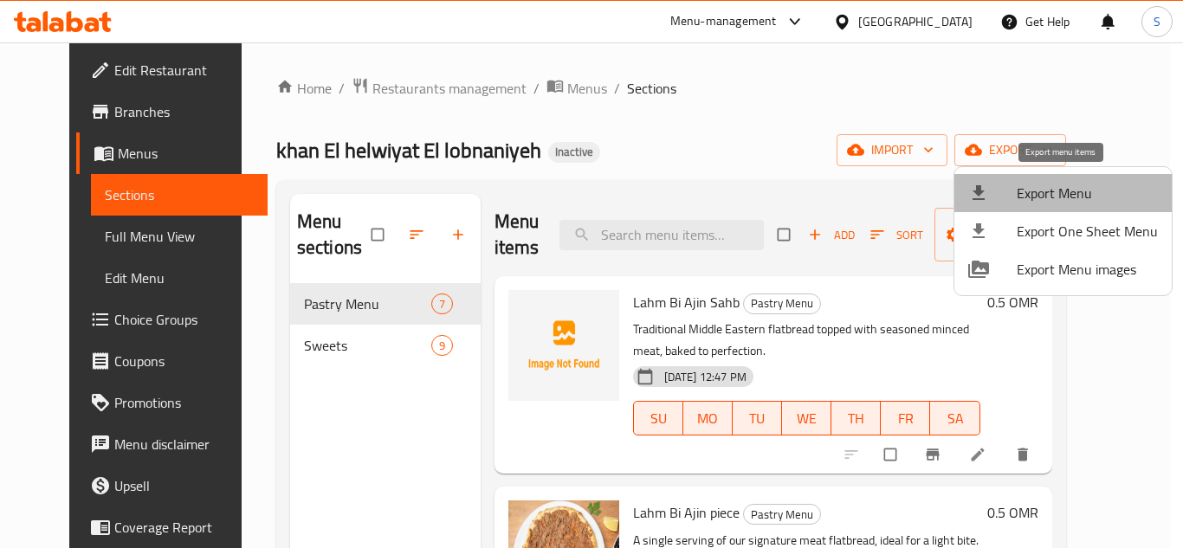
click at [1073, 183] on span "Export Menu" at bounding box center [1087, 193] width 141 height 21
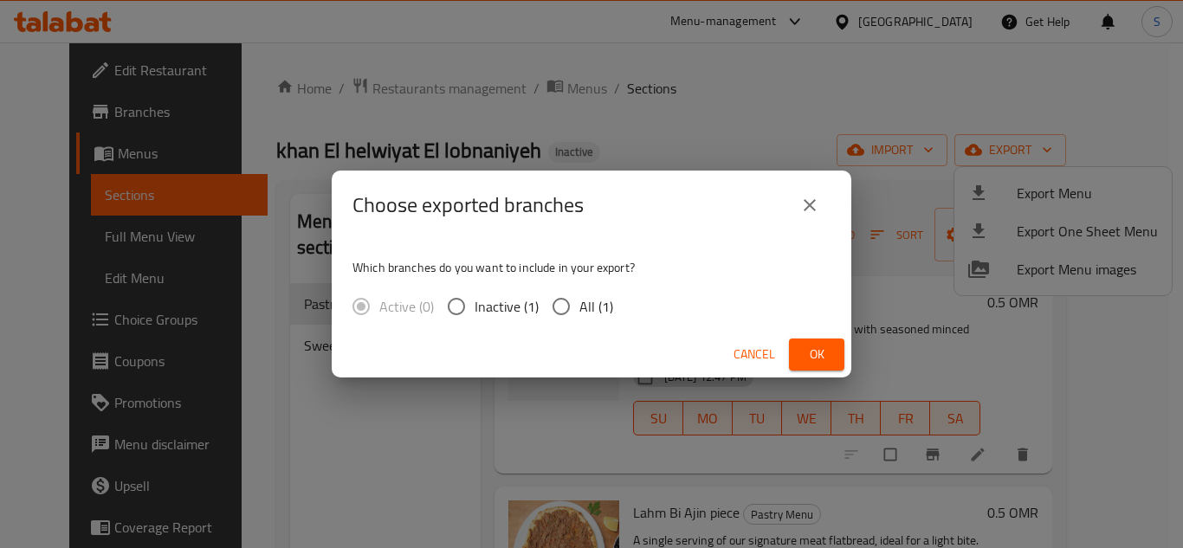
click at [572, 308] on input "All (1)" at bounding box center [561, 306] width 36 height 36
radio input "true"
click at [819, 346] on span "Ok" at bounding box center [817, 355] width 28 height 22
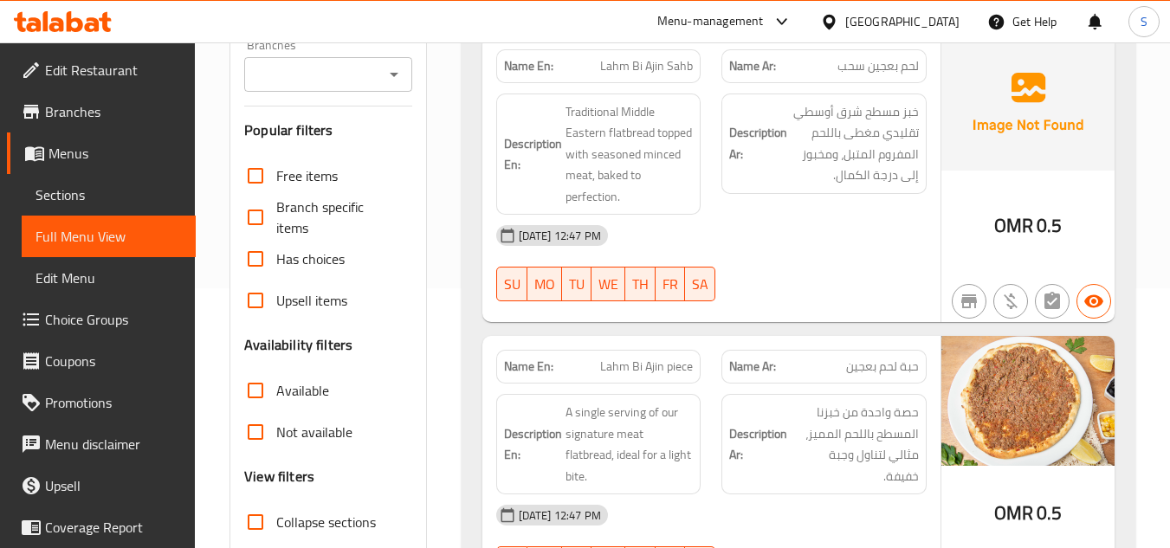
scroll to position [347, 0]
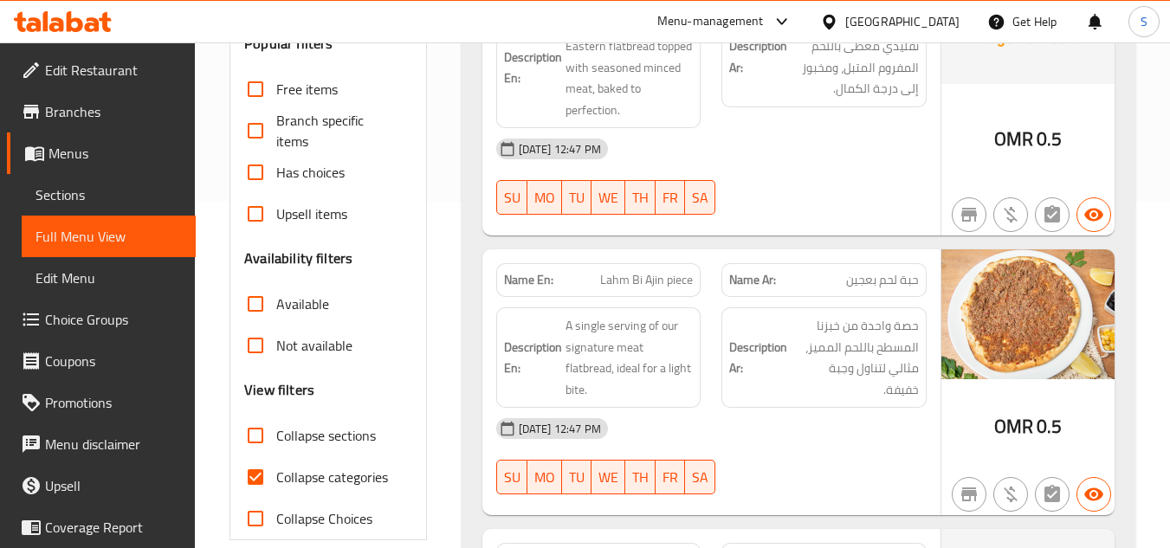
click at [281, 472] on span "Collapse categories" at bounding box center [332, 477] width 112 height 21
click at [276, 472] on input "Collapse categories" at bounding box center [256, 478] width 42 height 42
checkbox input "false"
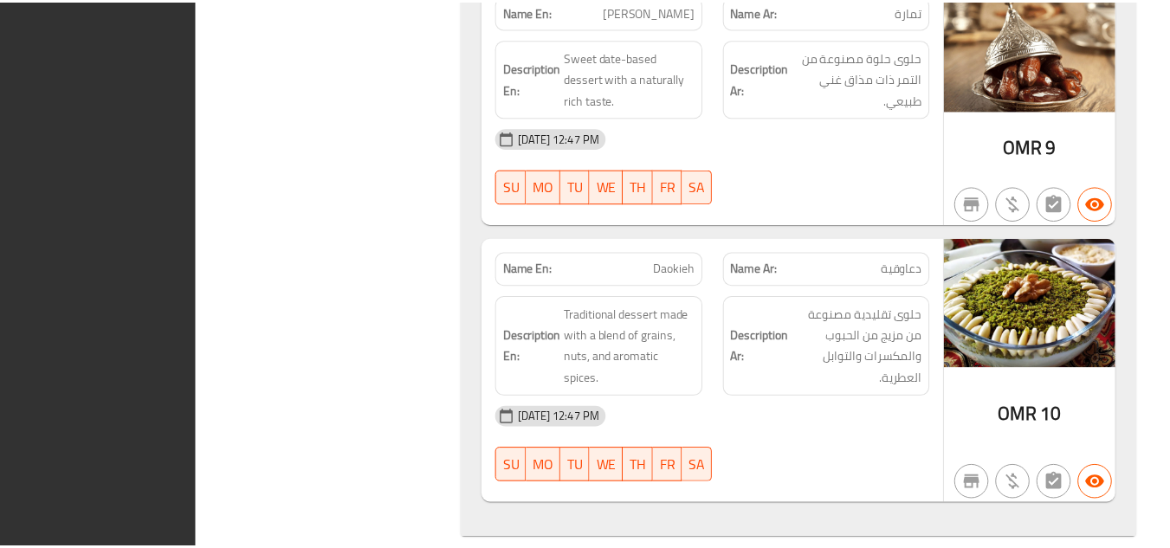
scroll to position [4142, 0]
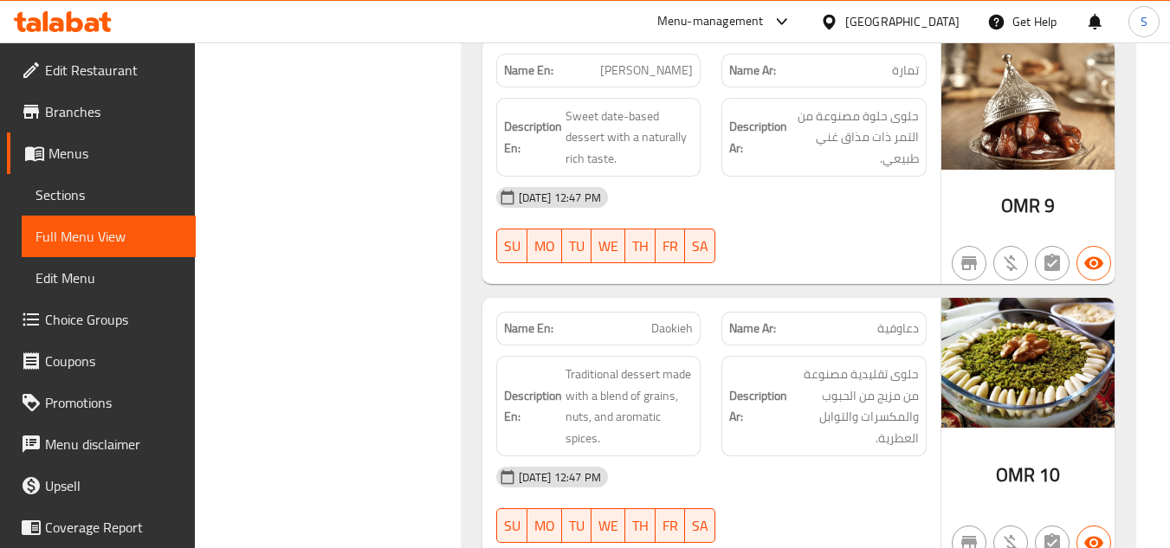
click at [124, 77] on span "Edit Restaurant" at bounding box center [113, 70] width 137 height 21
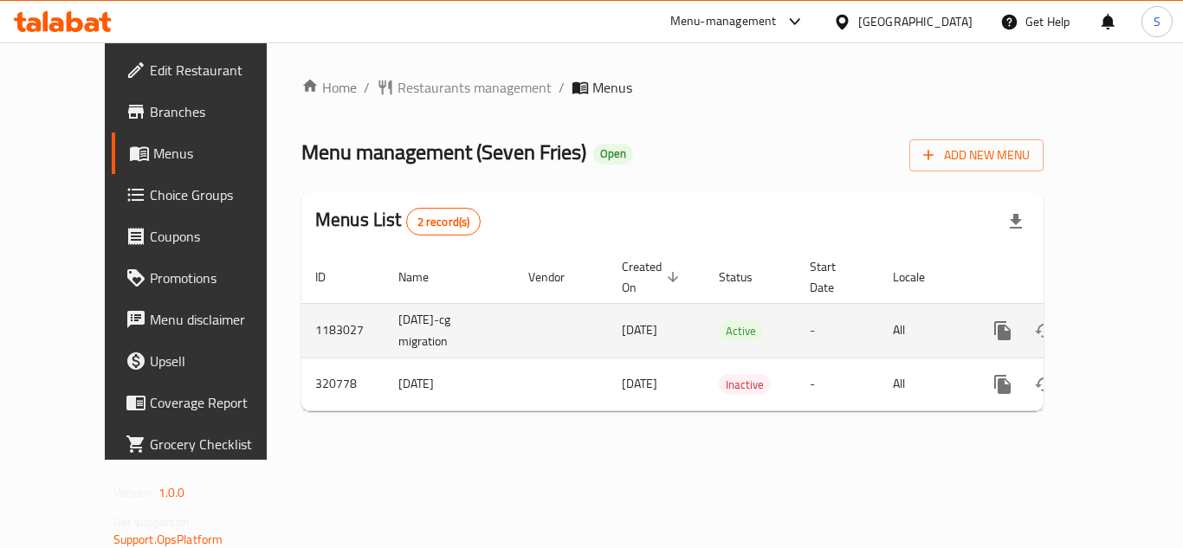
click at [1117, 321] on icon "enhanced table" at bounding box center [1127, 331] width 21 height 21
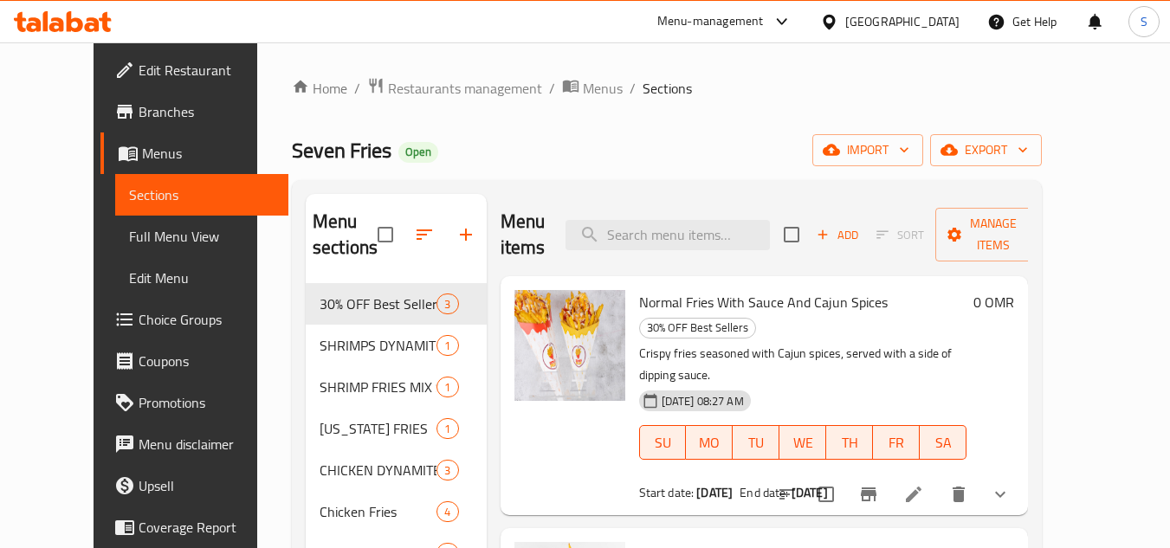
click at [714, 114] on div "Home / Restaurants management / Menus / Sections Seven Fries Open import export…" at bounding box center [667, 416] width 750 height 679
click at [1028, 158] on span "export" at bounding box center [986, 150] width 84 height 22
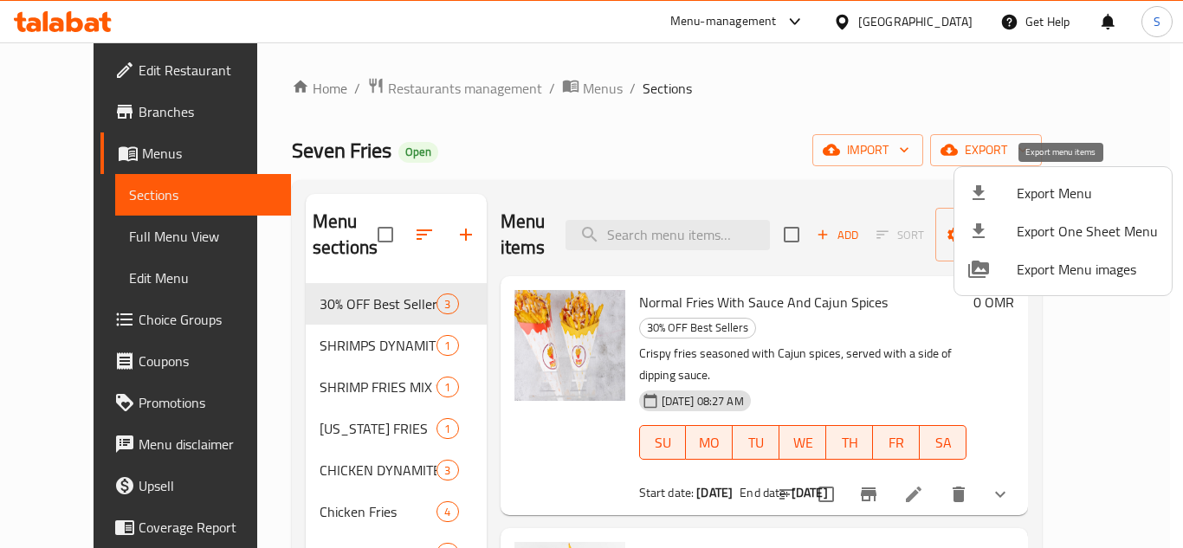
click at [1065, 193] on span "Export Menu" at bounding box center [1087, 193] width 141 height 21
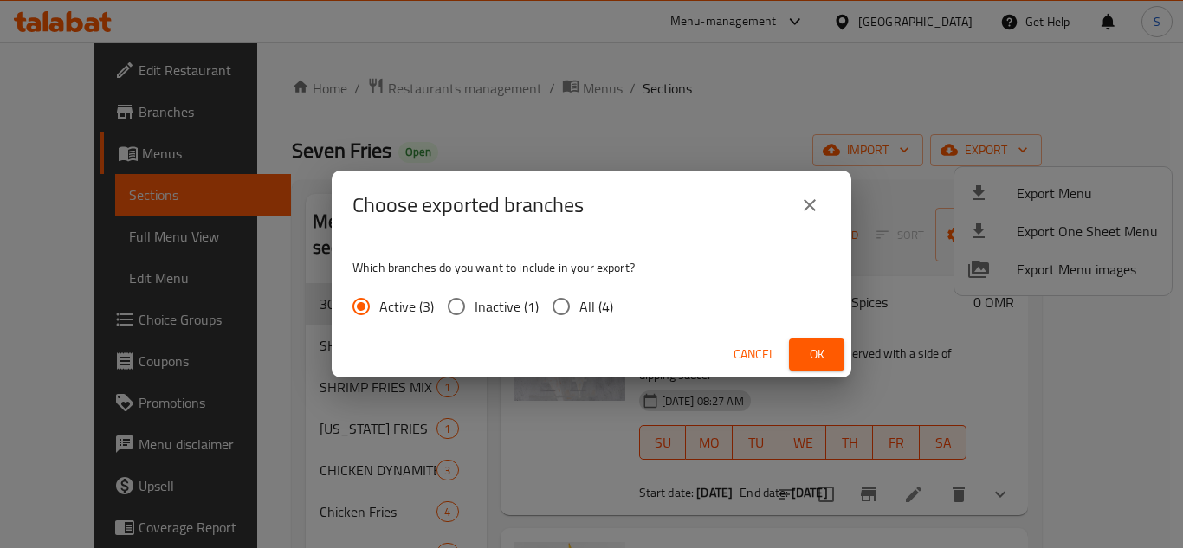
click at [585, 305] on span "All (4)" at bounding box center [597, 306] width 34 height 21
click at [580, 305] on input "All (4)" at bounding box center [561, 306] width 36 height 36
radio input "true"
click at [824, 359] on span "Ok" at bounding box center [817, 355] width 28 height 22
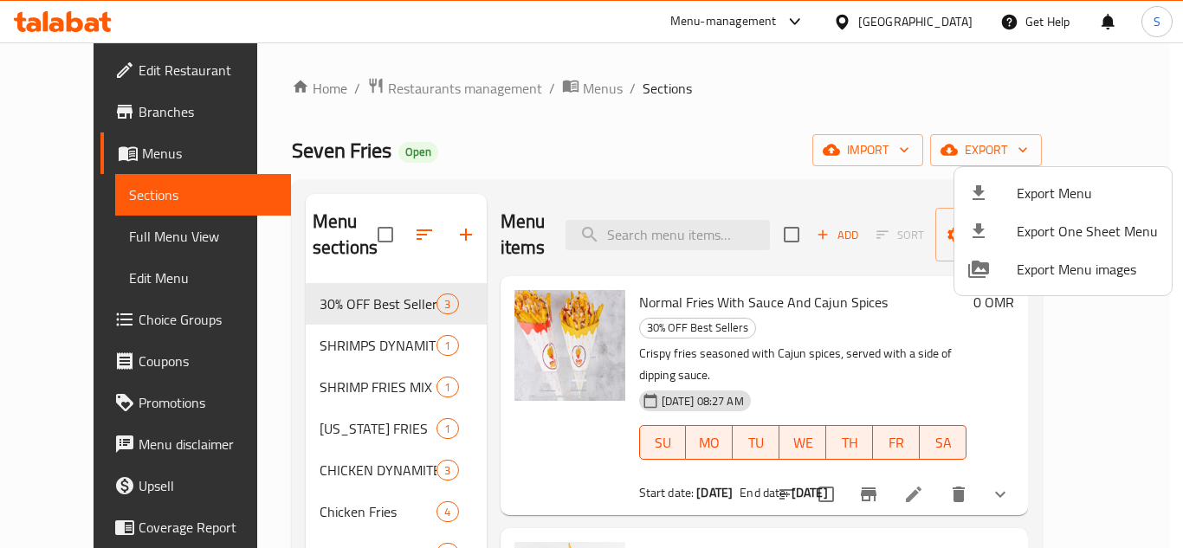
click at [771, 94] on div at bounding box center [591, 274] width 1183 height 548
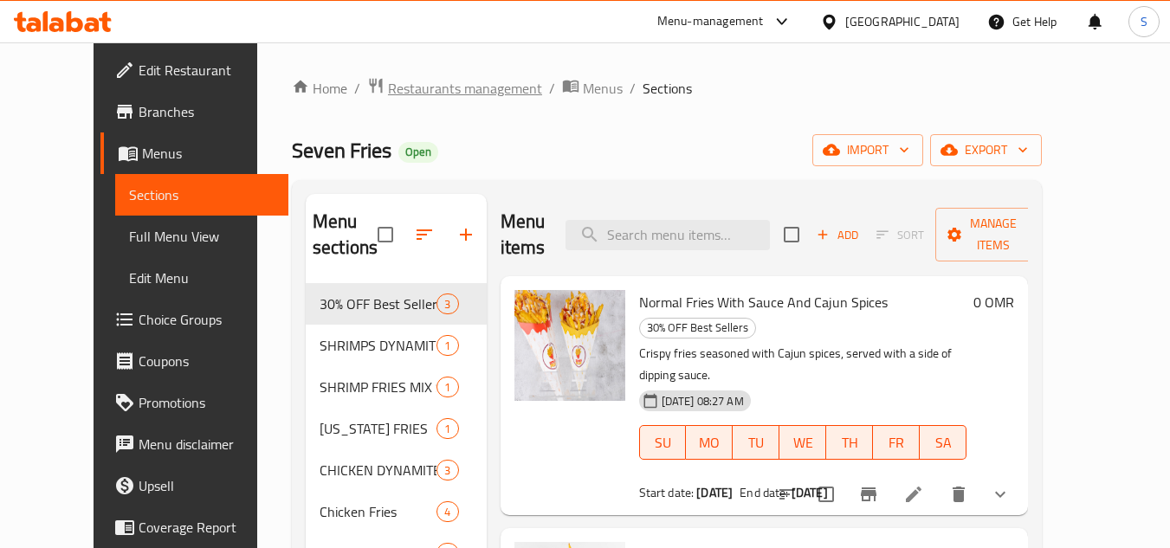
click at [419, 92] on span "Restaurants management" at bounding box center [465, 88] width 154 height 21
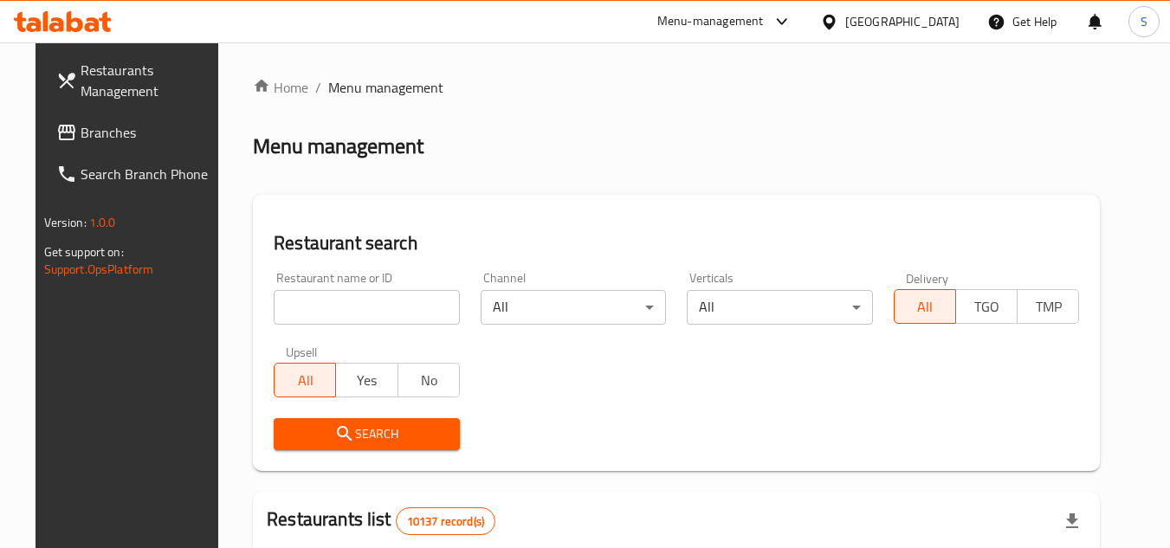
click at [358, 315] on input "search" at bounding box center [367, 307] width 186 height 35
paste input "703540"
type input "703540"
click button "Search" at bounding box center [367, 434] width 186 height 32
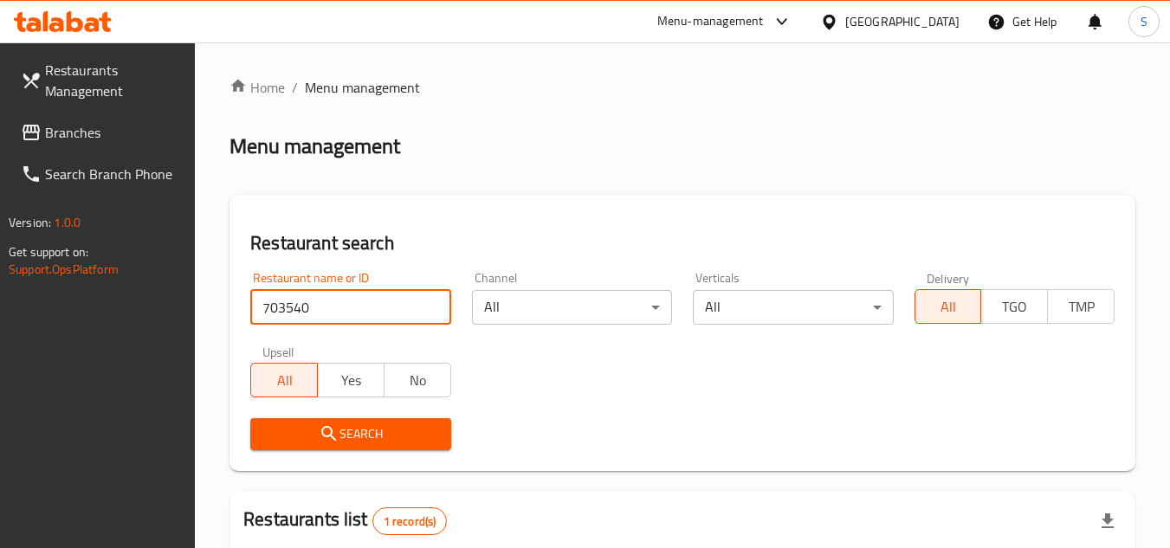
scroll to position [224, 0]
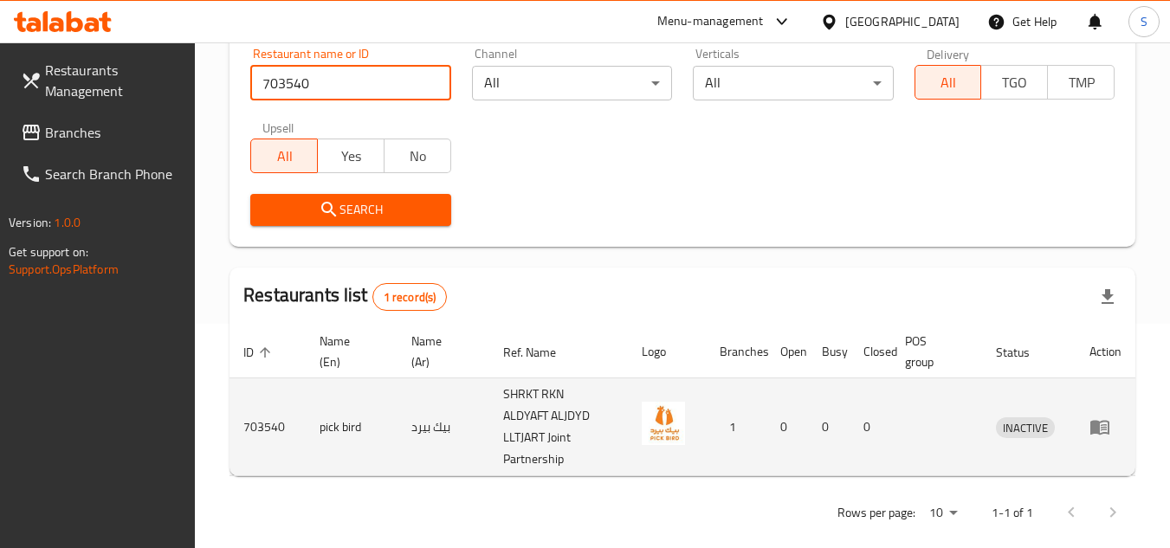
click at [1096, 423] on icon "enhanced table" at bounding box center [1100, 428] width 19 height 15
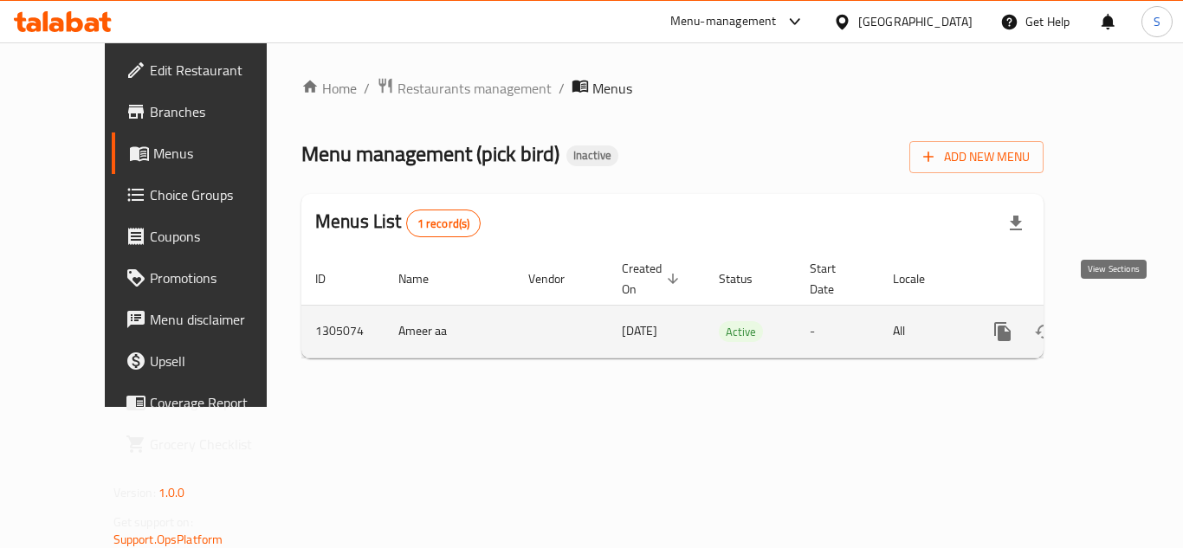
click at [1107, 315] on link "enhanced table" at bounding box center [1128, 332] width 42 height 42
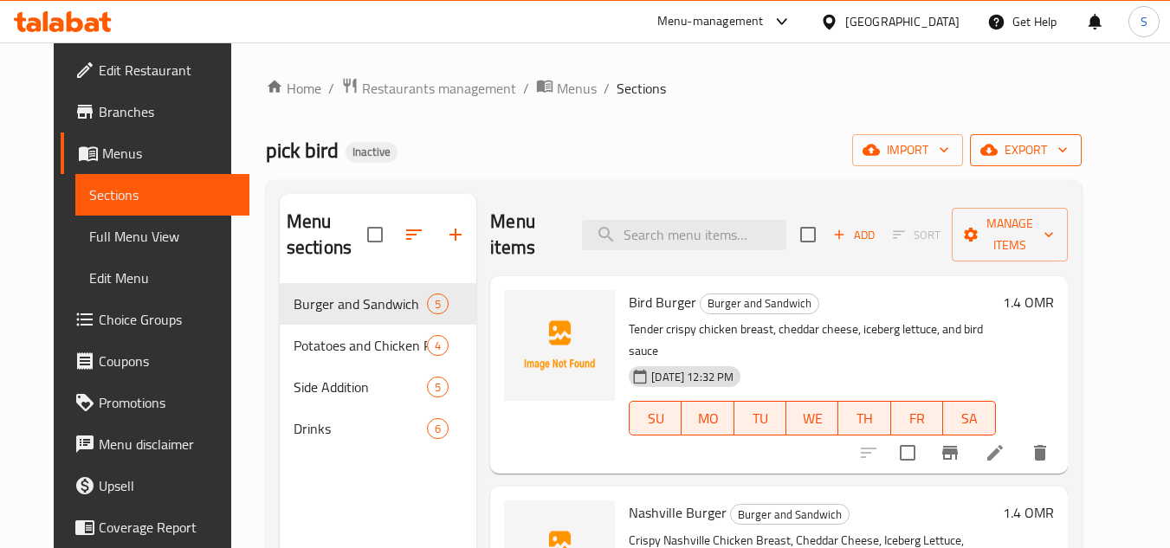
click at [998, 152] on icon "button" at bounding box center [989, 150] width 17 height 11
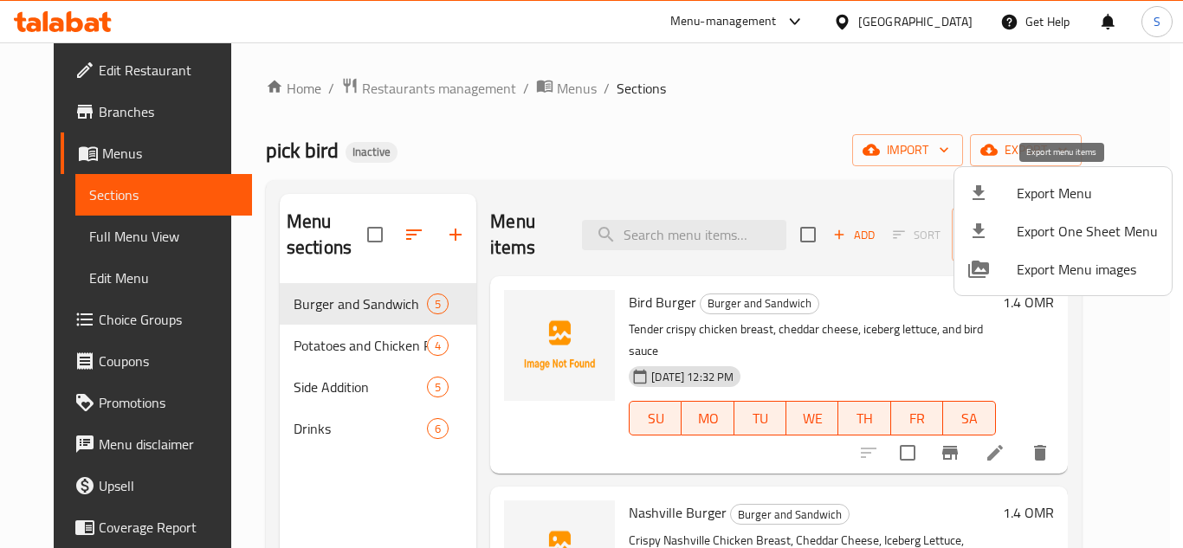
click at [1053, 195] on span "Export Menu" at bounding box center [1087, 193] width 141 height 21
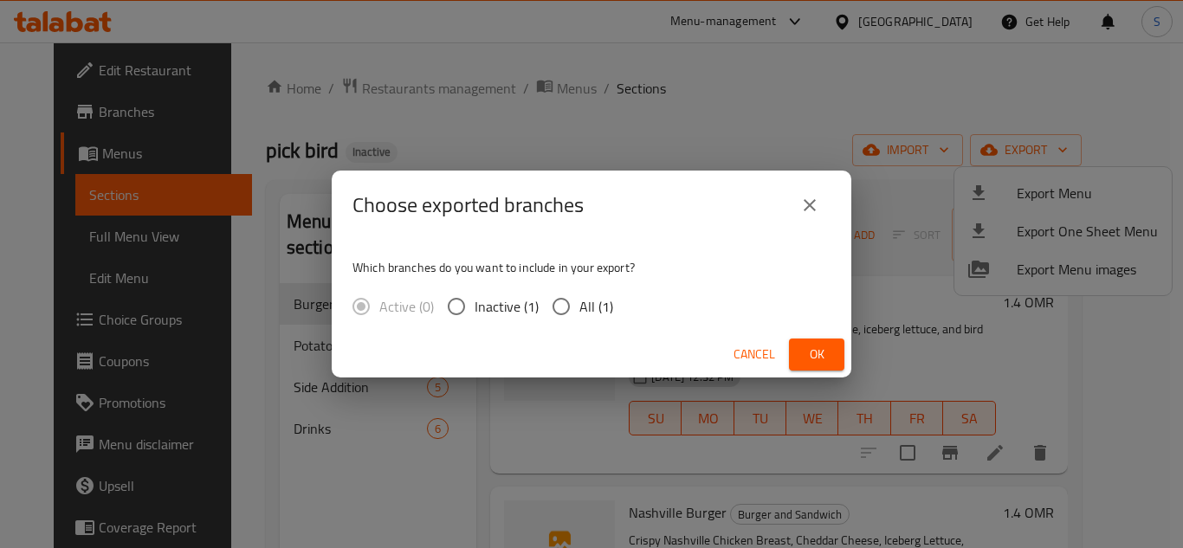
click at [554, 300] on input "All (1)" at bounding box center [561, 306] width 36 height 36
radio input "true"
click at [808, 348] on span "Ok" at bounding box center [817, 355] width 28 height 22
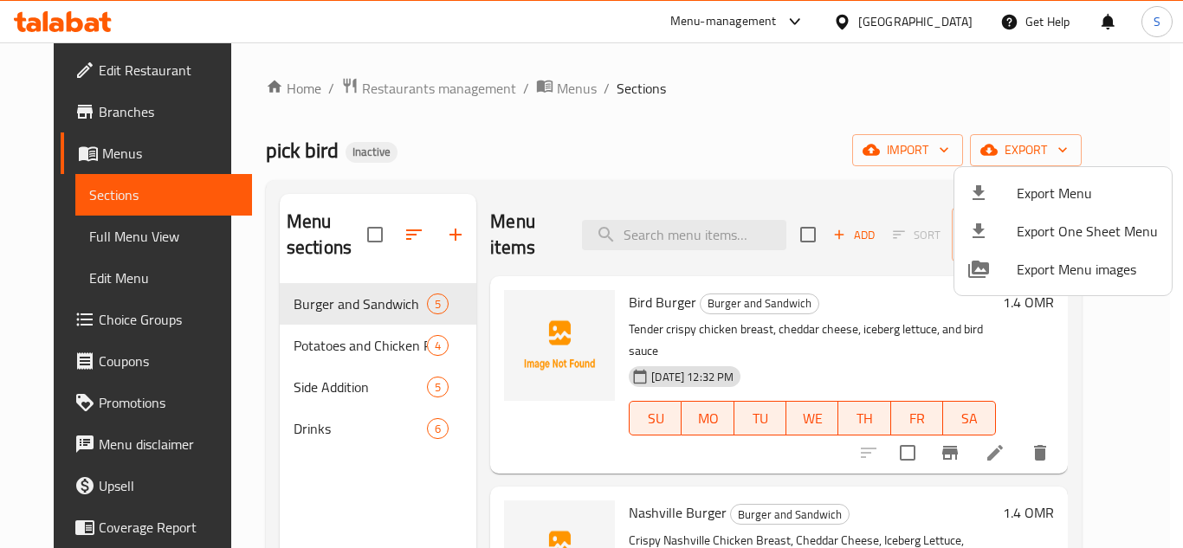
click at [111, 65] on div at bounding box center [591, 274] width 1183 height 548
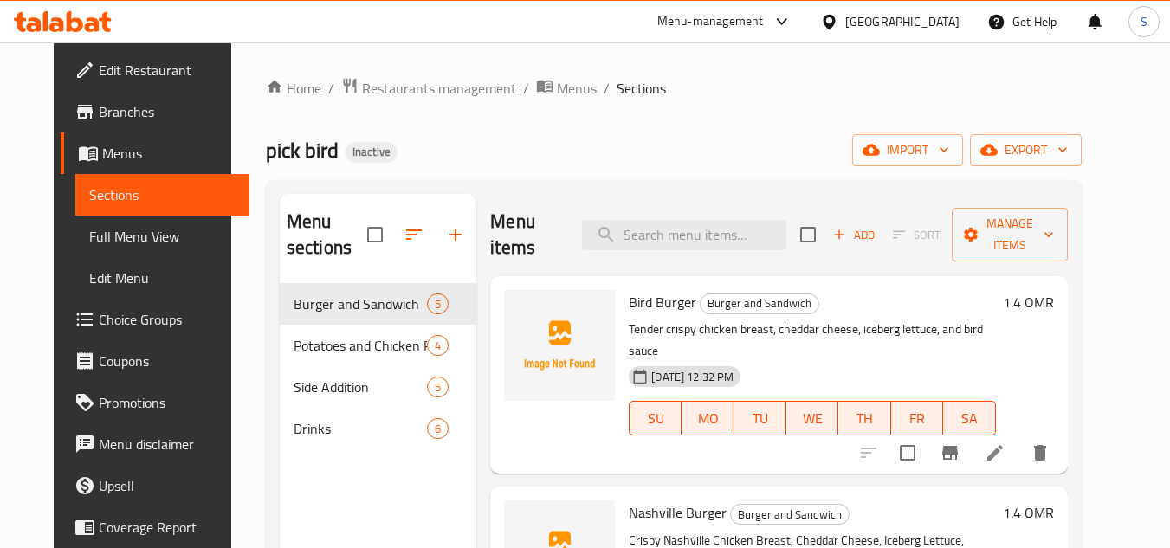
click at [99, 75] on span "Edit Restaurant" at bounding box center [167, 70] width 137 height 21
